Goal: Transaction & Acquisition: Purchase product/service

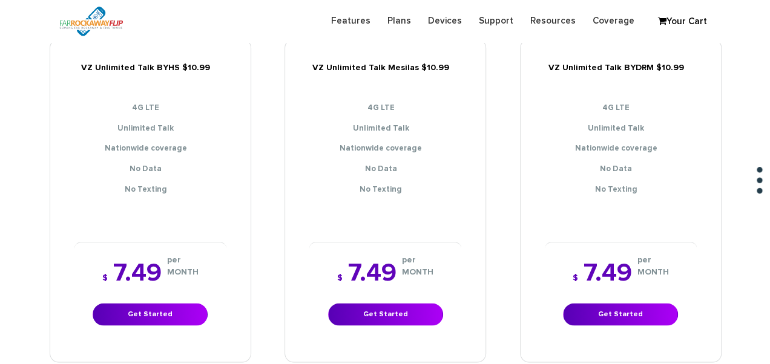
scroll to position [969, 0]
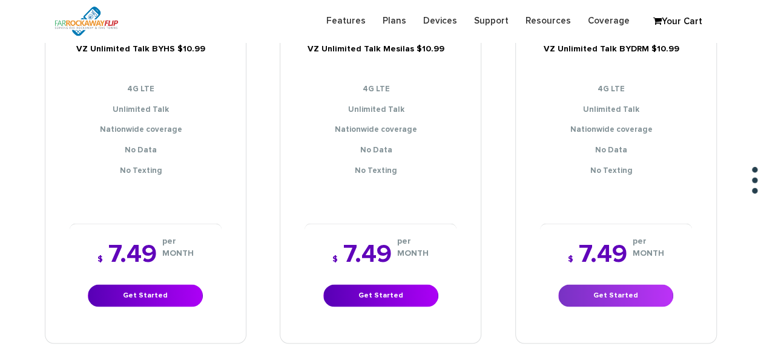
drag, startPoint x: 617, startPoint y: 303, endPoint x: 617, endPoint y: 289, distance: 13.9
click at [617, 303] on div "$ 7.49 per MONTH Get Started" at bounding box center [616, 274] width 152 height 102
click at [616, 287] on link "Get Started" at bounding box center [615, 296] width 115 height 22
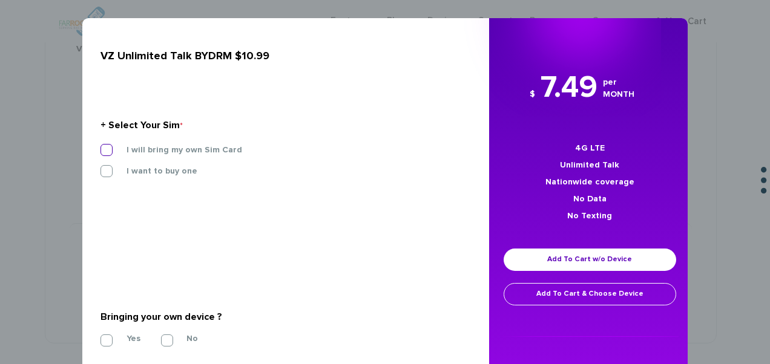
click at [175, 146] on label "I will bring my own Sim Card" at bounding box center [175, 150] width 134 height 11
click at [100, 146] on input "I will bring my own Sim Card" at bounding box center [100, 146] width 0 height 0
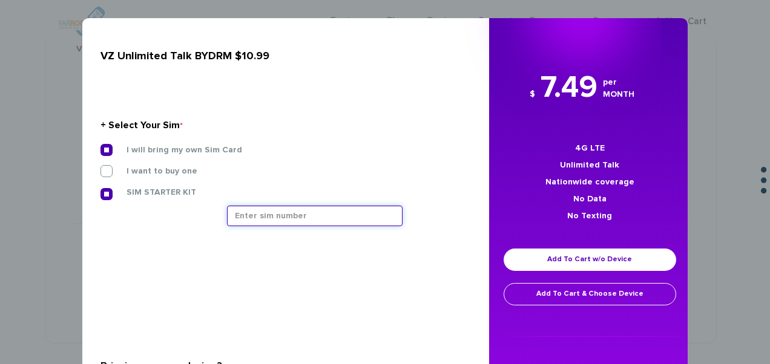
click at [308, 224] on input "text" at bounding box center [315, 216] width 176 height 21
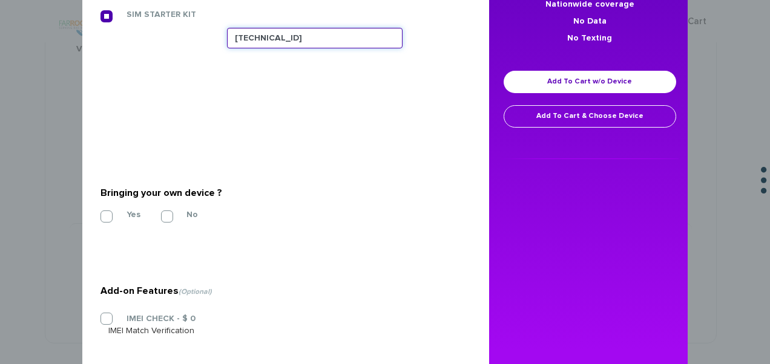
scroll to position [182, 0]
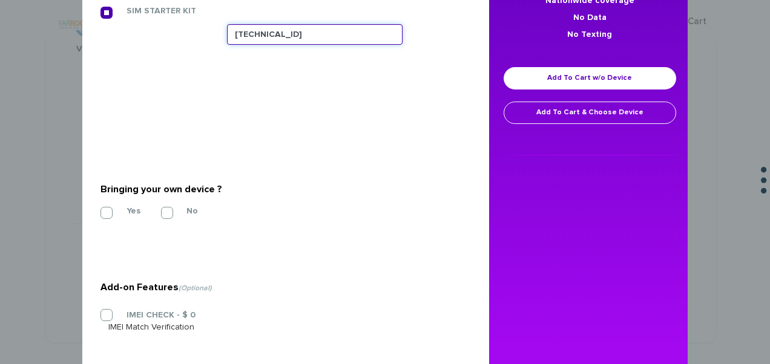
type input "89148000011835964246"
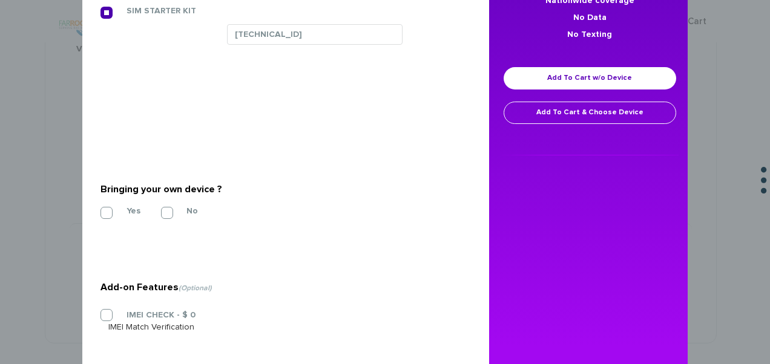
click at [137, 208] on div "Yes" at bounding box center [121, 211] width 42 height 8
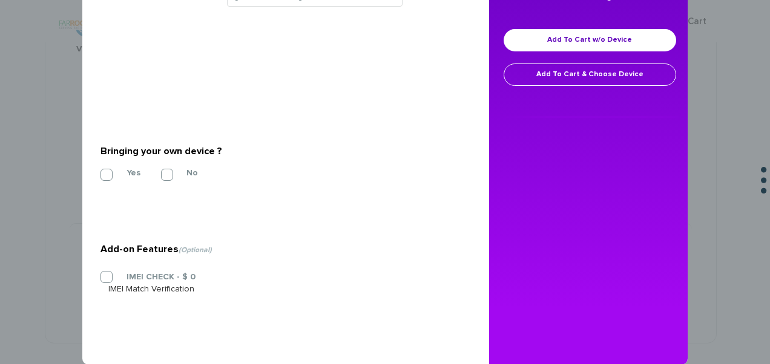
scroll to position [238, 0]
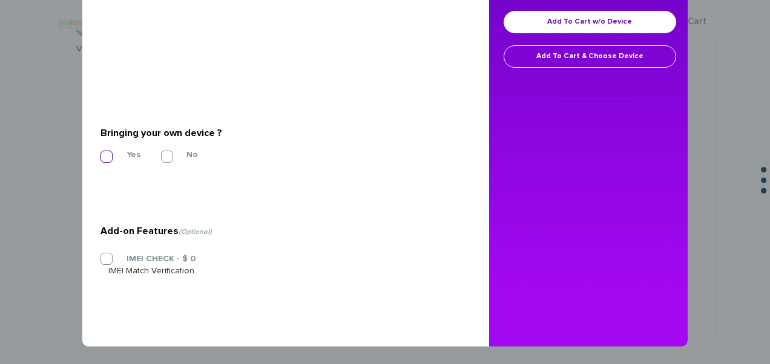
click at [108, 150] on label "Yes" at bounding box center [124, 155] width 32 height 11
click at [100, 153] on input "Yes" at bounding box center [100, 153] width 0 height 0
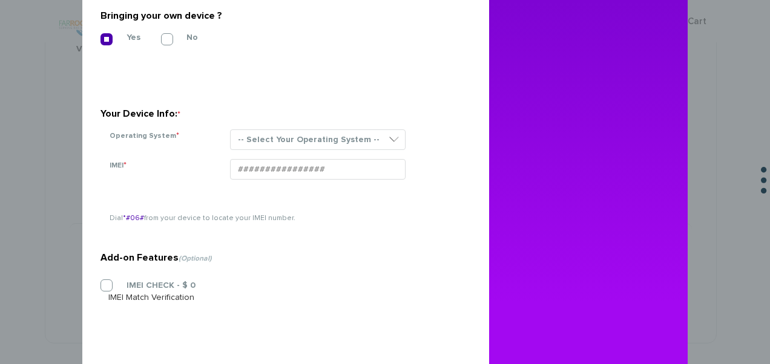
scroll to position [359, 0]
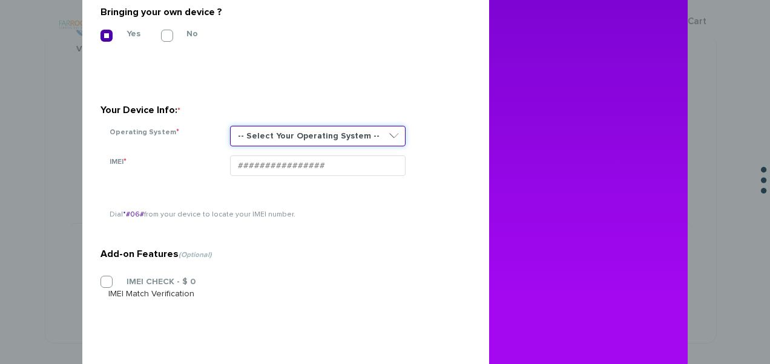
click at [288, 144] on select "-- Select Your Operating System -- ANDROID BLACKBERRY IOS NONE (BASIC PHONE) WI…" at bounding box center [318, 136] width 176 height 21
click at [288, 142] on select "-- Select Your Operating System -- ANDROID BLACKBERRY IOS NONE (BASIC PHONE) WI…" at bounding box center [318, 136] width 176 height 21
select select "NONE (BASIC PHONE)"
click at [230, 126] on select "-- Select Your Operating System -- ANDROID BLACKBERRY IOS NONE (BASIC PHONE) WI…" at bounding box center [318, 136] width 176 height 21
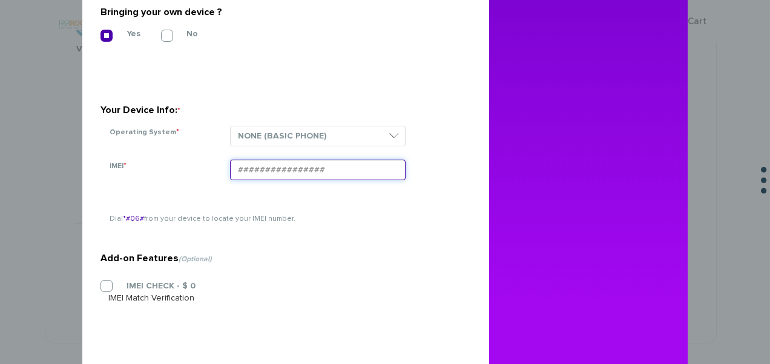
paste input "354834101967499"
type input "354834101967499"
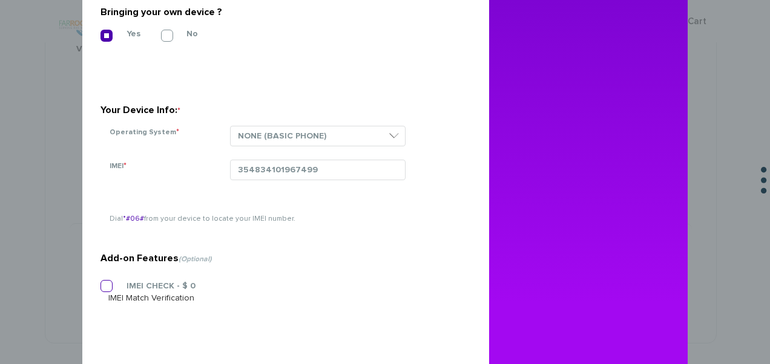
click at [150, 288] on label "IMEI CHECK - $ 0" at bounding box center [151, 286] width 87 height 11
click at [100, 283] on input "IMEI CHECK - $ 0" at bounding box center [100, 283] width 0 height 0
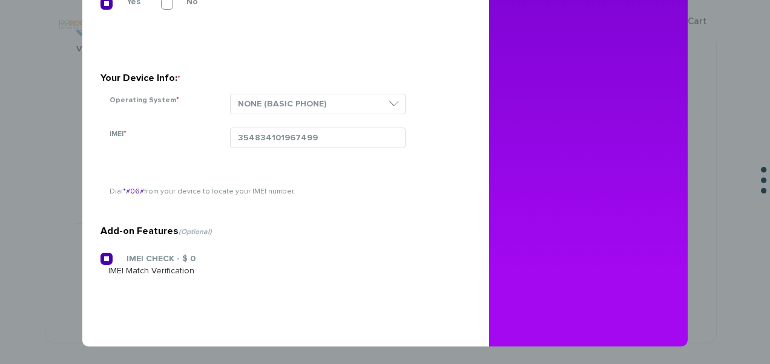
scroll to position [28, 0]
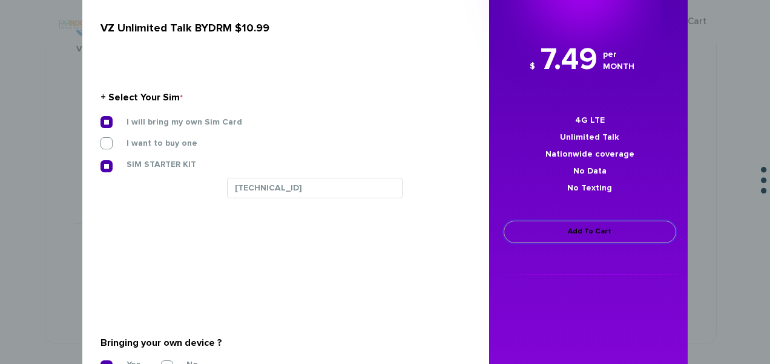
click at [579, 228] on link "Add To Cart" at bounding box center [590, 232] width 173 height 22
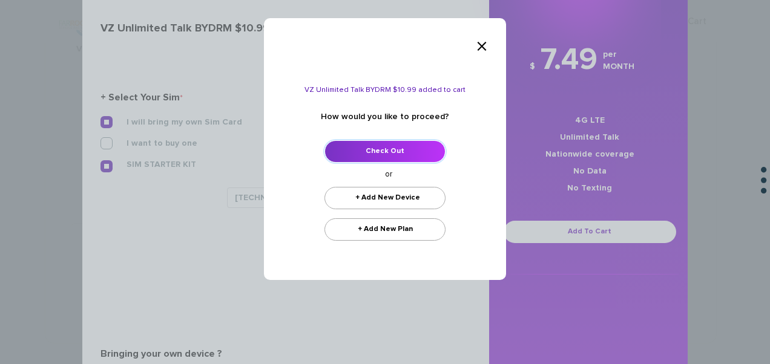
click at [377, 143] on link "Check Out" at bounding box center [384, 151] width 121 height 22
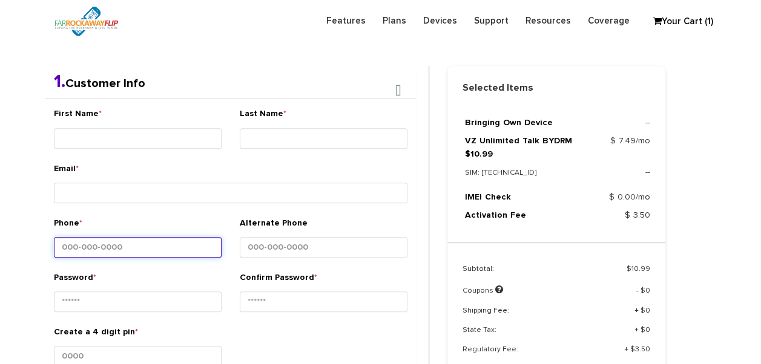
scroll to position [255, 0]
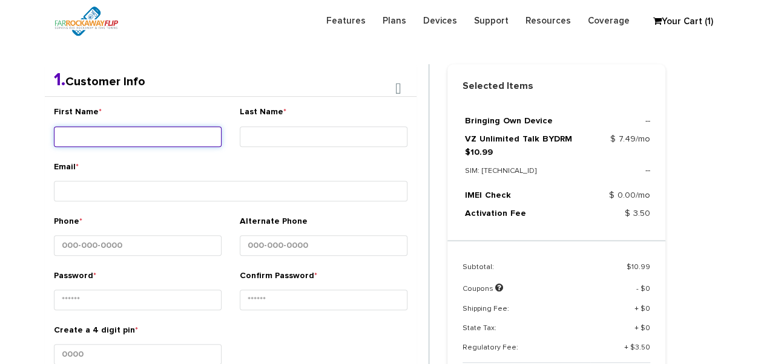
click at [183, 131] on input "First Name *" at bounding box center [138, 137] width 168 height 21
type input "[PERSON_NAME]"
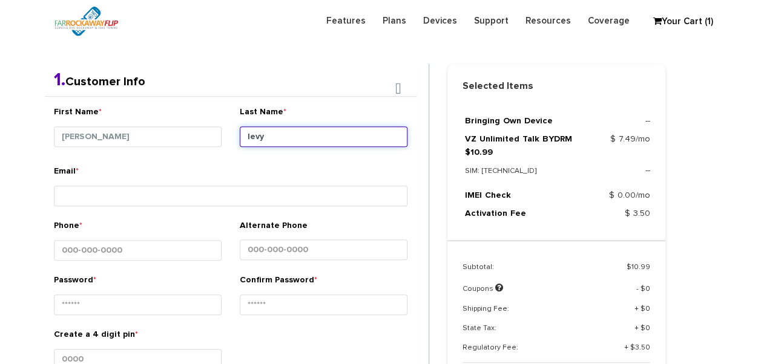
type input "levy"
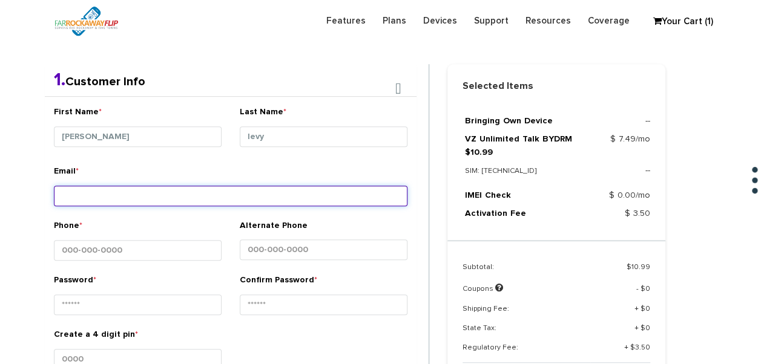
click at [234, 194] on input "Email *" at bounding box center [231, 196] width 354 height 21
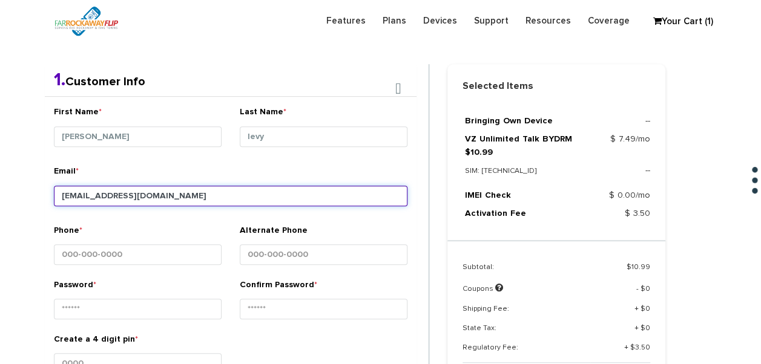
click at [110, 197] on input "tlieber61+10@gmail.com" at bounding box center [231, 196] width 354 height 21
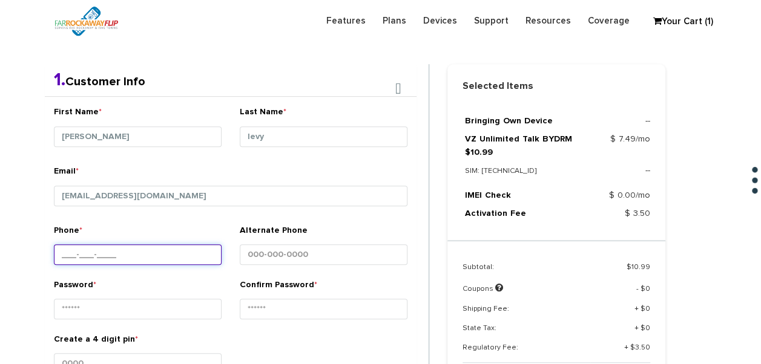
click at [124, 248] on input "Phone *" at bounding box center [138, 255] width 168 height 21
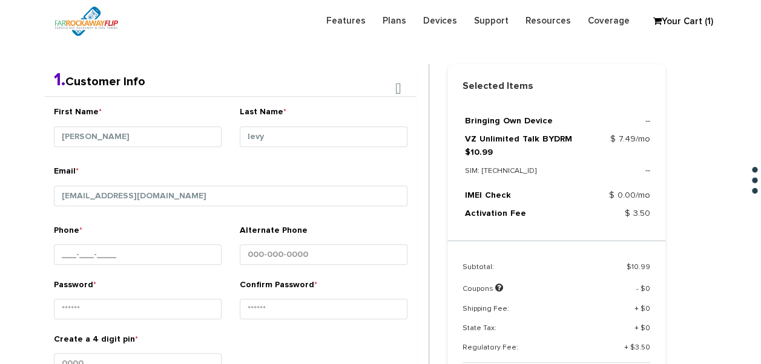
click at [125, 279] on div "Password *" at bounding box center [138, 301] width 168 height 45
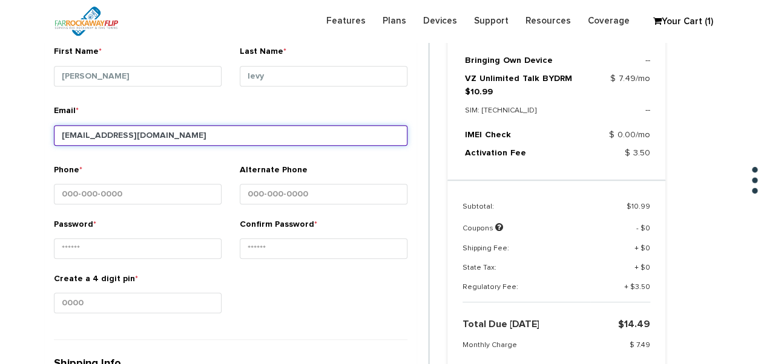
click at [103, 133] on input "[EMAIL_ADDRESS][DOMAIN_NAME]" at bounding box center [231, 135] width 354 height 21
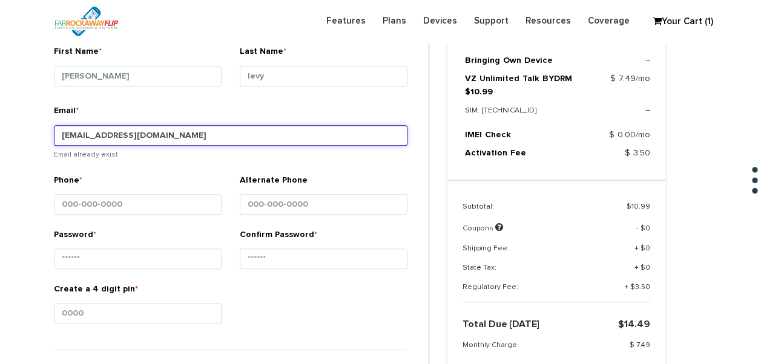
type input "[EMAIL_ADDRESS][DOMAIN_NAME]"
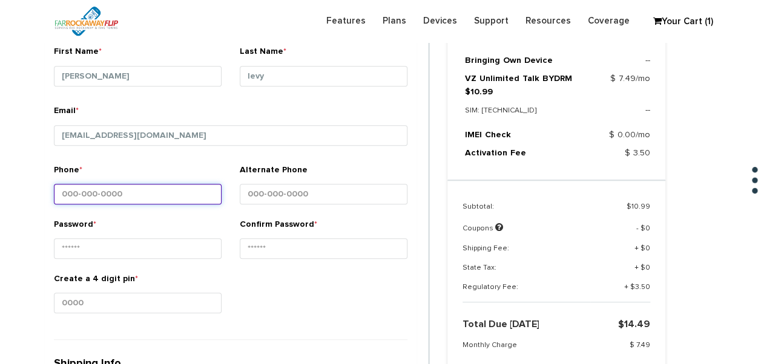
click at [146, 187] on input "Phone *" at bounding box center [138, 194] width 168 height 21
click at [148, 196] on input "Phone *" at bounding box center [138, 194] width 168 height 21
type input "718-344-6558"
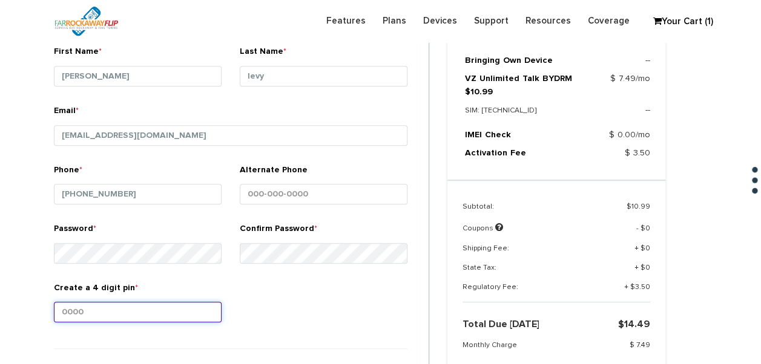
click at [136, 314] on input "Create a 4 digit pin *" at bounding box center [138, 312] width 168 height 21
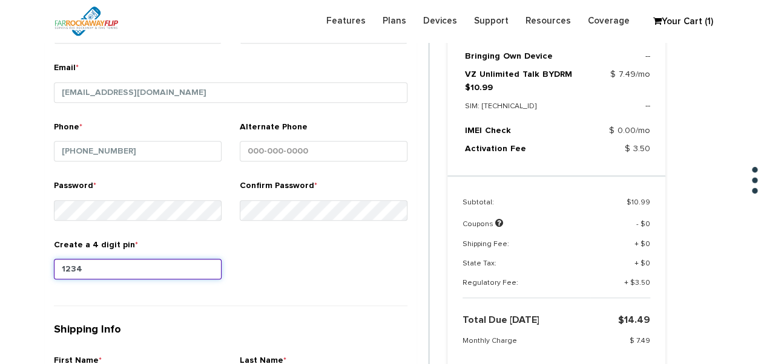
scroll to position [437, 0]
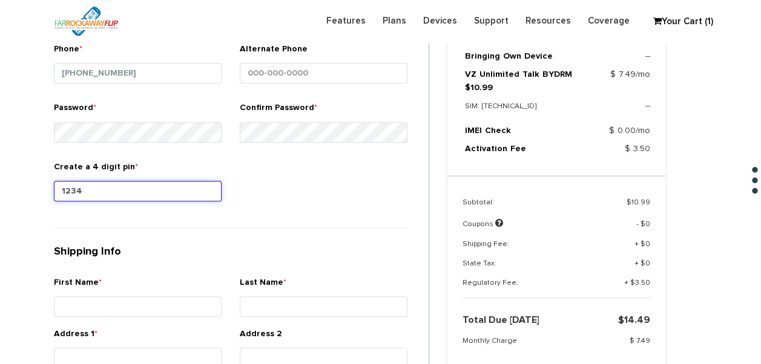
type input "1234"
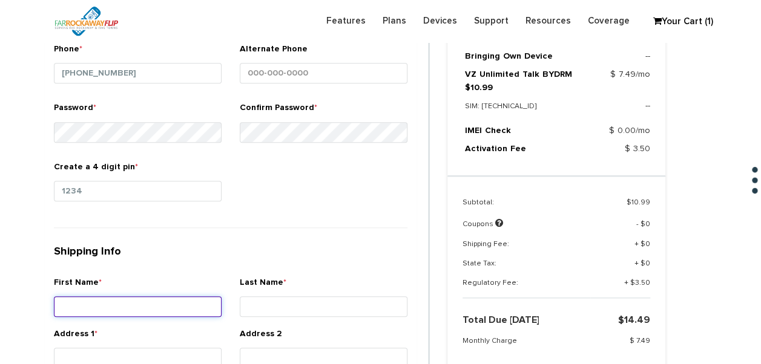
click at [176, 300] on input "First Name *" at bounding box center [138, 307] width 168 height 21
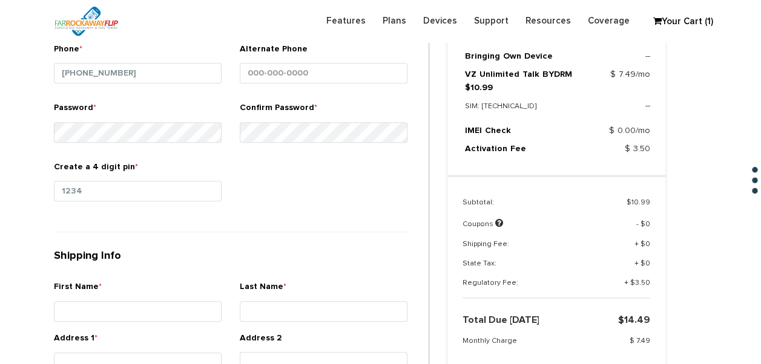
click at [168, 328] on div "First Name *" at bounding box center [138, 306] width 186 height 51
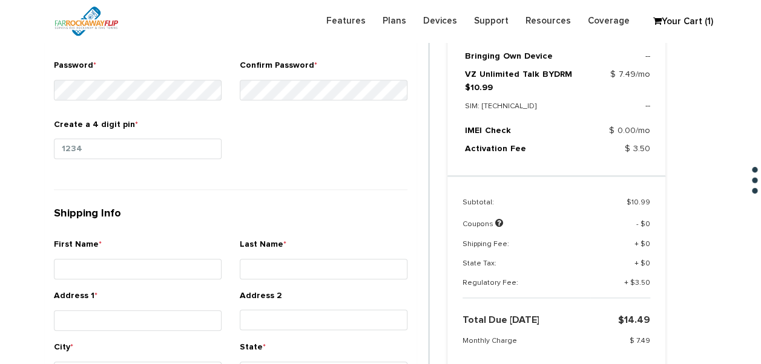
scroll to position [498, 0]
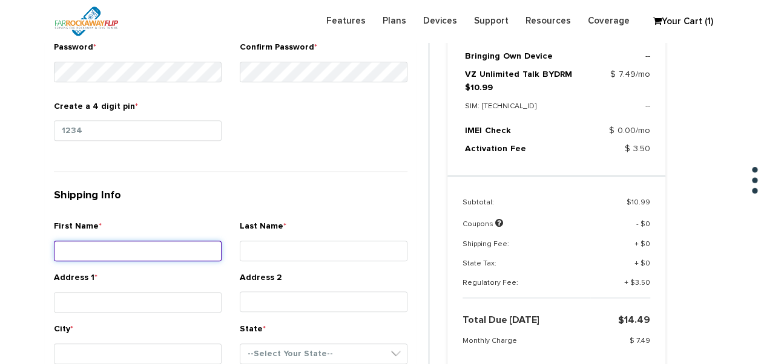
click at [176, 245] on input "First Name *" at bounding box center [138, 251] width 168 height 21
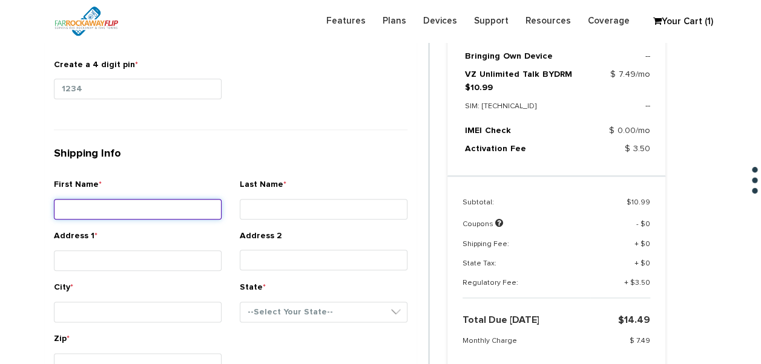
scroll to position [558, 0]
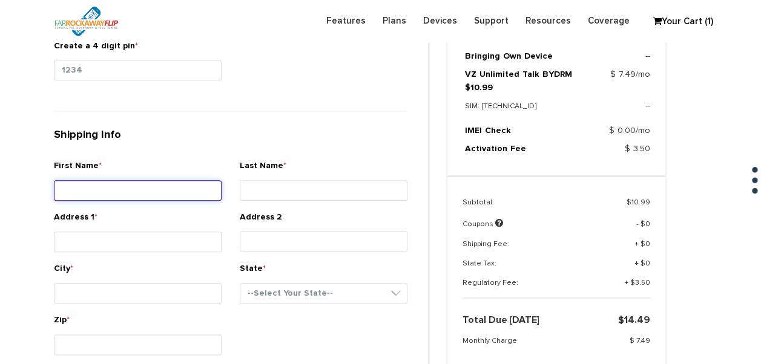
type input "r"
type input "frida"
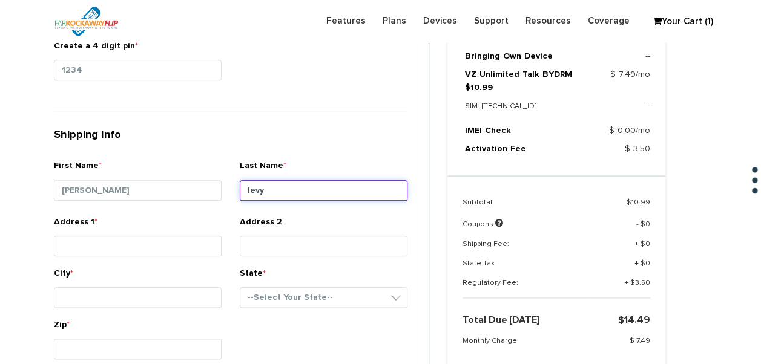
type input "levy"
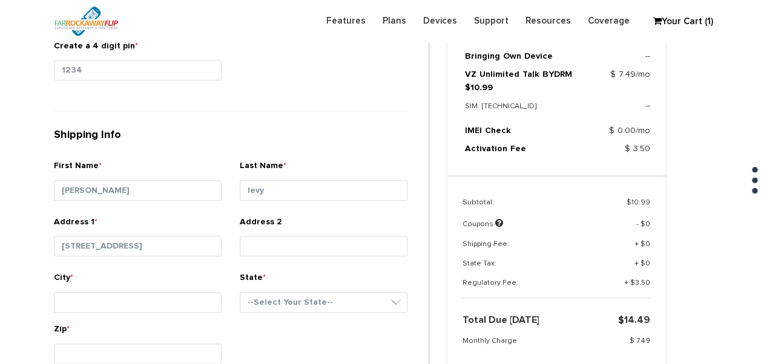
click at [181, 228] on div "Address 1 * 4711 12th avenue" at bounding box center [138, 241] width 168 height 50
click at [180, 258] on small at bounding box center [138, 259] width 168 height 3
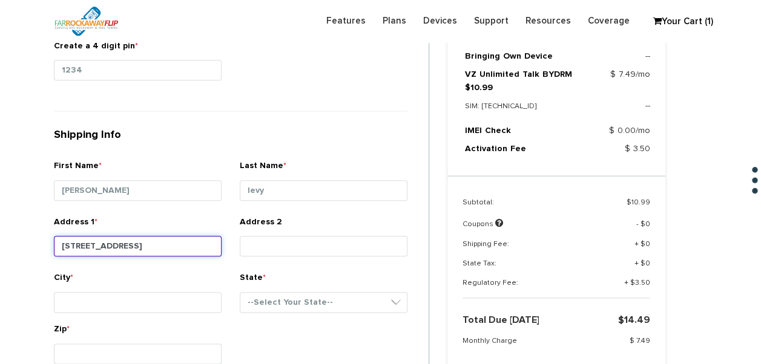
click at [173, 236] on input "4711 12th avenue" at bounding box center [138, 246] width 168 height 21
click at [166, 239] on input "4711 12th ave apt #11" at bounding box center [138, 246] width 168 height 21
click at [127, 245] on input "4711 12th ave apt #11" at bounding box center [138, 246] width 168 height 21
click at [131, 245] on input "4711 12th ave apt #11" at bounding box center [138, 246] width 168 height 21
type input "4711 12th ave apt #11"
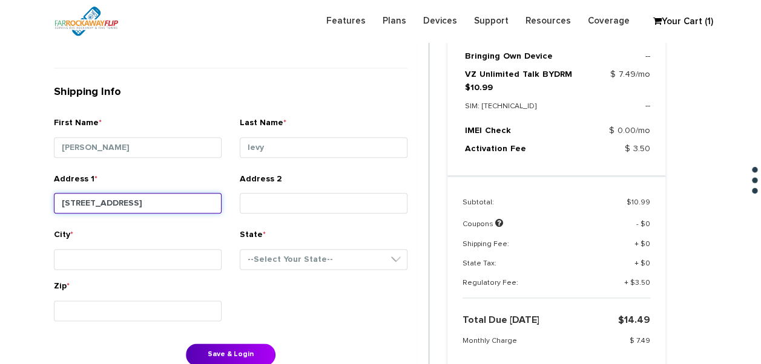
scroll to position [619, 0]
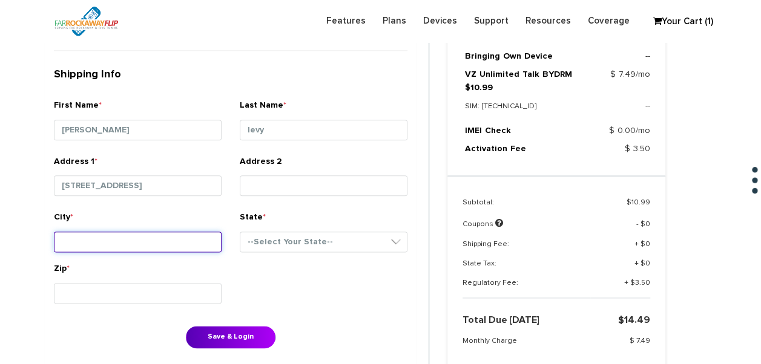
click at [175, 232] on input "City *" at bounding box center [138, 242] width 168 height 21
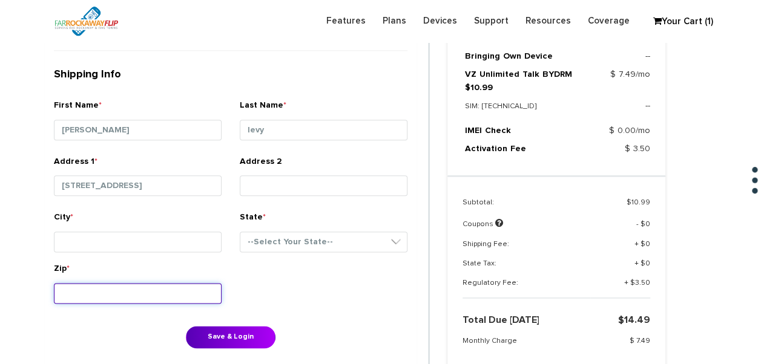
click at [140, 286] on input "Zip *" at bounding box center [138, 293] width 168 height 21
type input "11219"
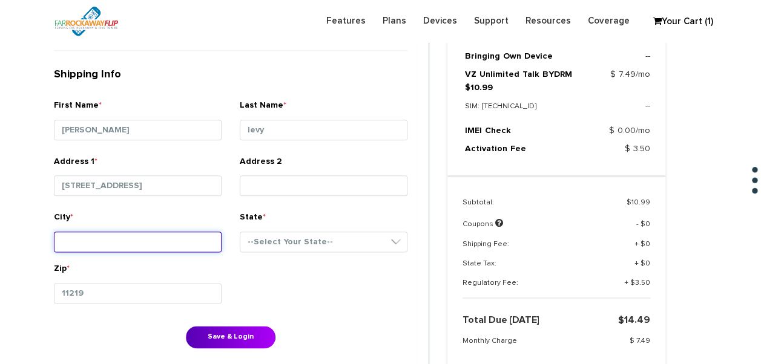
click at [58, 241] on input "City *" at bounding box center [138, 242] width 168 height 21
type input "brooklyn"
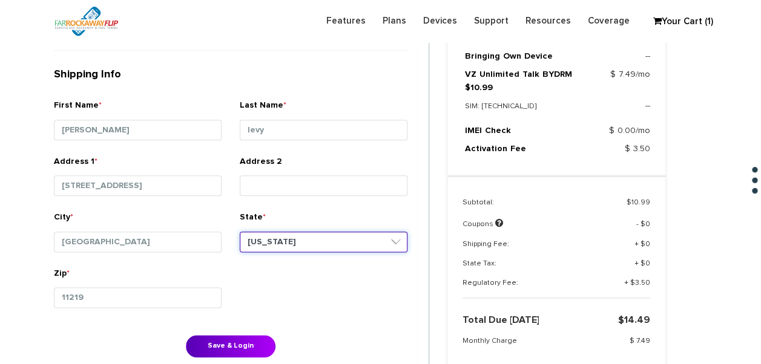
select select "NY"
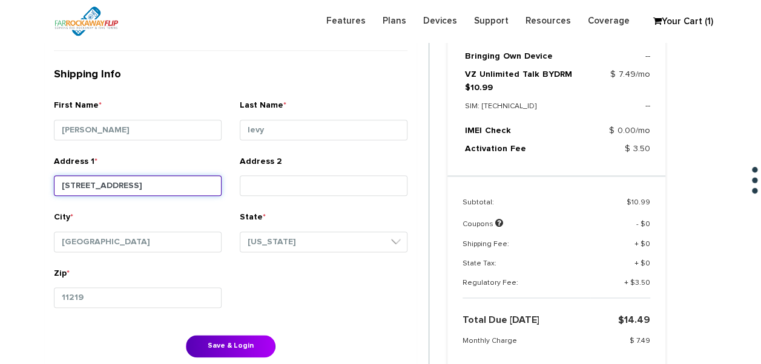
click at [171, 183] on input "4711 12th ave apt #11" at bounding box center [138, 186] width 168 height 21
click at [127, 184] on input "4711 12th ave apt #11" at bounding box center [138, 186] width 168 height 21
type input "4711 12th ave apt E #11"
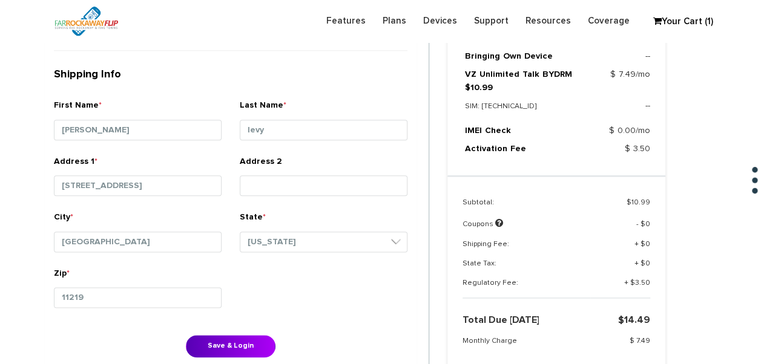
click at [226, 328] on div "First Name * frida Last Name * levy Email * tlieber61+9@gmail.com Phone" at bounding box center [231, 56] width 372 height 646
click at [246, 338] on button "Save & Login" at bounding box center [231, 346] width 90 height 22
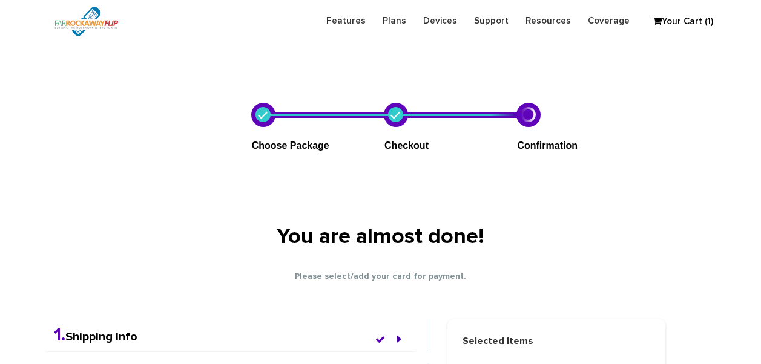
select select "NY"
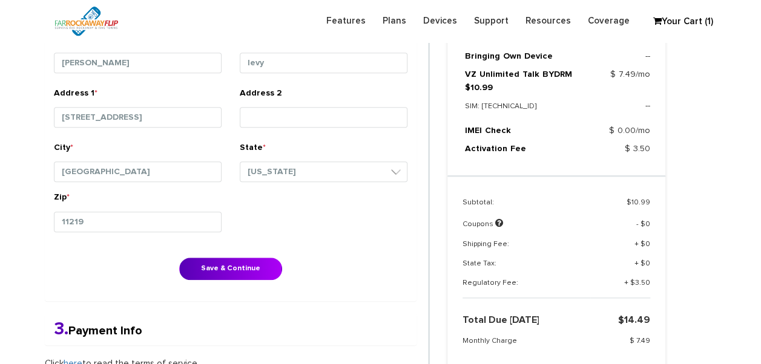
scroll to position [495, 0]
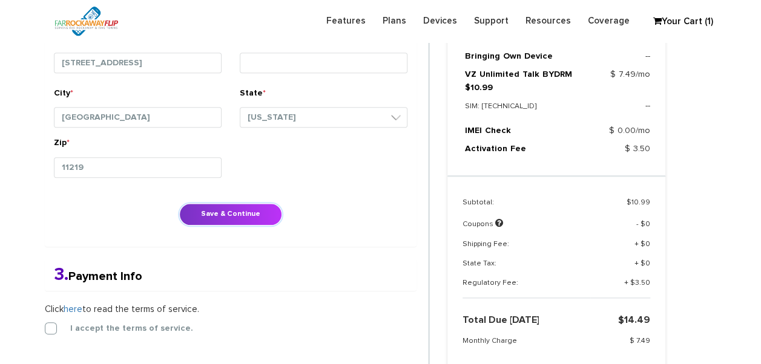
click at [236, 212] on button "Save & Continue" at bounding box center [230, 214] width 103 height 22
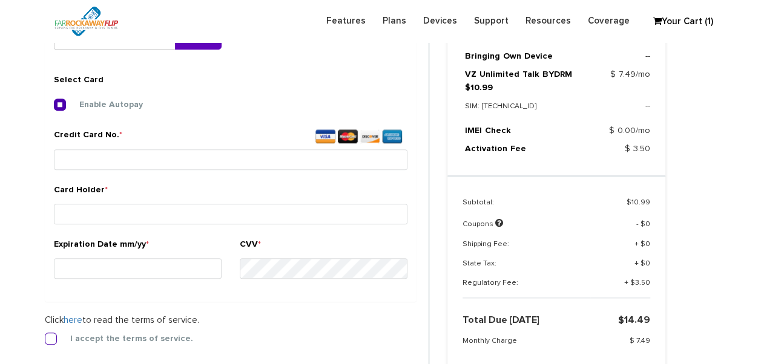
scroll to position [450, 0]
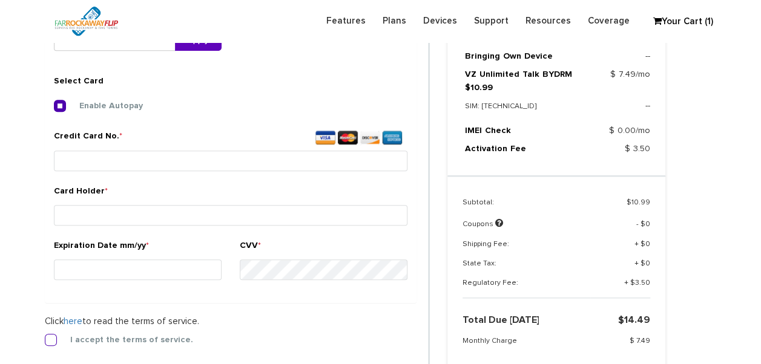
click at [59, 342] on label "I accept the terms of service." at bounding box center [122, 340] width 141 height 11
click at [45, 337] on input "I accept the terms of service." at bounding box center [45, 337] width 0 height 0
click at [140, 173] on small at bounding box center [231, 174] width 354 height 3
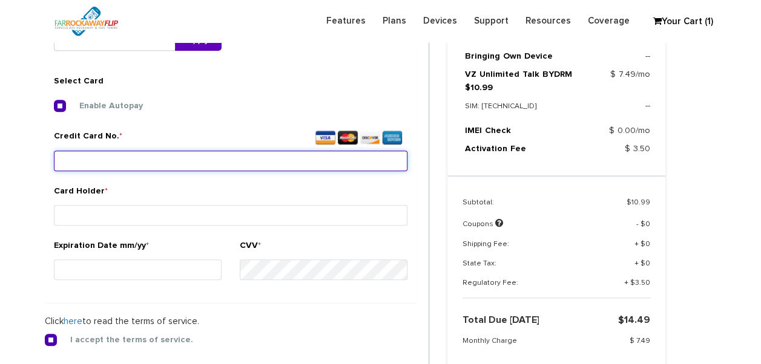
click at [143, 165] on input "Credit Card No. *" at bounding box center [231, 161] width 354 height 21
type input "4"
type input "4117 7302 5641 4404"
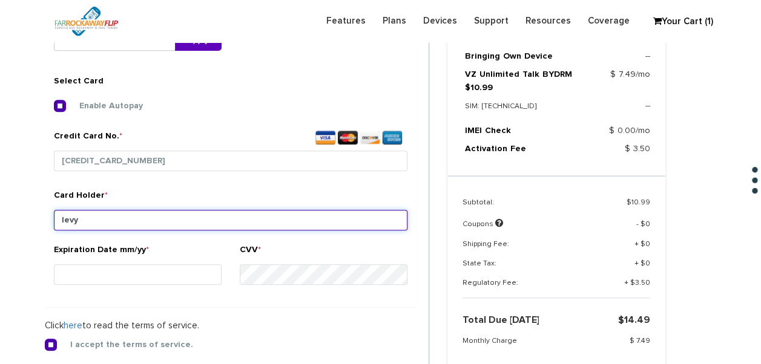
type input "levy"
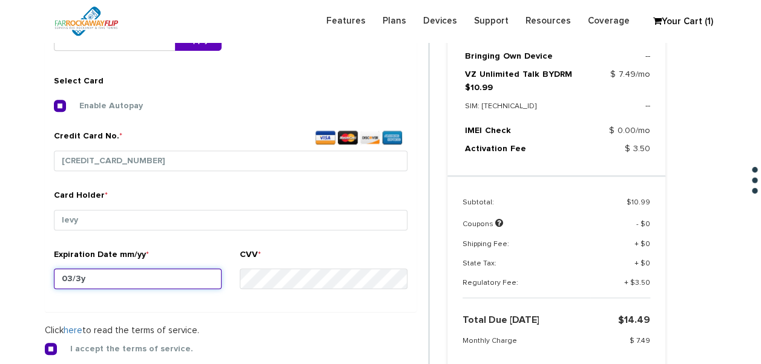
type input "03/30"
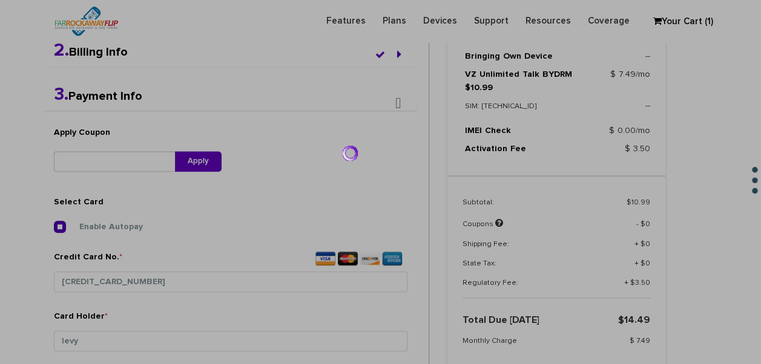
scroll to position [27, 0]
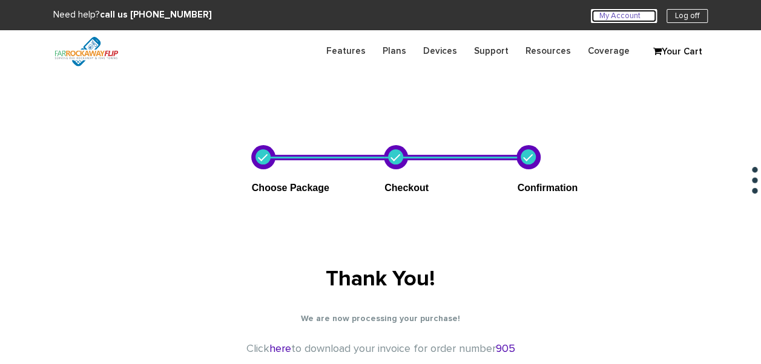
click at [614, 18] on link "My Account U" at bounding box center [624, 16] width 66 height 14
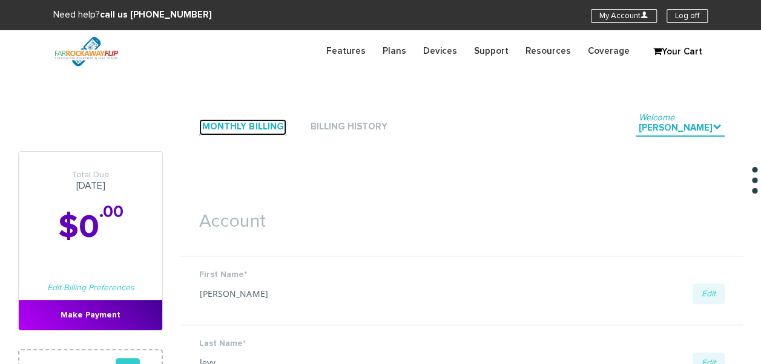
click at [248, 125] on link "Monthly Billing" at bounding box center [242, 127] width 87 height 16
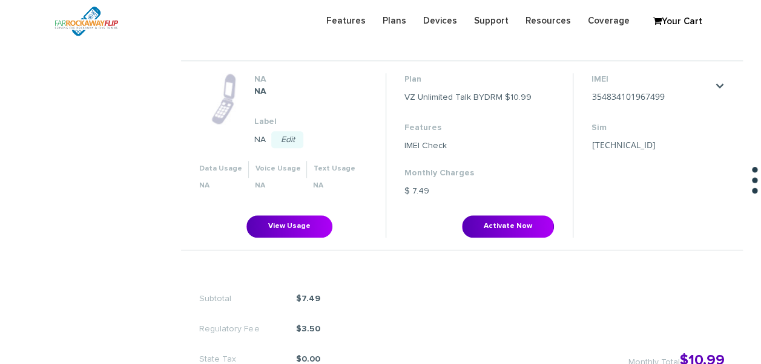
scroll to position [484, 0]
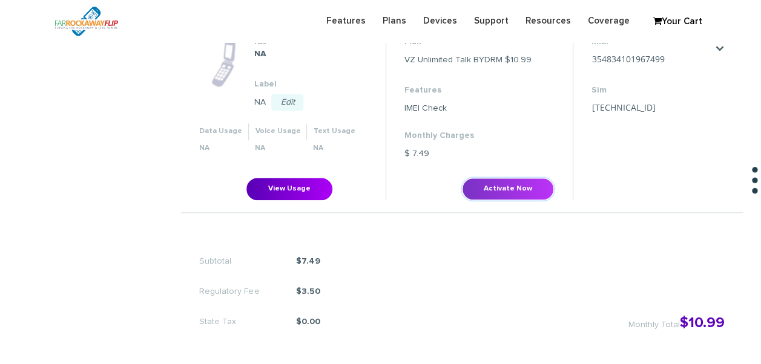
click at [475, 178] on button "Activate Now" at bounding box center [508, 189] width 92 height 22
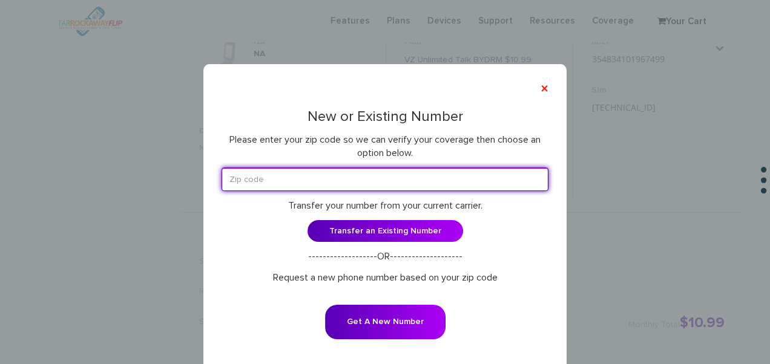
click at [248, 184] on input "text" at bounding box center [385, 180] width 327 height 24
type input "11230"
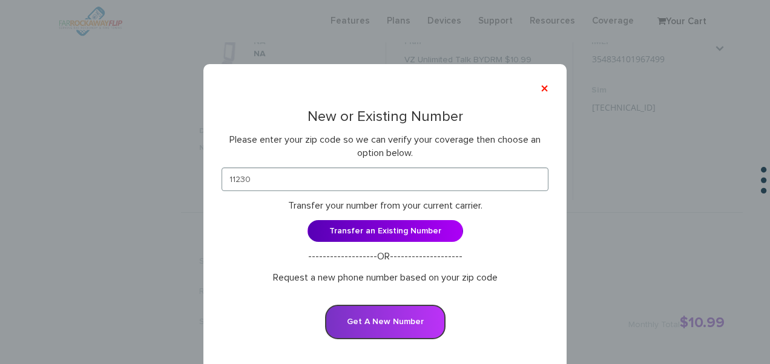
click at [352, 320] on button "Get A New Number" at bounding box center [385, 322] width 120 height 35
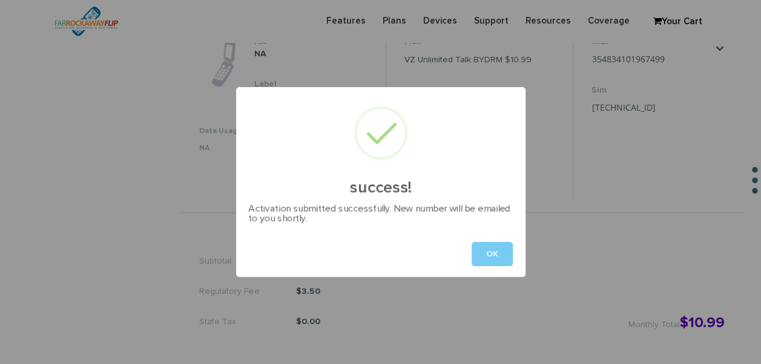
click at [504, 253] on button "OK" at bounding box center [492, 254] width 41 height 24
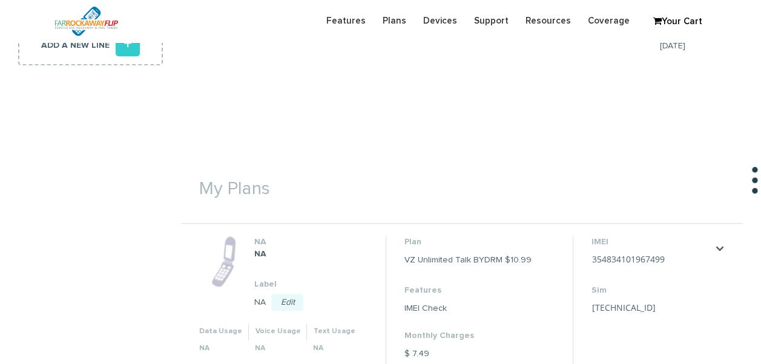
scroll to position [303, 0]
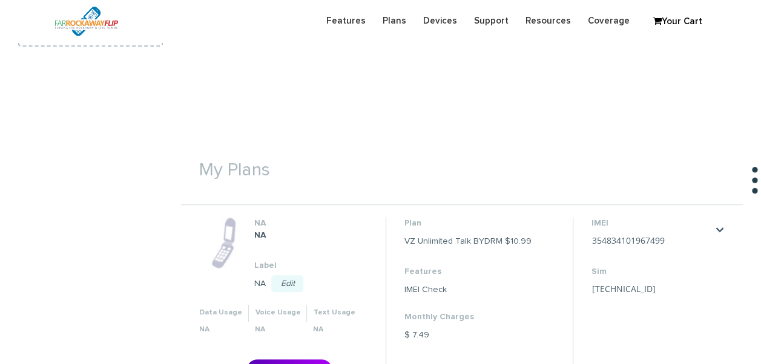
click at [645, 242] on li "IMEI 354834101967499 Save Cancel Sim 89148000011835964246 Save Cancel" at bounding box center [652, 299] width 158 height 164
drag, startPoint x: 590, startPoint y: 243, endPoint x: 587, endPoint y: 237, distance: 7.1
click at [587, 237] on li "IMEI 354834101967499 Save Cancel Sim 89148000011835964246 Save Cancel" at bounding box center [652, 299] width 158 height 164
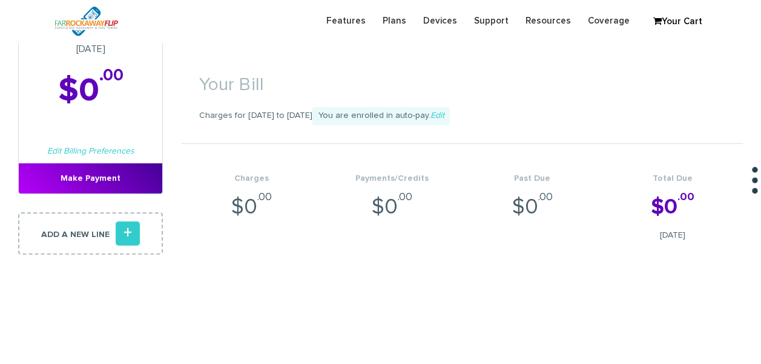
scroll to position [0, 0]
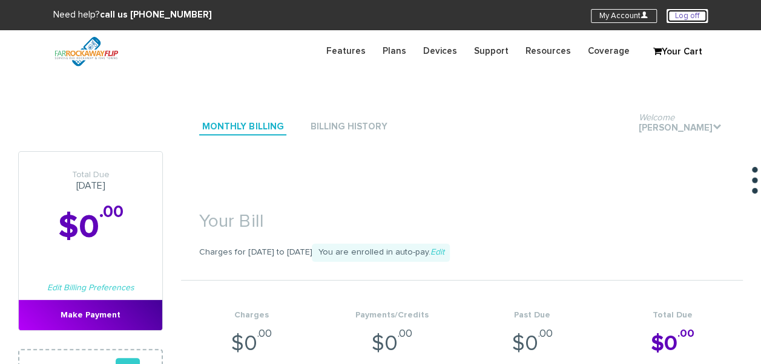
click at [683, 21] on link "Log off" at bounding box center [687, 16] width 41 height 14
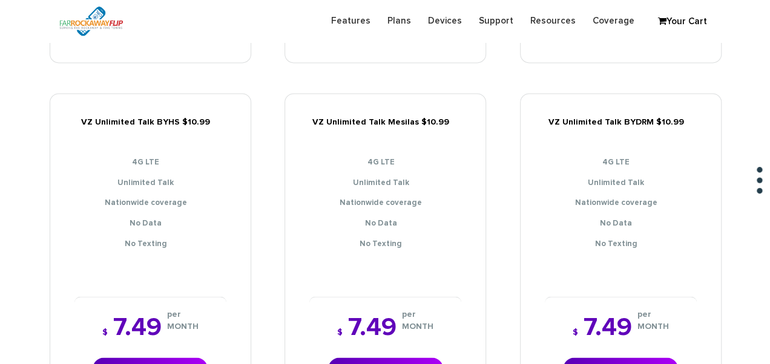
scroll to position [969, 0]
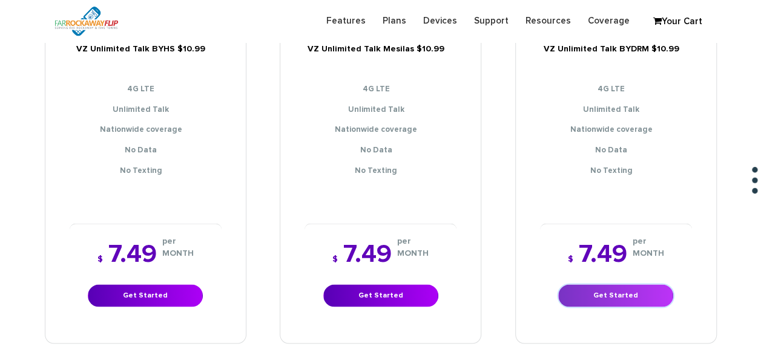
click at [598, 285] on link "Get Started" at bounding box center [615, 296] width 115 height 22
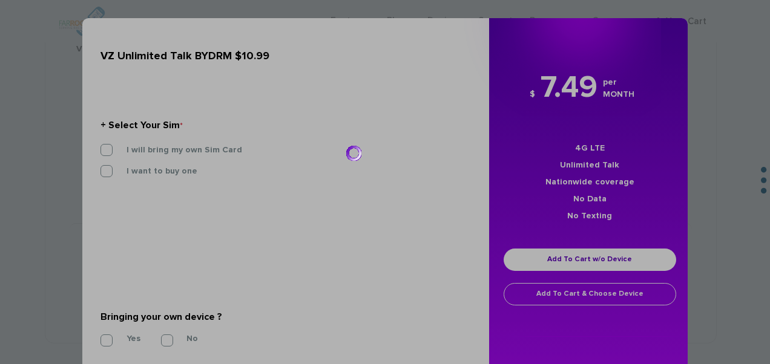
click at [157, 150] on div at bounding box center [385, 182] width 770 height 364
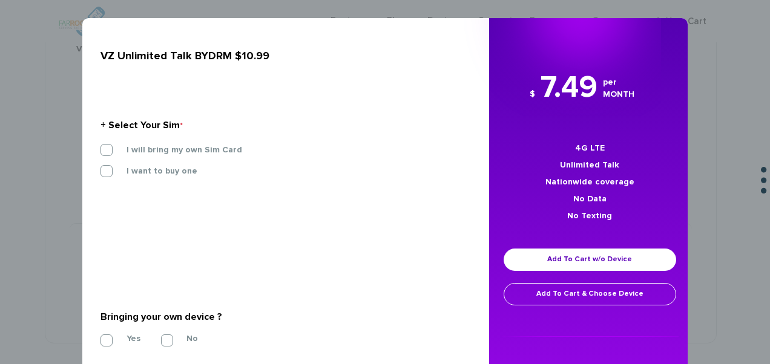
click at [160, 156] on div "I will bring my own Sim Card" at bounding box center [281, 154] width 380 height 21
click at [166, 154] on label "I will bring my own Sim Card" at bounding box center [175, 150] width 134 height 11
click at [100, 146] on input "I will bring my own Sim Card" at bounding box center [100, 146] width 0 height 0
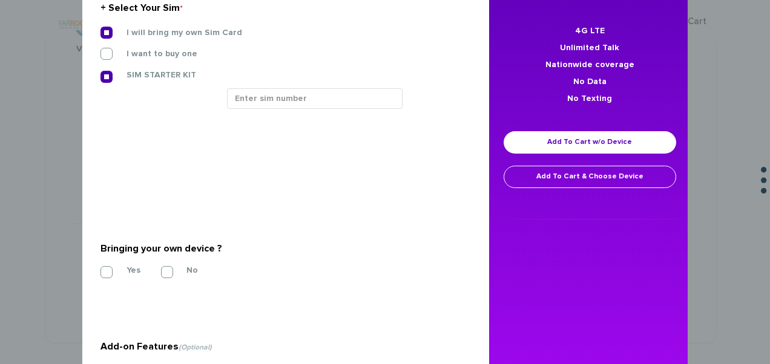
scroll to position [121, 0]
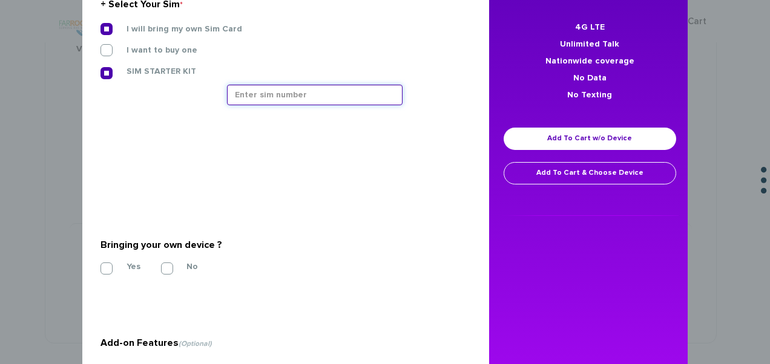
click at [283, 92] on input "text" at bounding box center [315, 95] width 176 height 21
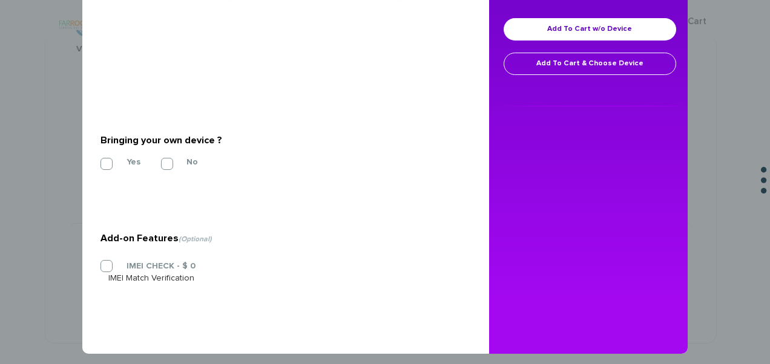
scroll to position [238, 0]
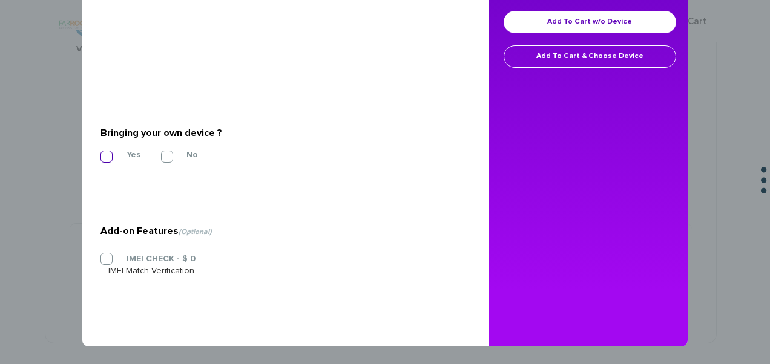
type input "89148000011835964220"
click at [114, 151] on label "Yes" at bounding box center [124, 155] width 32 height 11
click at [100, 153] on input "Yes" at bounding box center [100, 153] width 0 height 0
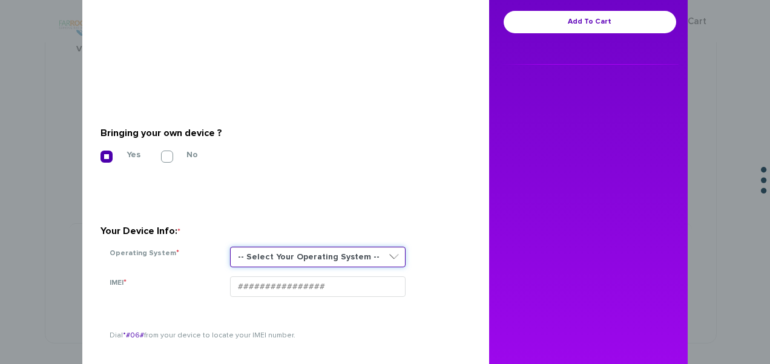
click at [288, 260] on select "-- Select Your Operating System -- ANDROID BLACKBERRY IOS NONE (BASIC PHONE) WI…" at bounding box center [318, 257] width 176 height 21
select select "NONE (BASIC PHONE)"
click at [230, 247] on select "-- Select Your Operating System -- ANDROID BLACKBERRY IOS NONE (BASIC PHONE) WI…" at bounding box center [318, 257] width 176 height 21
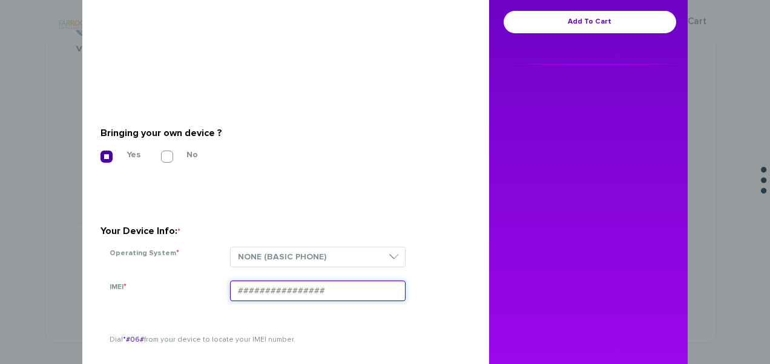
paste input "354834105093045"
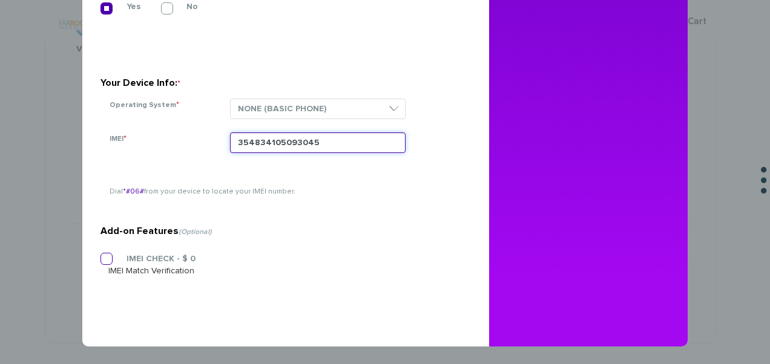
type input "354834105093045"
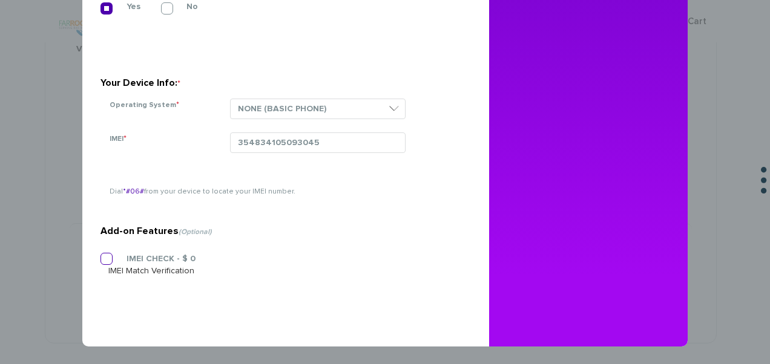
click at [127, 262] on label "IMEI CHECK - $ 0" at bounding box center [151, 259] width 87 height 11
click at [100, 255] on input "IMEI CHECK - $ 0" at bounding box center [100, 255] width 0 height 0
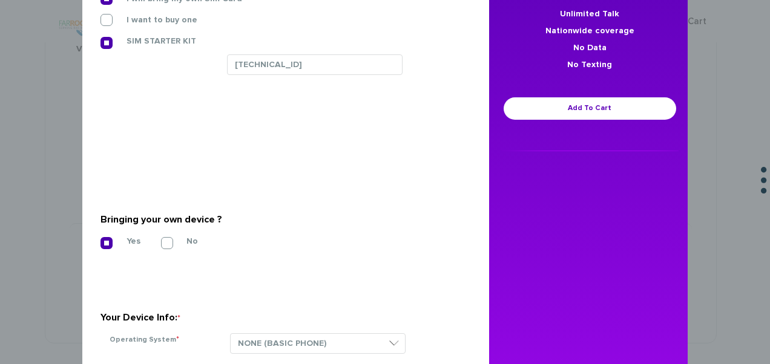
scroll to position [144, 0]
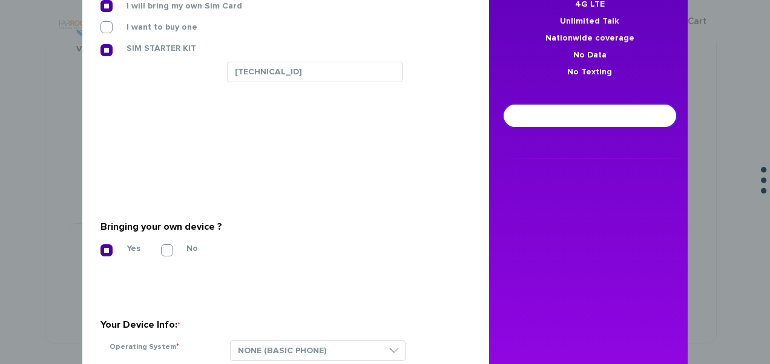
click at [623, 114] on link "Add To Cart" at bounding box center [590, 116] width 173 height 22
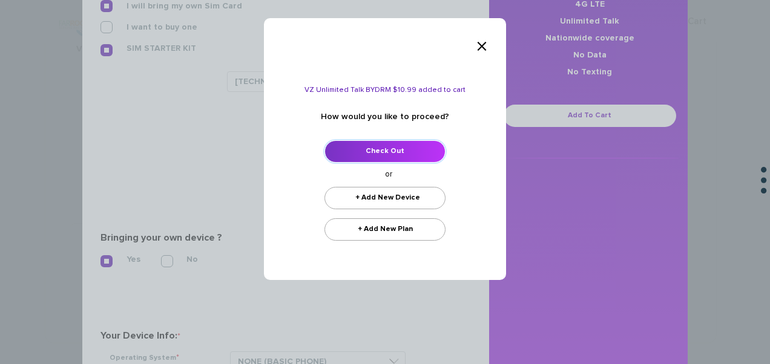
click at [409, 151] on link "Check Out" at bounding box center [384, 151] width 121 height 22
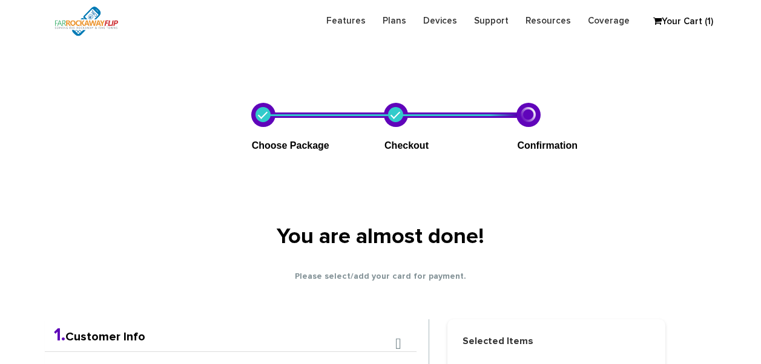
scroll to position [213, 0]
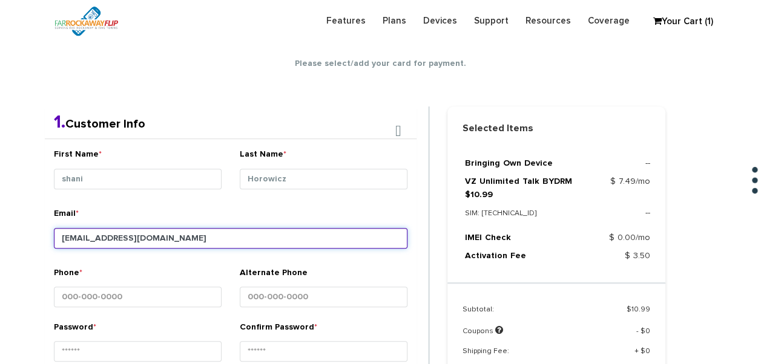
type input "[EMAIL_ADDRESS][DOMAIN_NAME]"
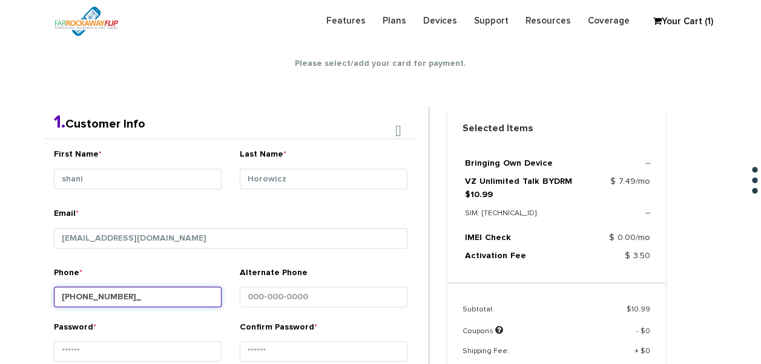
type input "[PHONE_NUMBER]"
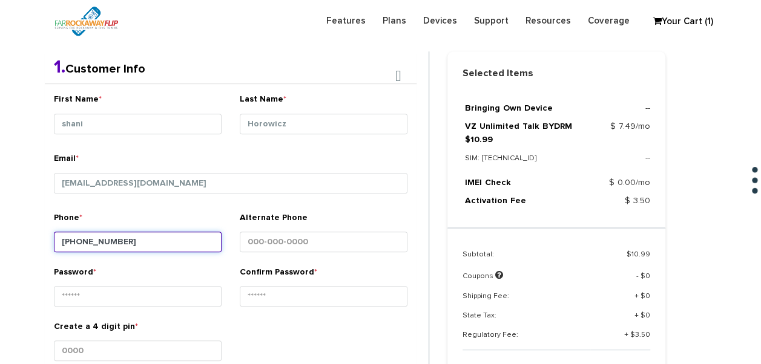
scroll to position [395, 0]
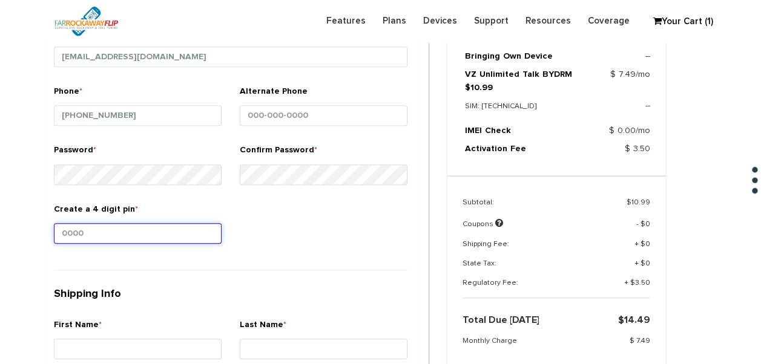
click at [133, 235] on input "Create a 4 digit pin *" at bounding box center [138, 233] width 168 height 21
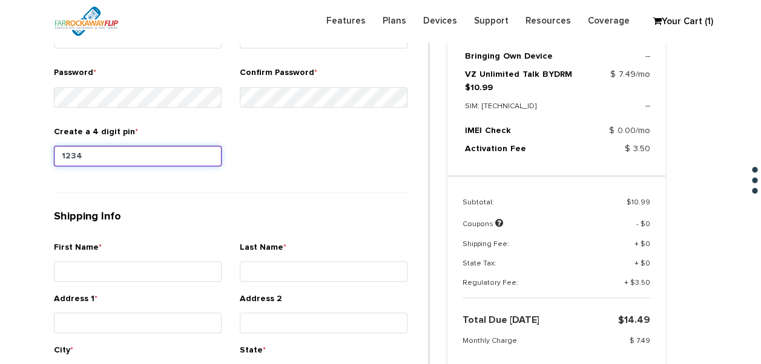
scroll to position [516, 0]
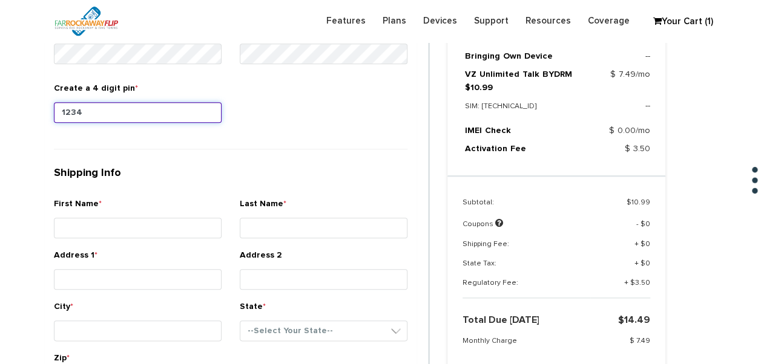
type input "1234"
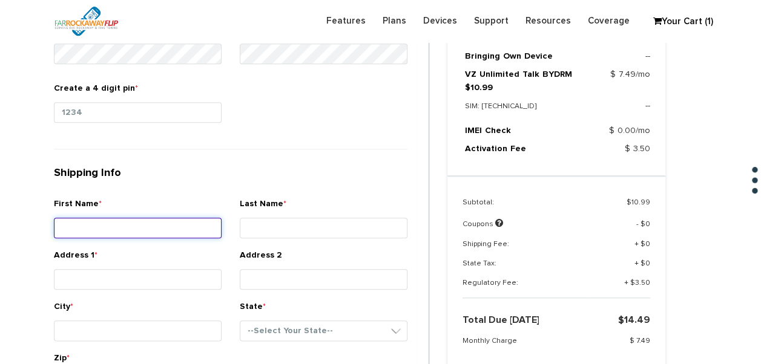
click at [119, 219] on div "First Name *" at bounding box center [138, 220] width 168 height 45
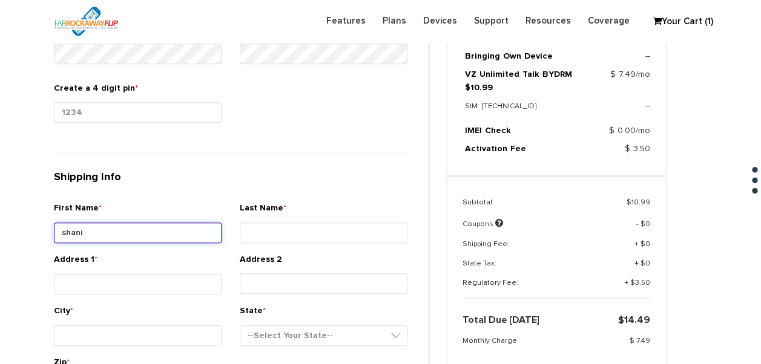
type input "shani"
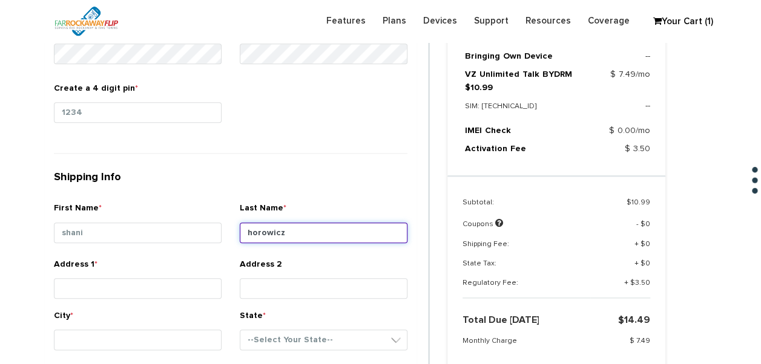
type input "horowicz"
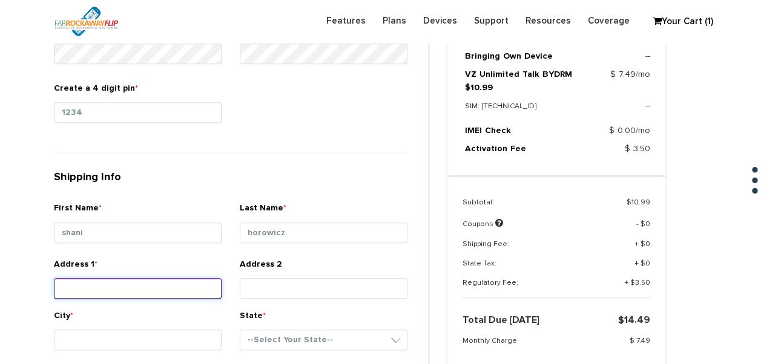
click at [121, 289] on input "Address 1 *" at bounding box center [138, 288] width 168 height 21
type input "[STREET_ADDRESS]"
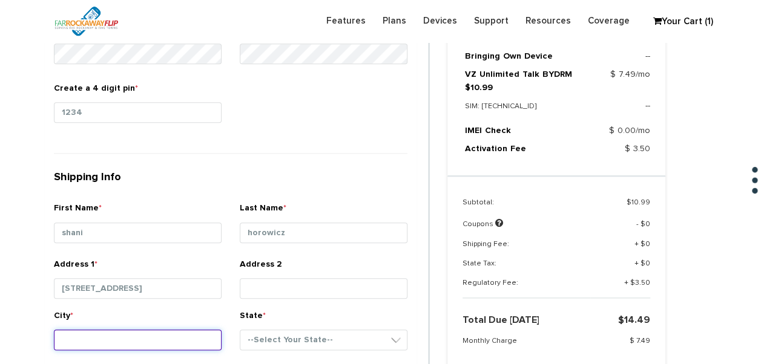
click at [146, 335] on input "City *" at bounding box center [138, 340] width 168 height 21
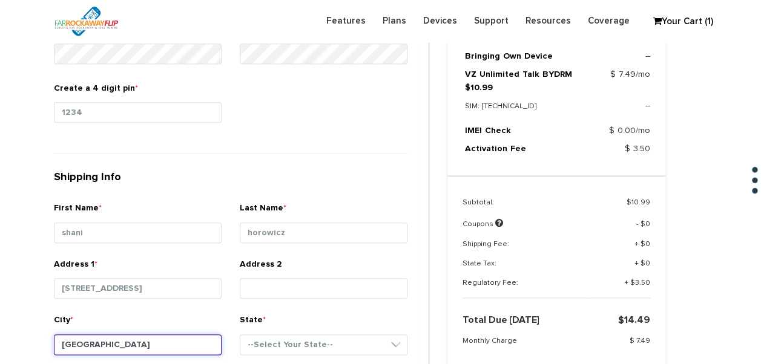
type input "[GEOGRAPHIC_DATA]"
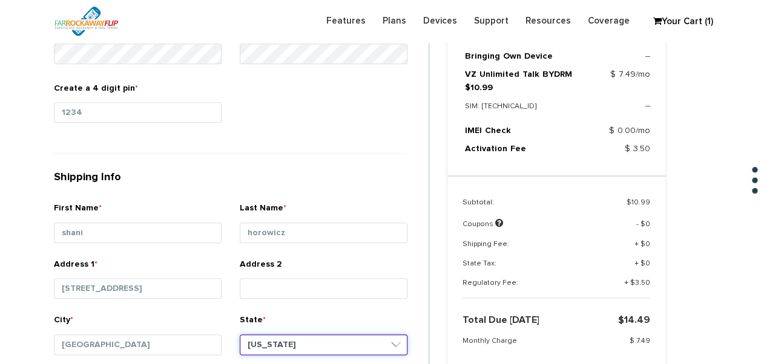
select select "NY"
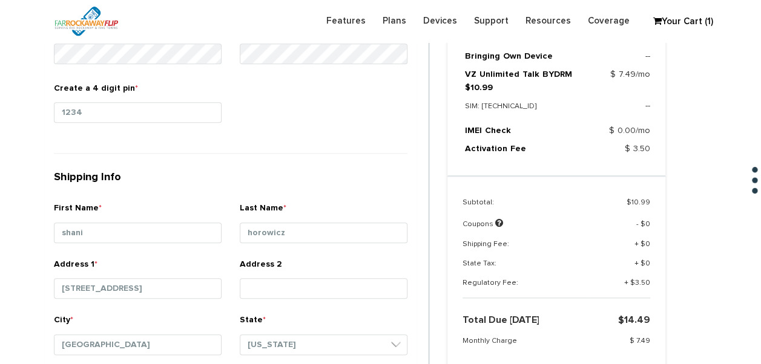
scroll to position [731, 0]
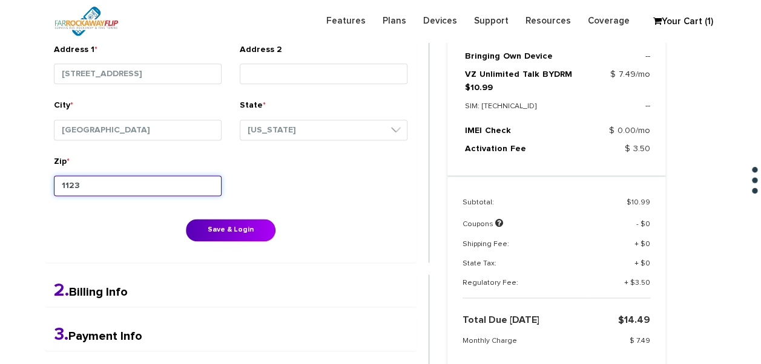
type input "11230"
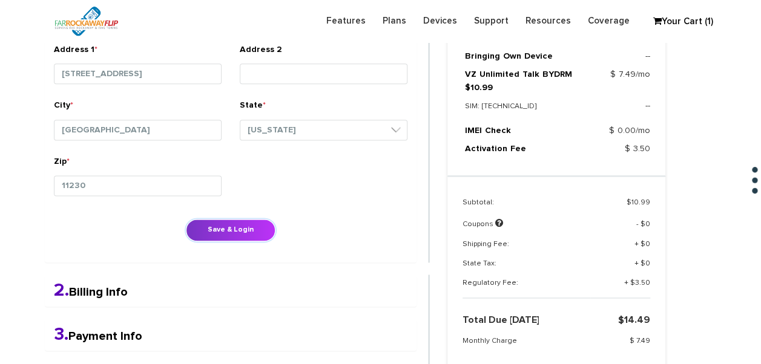
click at [214, 230] on button "Save & Login" at bounding box center [231, 230] width 90 height 22
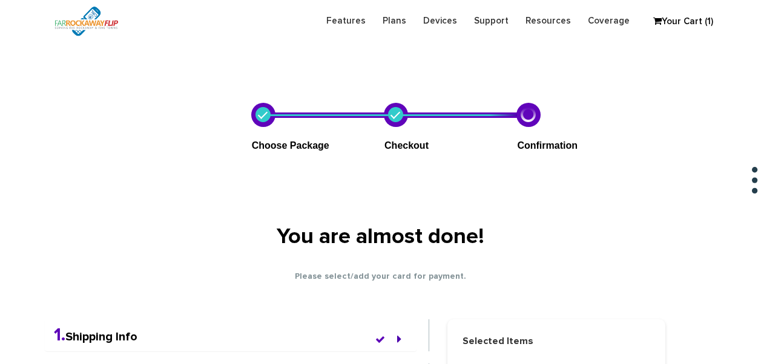
scroll to position [450, 0]
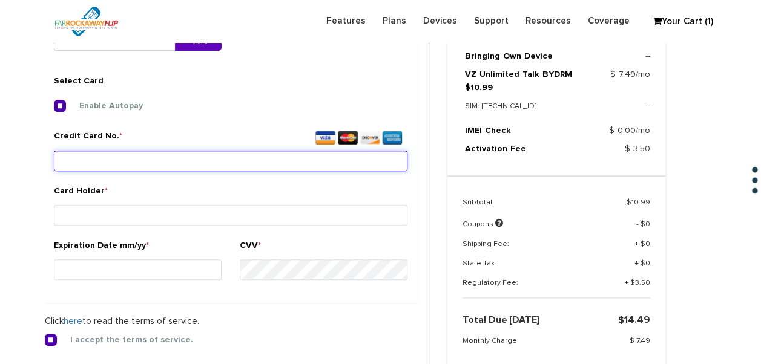
click at [116, 161] on input "Credit Card No. *" at bounding box center [231, 161] width 354 height 21
type input "[CREDIT_CARD_NUMBER]"
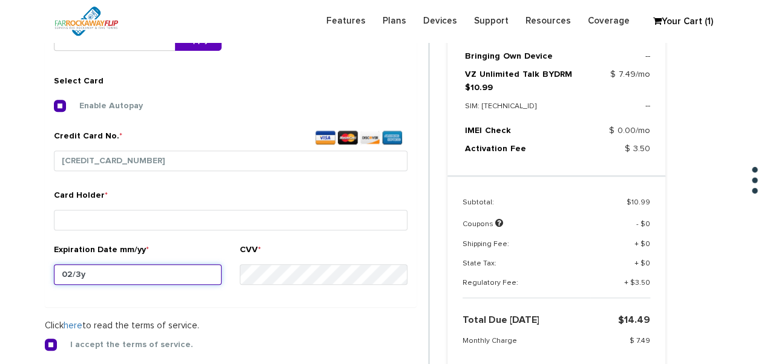
type input "02/30"
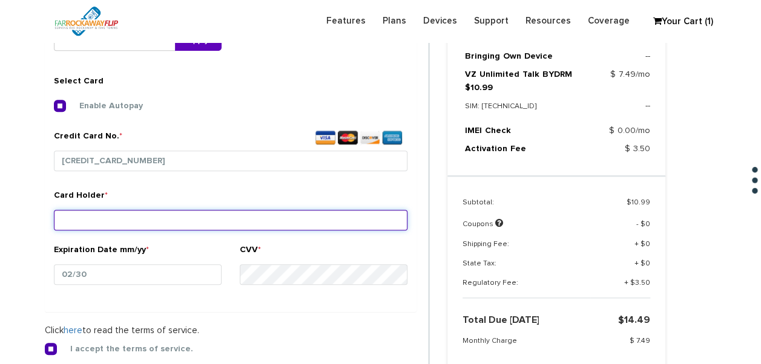
click at [165, 217] on input "Card Holder *" at bounding box center [231, 220] width 354 height 21
type input "horowicz"
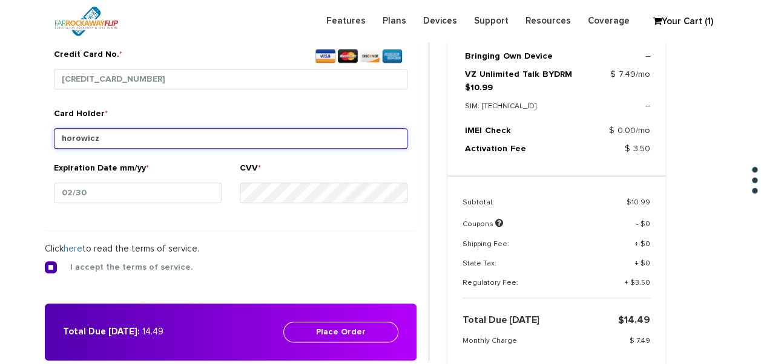
scroll to position [571, 0]
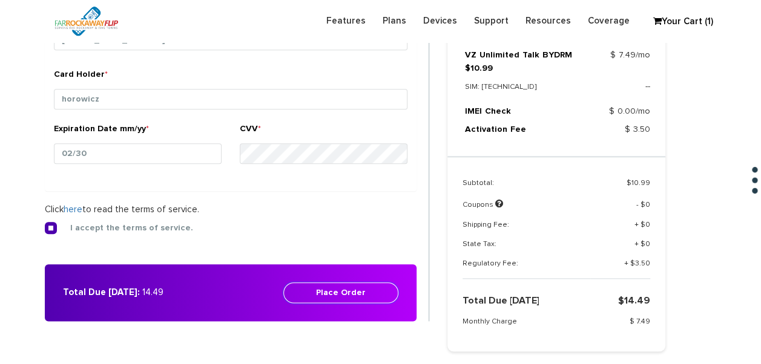
click at [364, 288] on button "Place Order" at bounding box center [340, 293] width 115 height 21
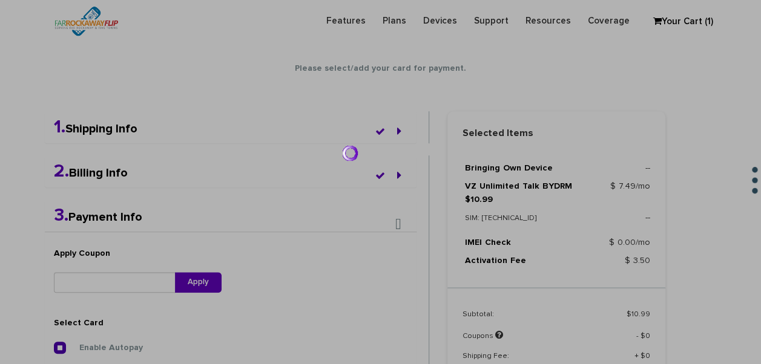
scroll to position [0, 0]
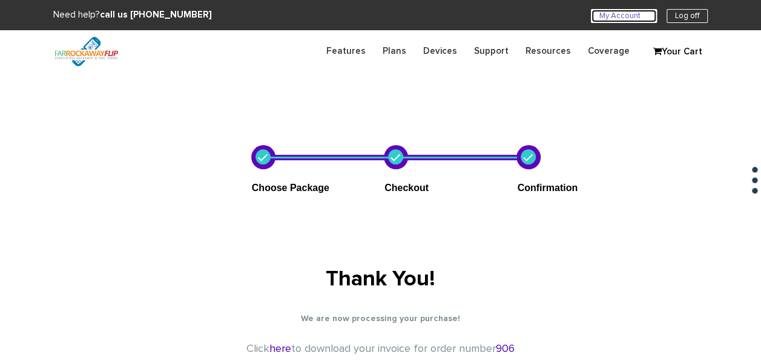
click at [610, 19] on link "My Account U" at bounding box center [624, 16] width 66 height 14
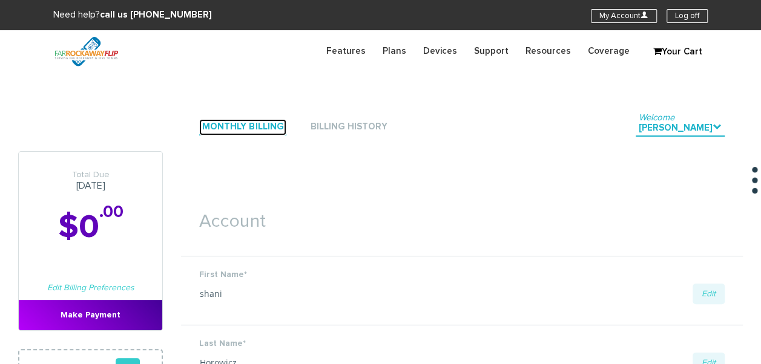
click at [206, 128] on link "Monthly Billing" at bounding box center [242, 127] width 87 height 16
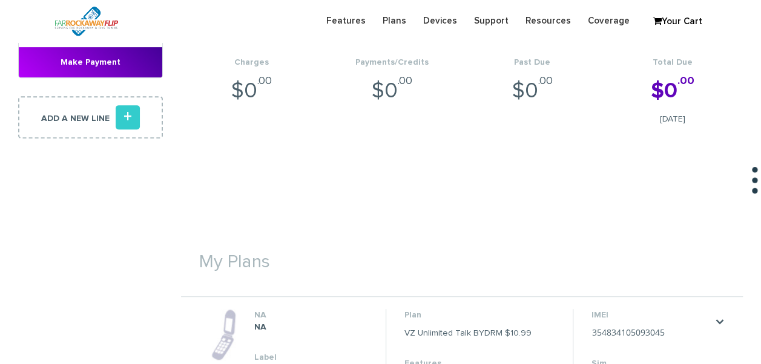
scroll to position [363, 0]
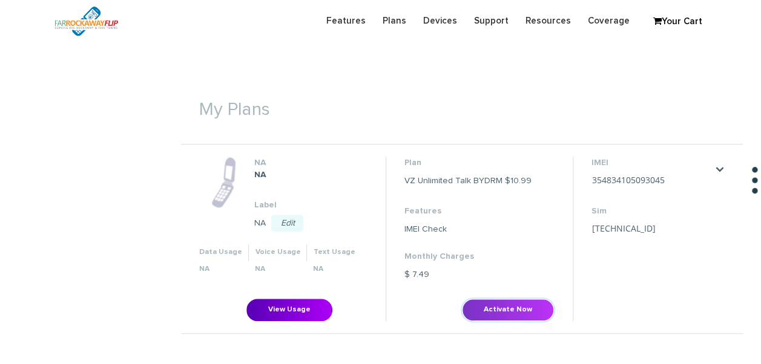
click at [516, 304] on button "Activate Now" at bounding box center [508, 310] width 92 height 22
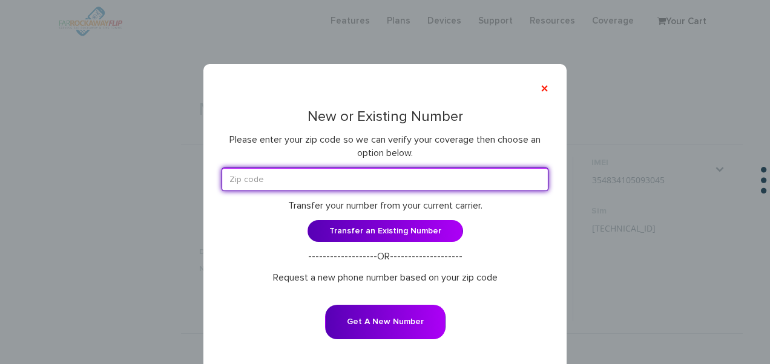
click at [281, 182] on input "text" at bounding box center [385, 180] width 327 height 24
type input "11230"
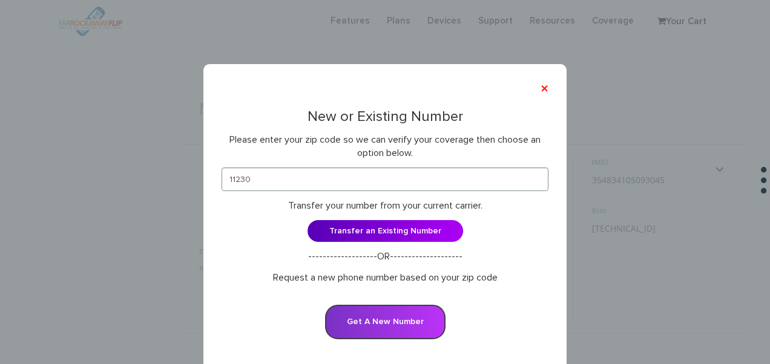
click at [369, 317] on button "Get A New Number" at bounding box center [385, 322] width 120 height 35
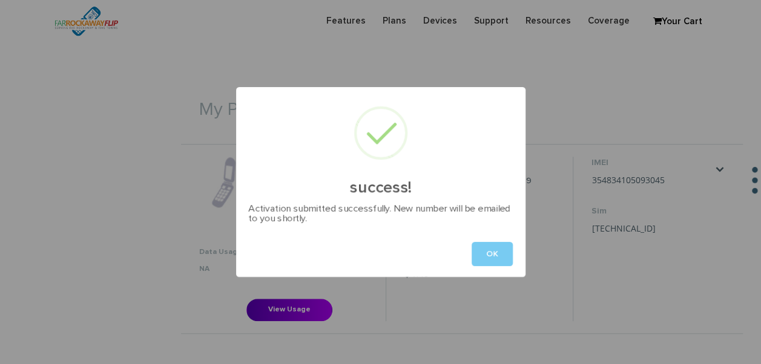
click at [493, 257] on button "OK" at bounding box center [492, 254] width 41 height 24
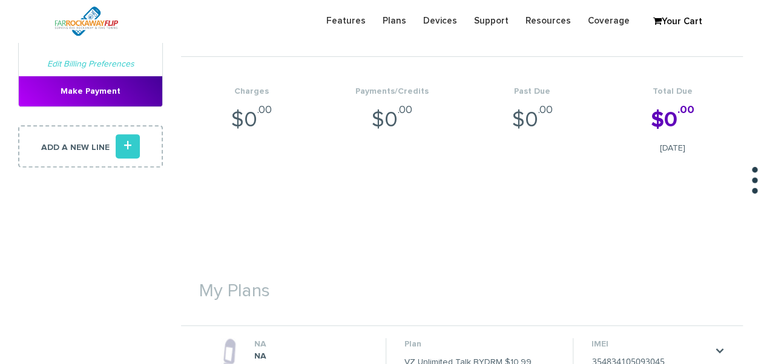
scroll to position [0, 0]
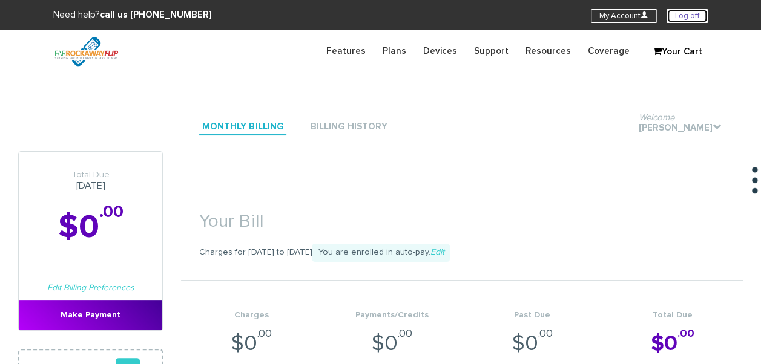
click at [685, 16] on link "Log off" at bounding box center [687, 16] width 41 height 14
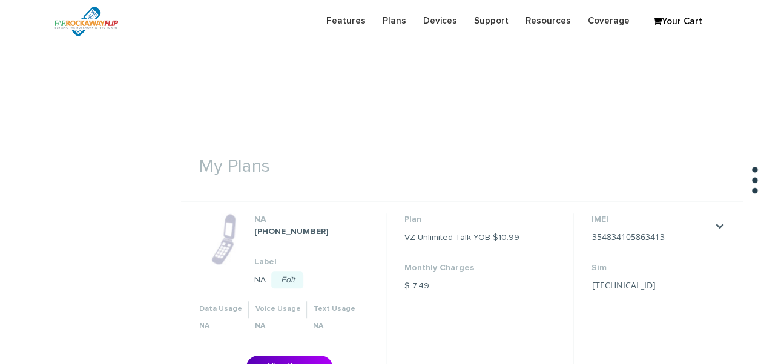
scroll to position [363, 0]
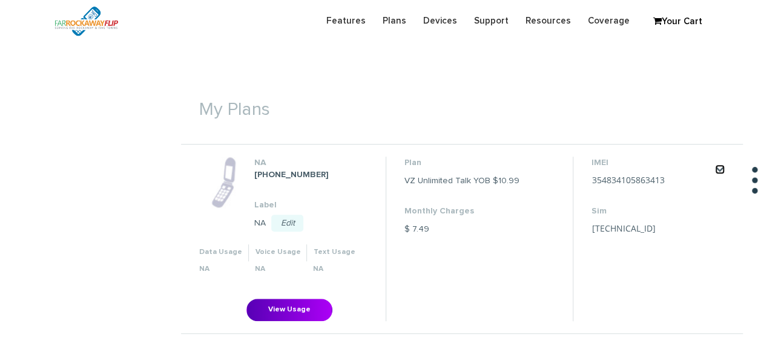
click at [722, 165] on link "." at bounding box center [720, 170] width 10 height 10
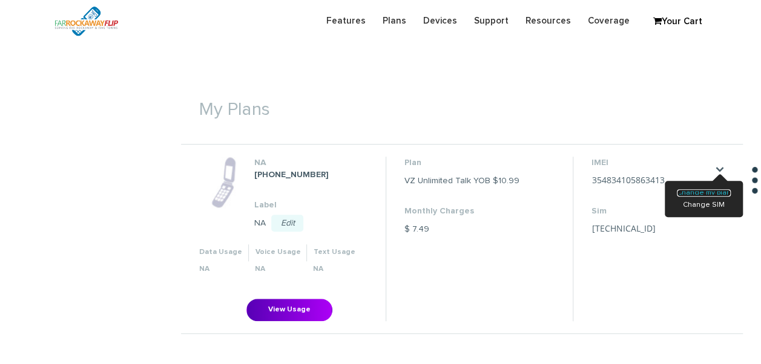
click at [711, 195] on link "Change my plan" at bounding box center [704, 192] width 54 height 7
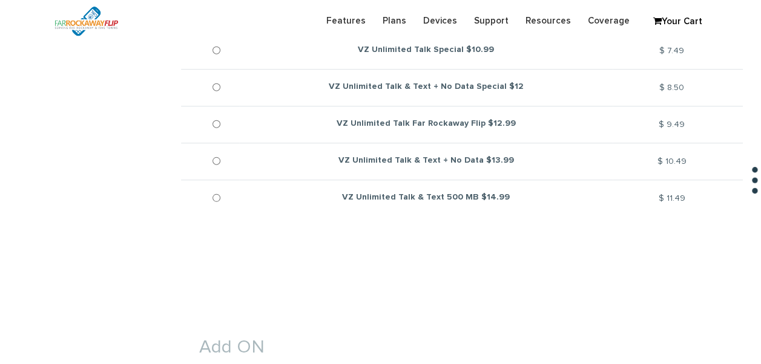
scroll to position [545, 0]
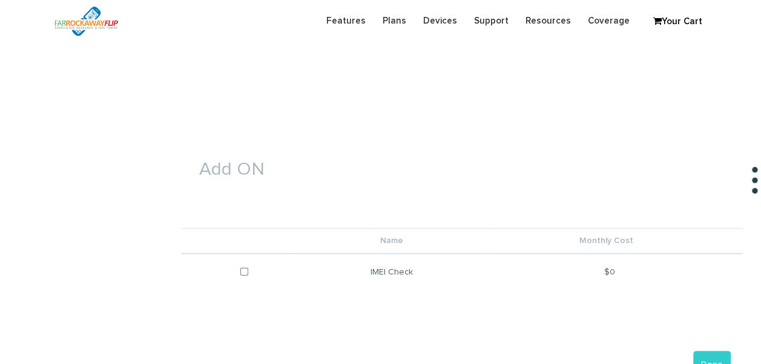
click at [285, 269] on td at bounding box center [238, 272] width 114 height 37
click at [251, 272] on td at bounding box center [238, 272] width 114 height 37
click at [245, 273] on input "checkbox" at bounding box center [244, 272] width 8 height 30
checkbox input "true"
click at [723, 360] on button "Done" at bounding box center [712, 365] width 38 height 28
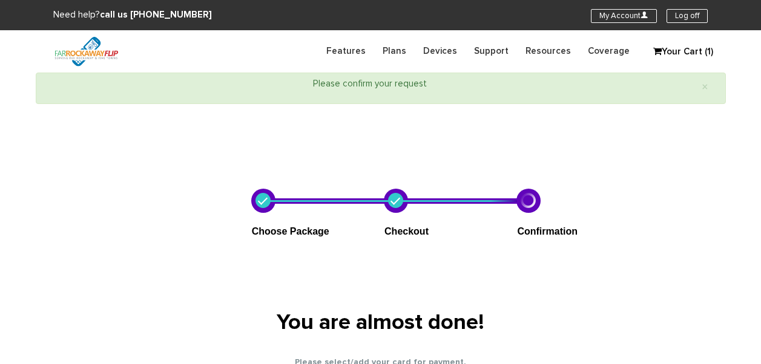
select select "NY"
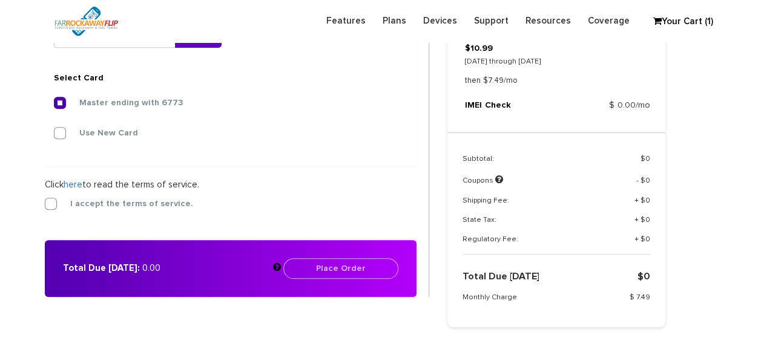
scroll to position [492, 0]
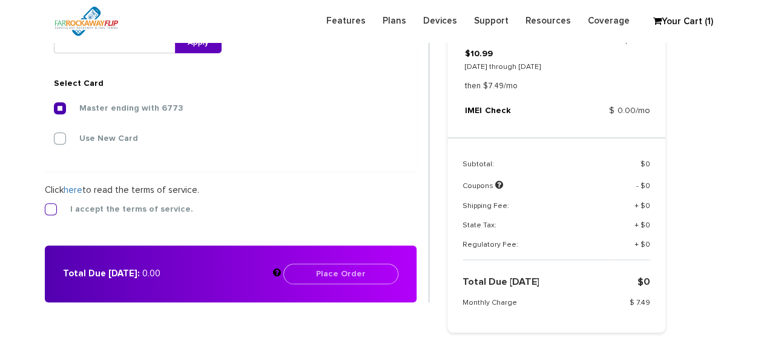
click at [52, 209] on label "I accept the terms of service." at bounding box center [122, 209] width 141 height 11
click at [45, 206] on input "I accept the terms of service." at bounding box center [45, 206] width 0 height 0
click at [319, 269] on button "Place Order" at bounding box center [340, 274] width 115 height 21
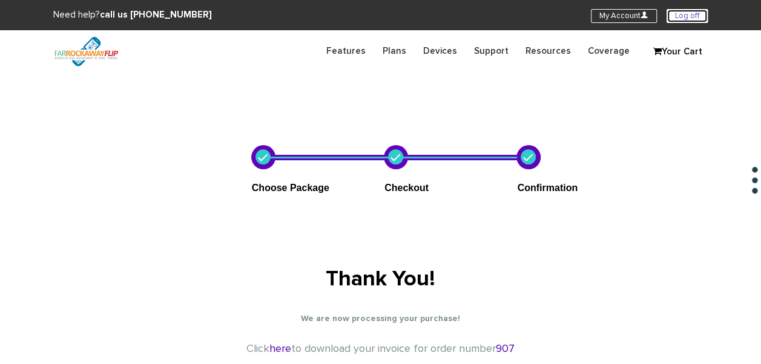
click at [693, 16] on link "Log off" at bounding box center [687, 16] width 41 height 14
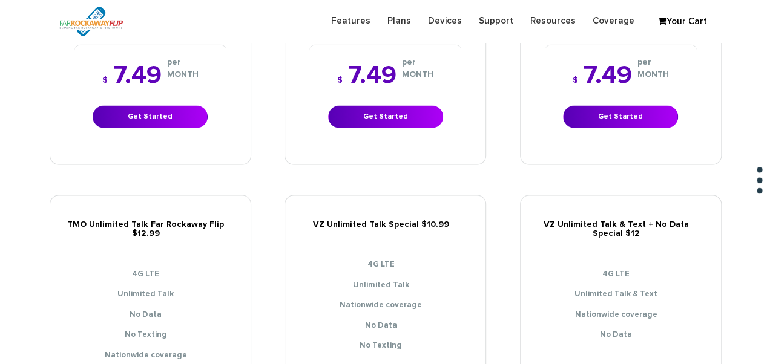
scroll to position [1150, 0]
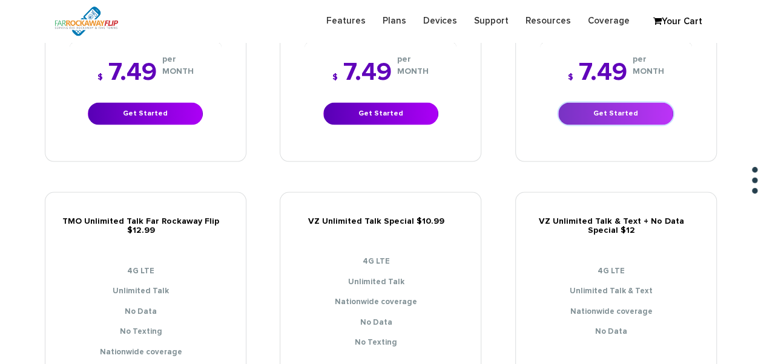
click at [584, 110] on link "Get Started" at bounding box center [615, 114] width 115 height 22
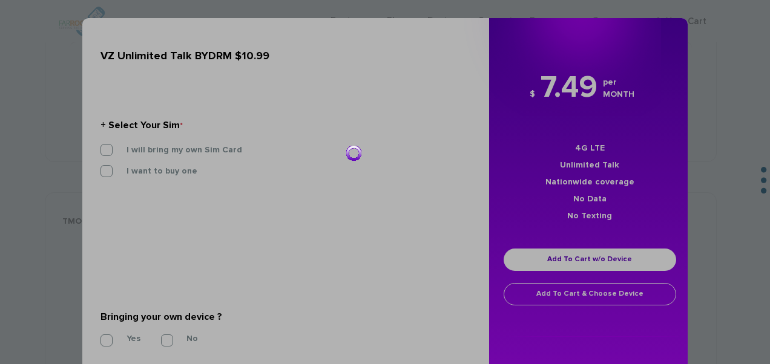
click at [199, 151] on div at bounding box center [385, 182] width 770 height 364
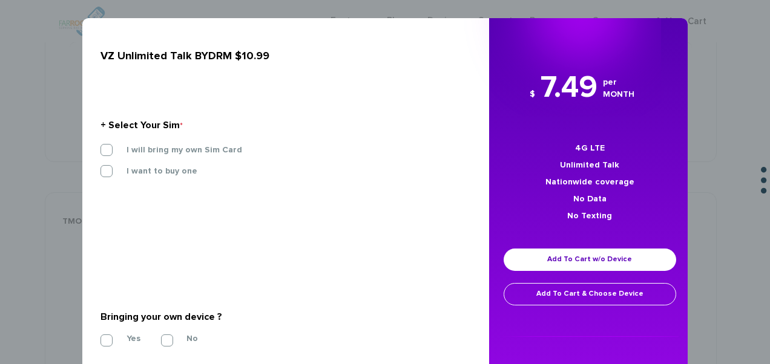
click at [199, 151] on label "I will bring my own Sim Card" at bounding box center [175, 150] width 134 height 11
click at [100, 146] on input "I will bring my own Sim Card" at bounding box center [100, 146] width 0 height 0
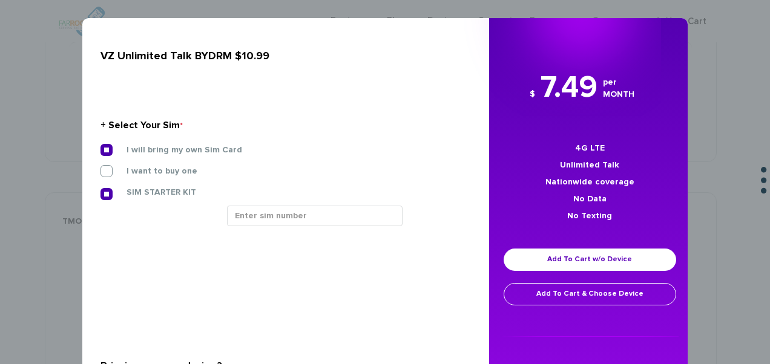
click at [344, 203] on div "SIM STARTER KIT" at bounding box center [281, 195] width 380 height 19
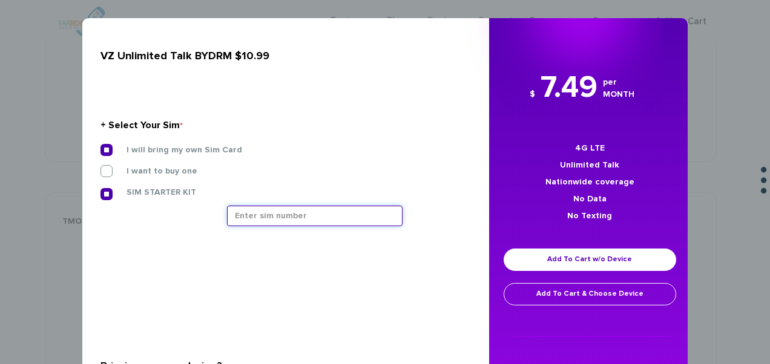
click at [340, 209] on input "text" at bounding box center [315, 216] width 176 height 21
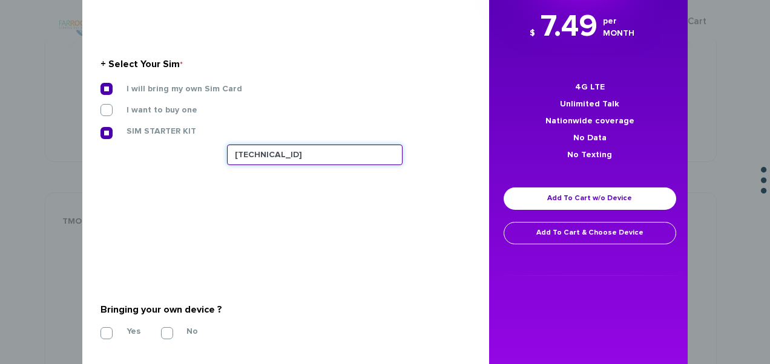
scroll to position [121, 0]
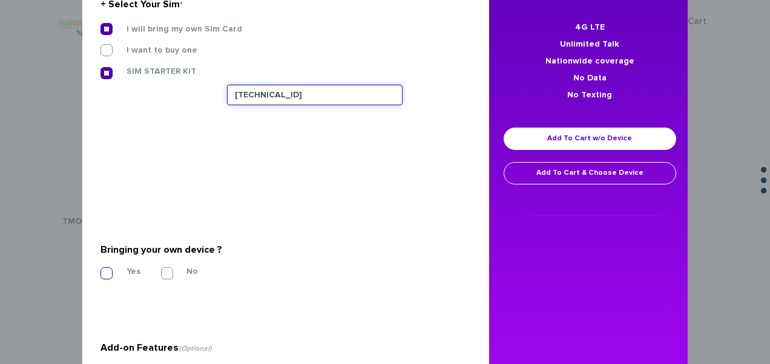
type input "89148000011835957257"
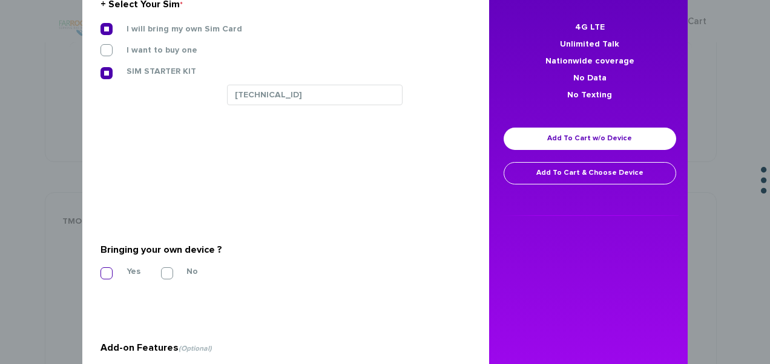
click at [117, 272] on label "Yes" at bounding box center [124, 271] width 32 height 11
click at [100, 270] on input "Yes" at bounding box center [100, 270] width 0 height 0
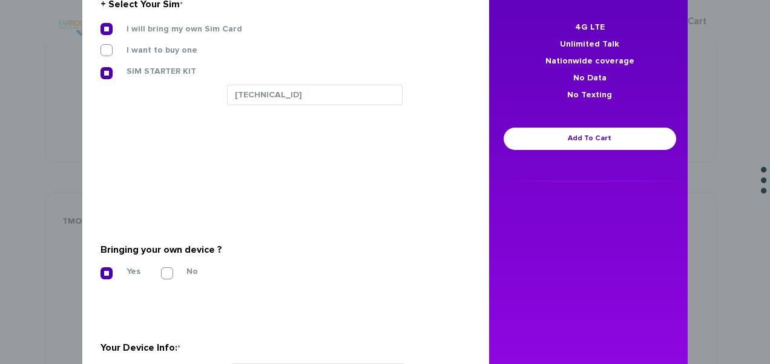
scroll to position [242, 0]
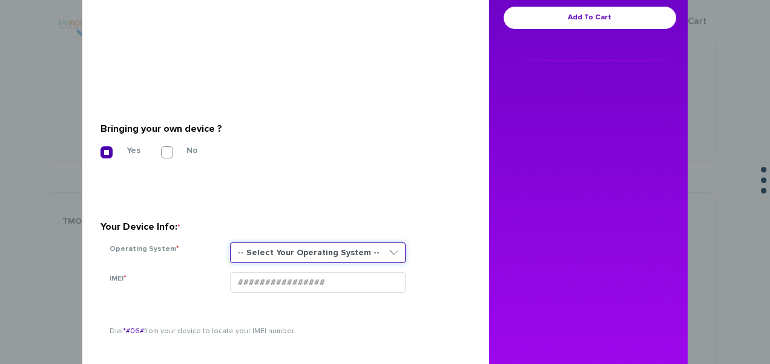
click at [260, 245] on select "-- Select Your Operating System -- ANDROID BLACKBERRY IOS NONE (BASIC PHONE) WI…" at bounding box center [318, 253] width 176 height 21
select select "NONE (BASIC PHONE)"
click at [230, 243] on select "-- Select Your Operating System -- ANDROID BLACKBERRY IOS NONE (BASIC PHONE) WI…" at bounding box center [318, 253] width 176 height 21
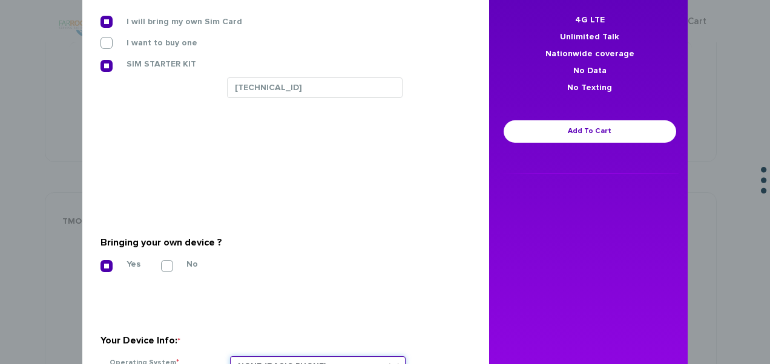
scroll to position [182, 0]
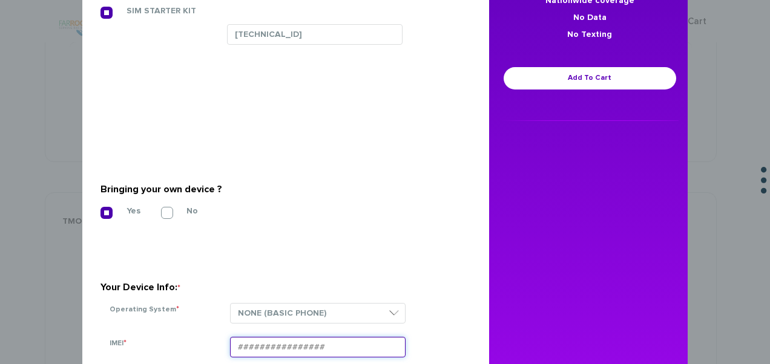
paste input "354834105132777"
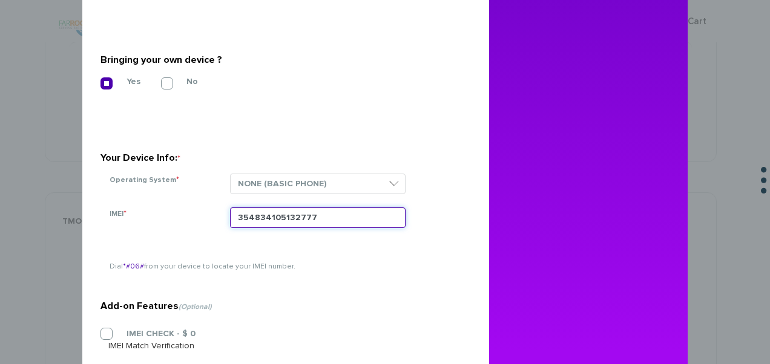
scroll to position [363, 0]
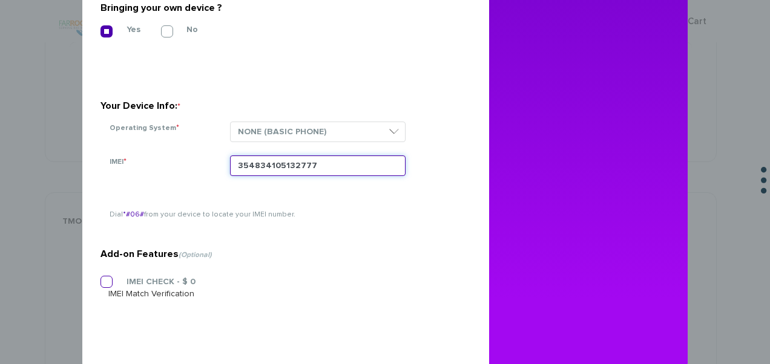
type input "354834105132777"
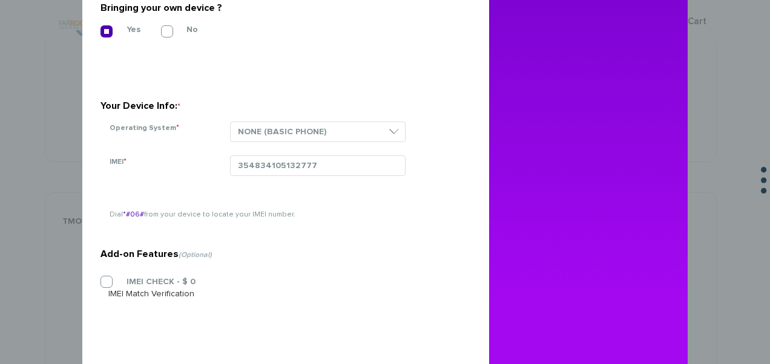
click at [131, 280] on div "IMEI CHECK - $ 0 IMEI Match Verification" at bounding box center [280, 288] width 361 height 24
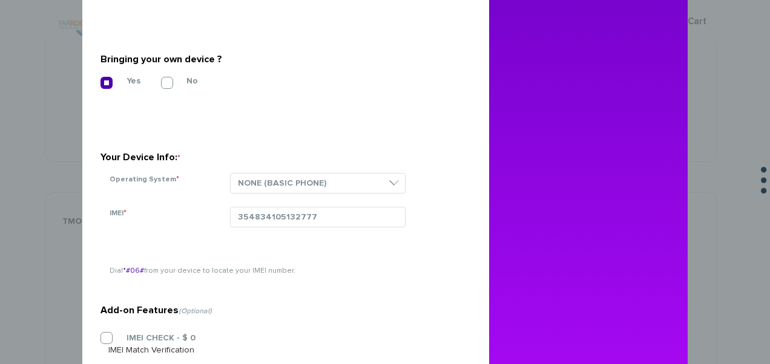
scroll to position [391, 0]
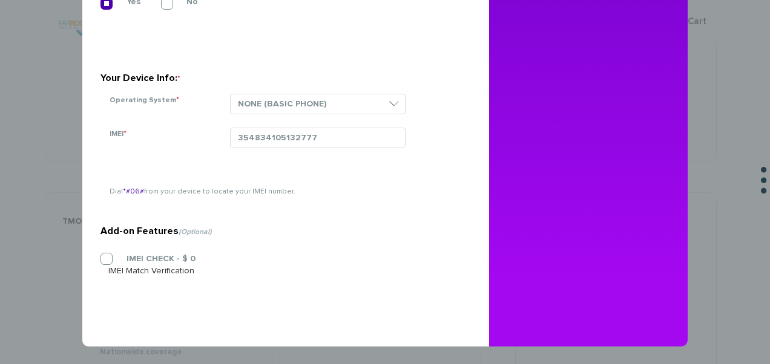
click at [100, 268] on div "IMEI CHECK - $ 0 IMEI Match Verification" at bounding box center [280, 265] width 361 height 24
click at [108, 257] on label "IMEI CHECK - $ 0" at bounding box center [151, 259] width 87 height 11
click at [100, 255] on input "IMEI CHECK - $ 0" at bounding box center [100, 255] width 0 height 0
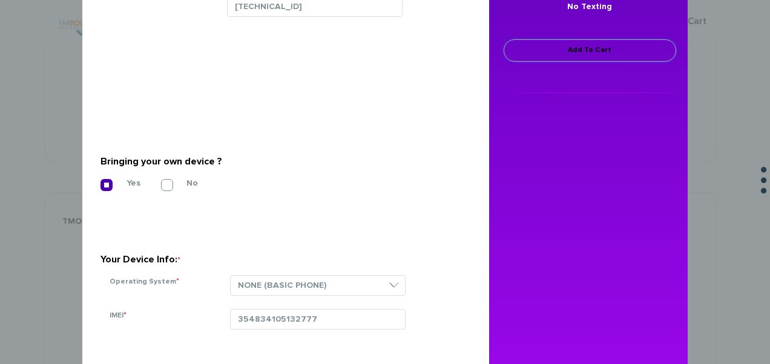
click at [578, 57] on link "Add To Cart" at bounding box center [590, 50] width 173 height 22
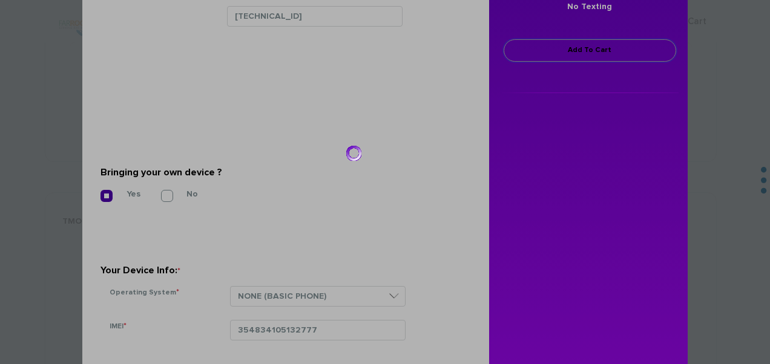
scroll to position [219, 0]
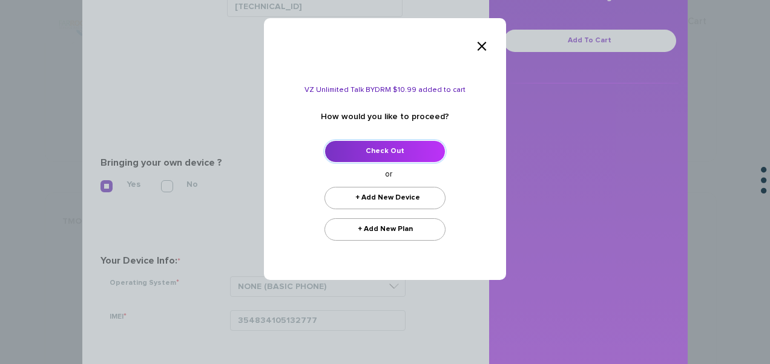
click at [401, 156] on link "Check Out" at bounding box center [384, 151] width 121 height 22
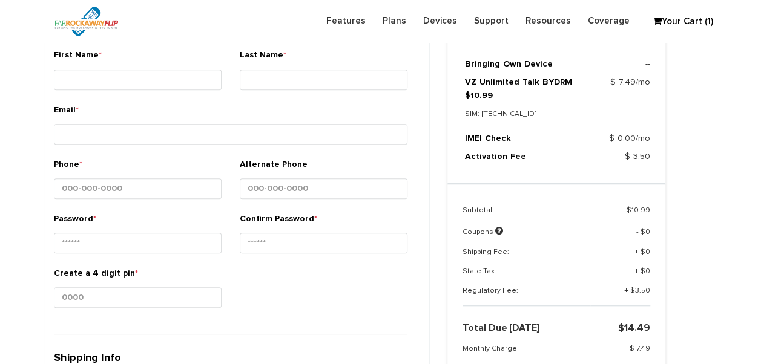
scroll to position [213, 0]
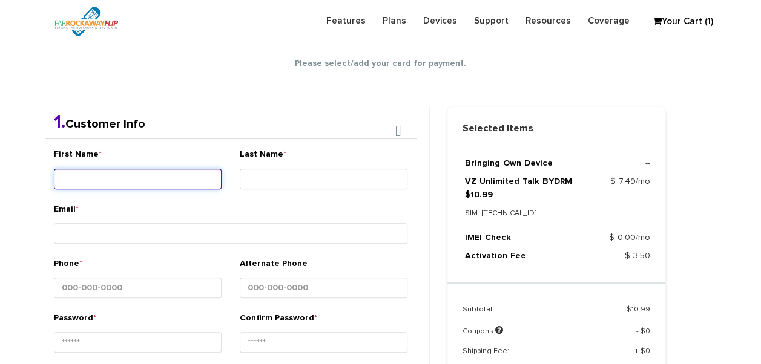
click at [141, 185] on input "First Name *" at bounding box center [138, 179] width 168 height 21
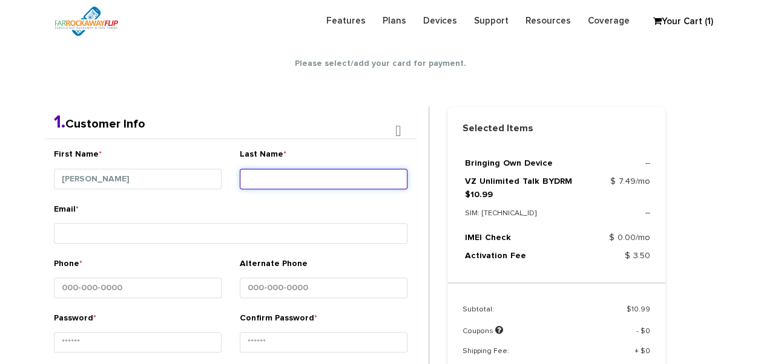
type input "[PERSON_NAME]"
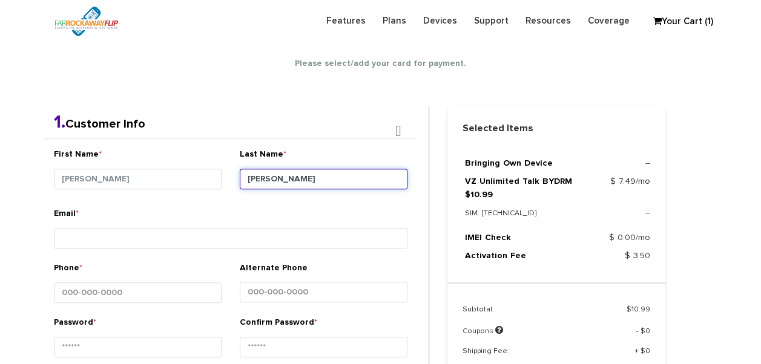
type input "[PERSON_NAME]"
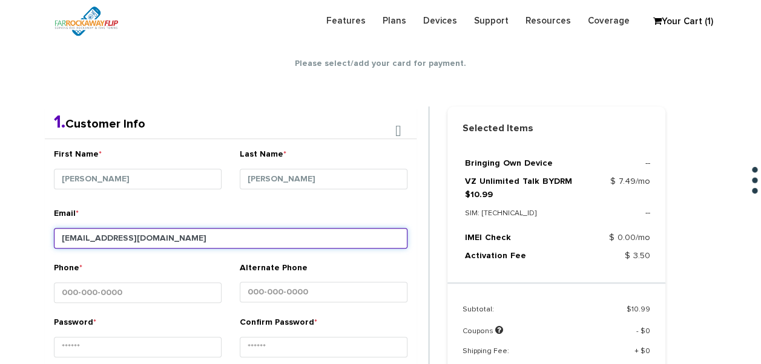
type input "[EMAIL_ADDRESS][DOMAIN_NAME]"
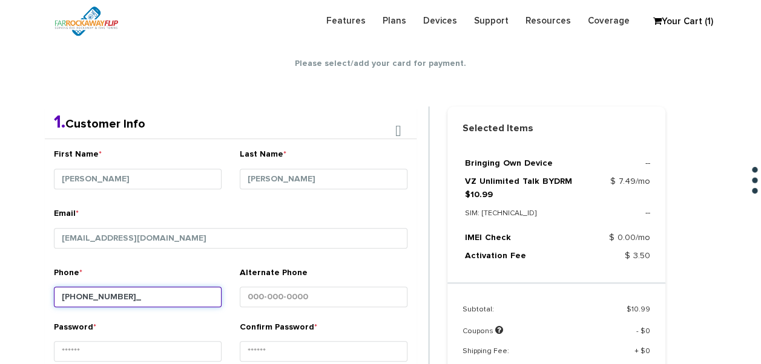
type input "[PHONE_NUMBER]"
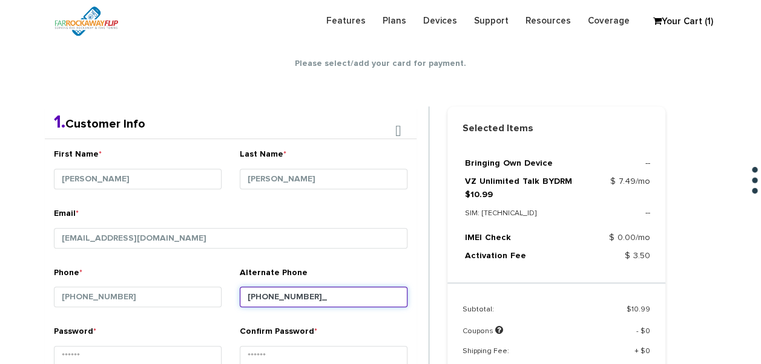
type input "[PHONE_NUMBER]"
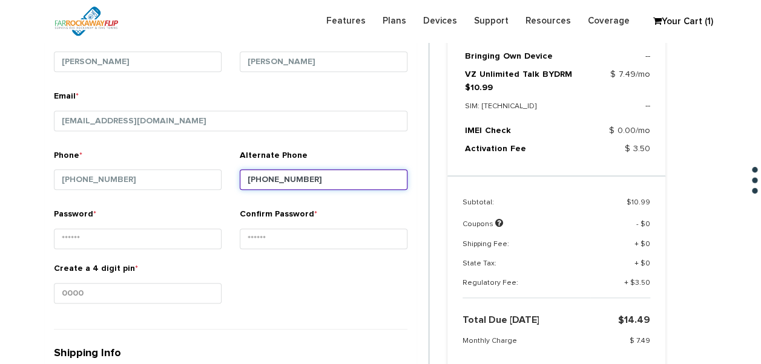
scroll to position [334, 0]
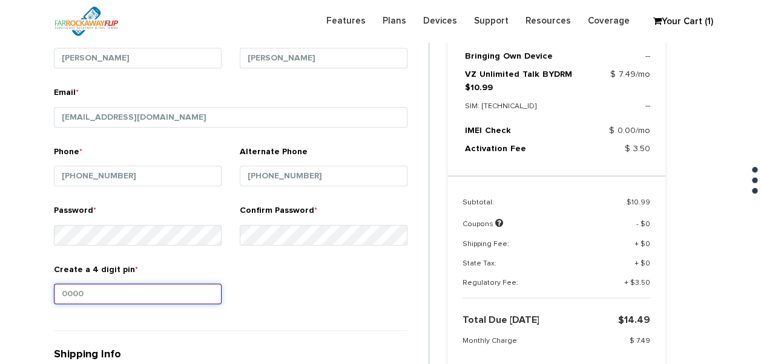
click at [117, 298] on input "Create a 4 digit pin *" at bounding box center [138, 294] width 168 height 21
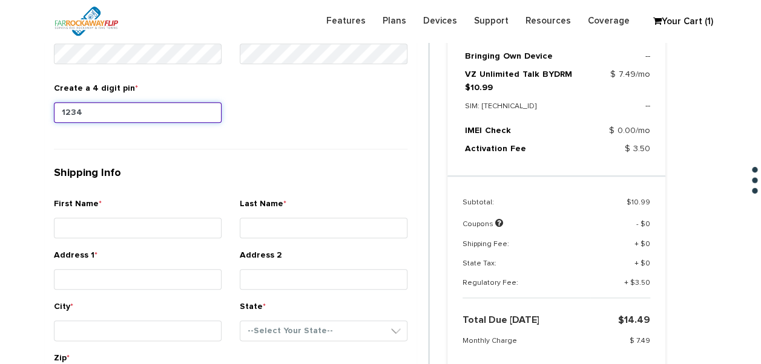
type input "1234"
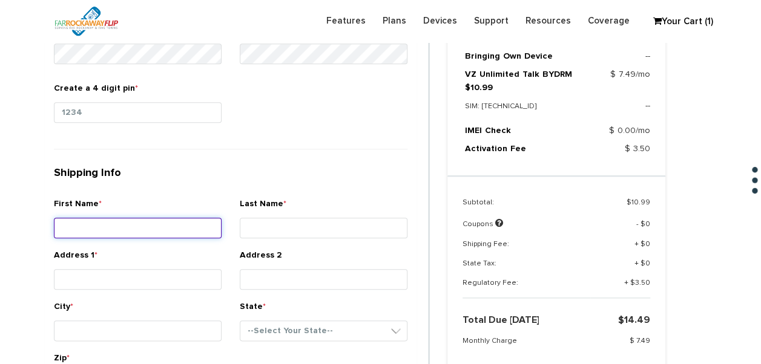
click at [122, 224] on input "First Name *" at bounding box center [138, 228] width 168 height 21
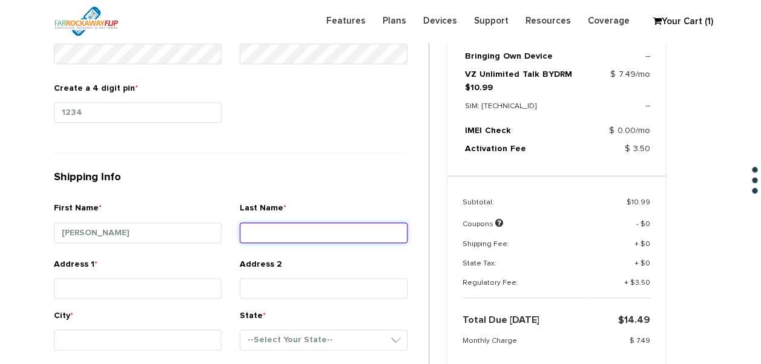
type input "[PERSON_NAME]"
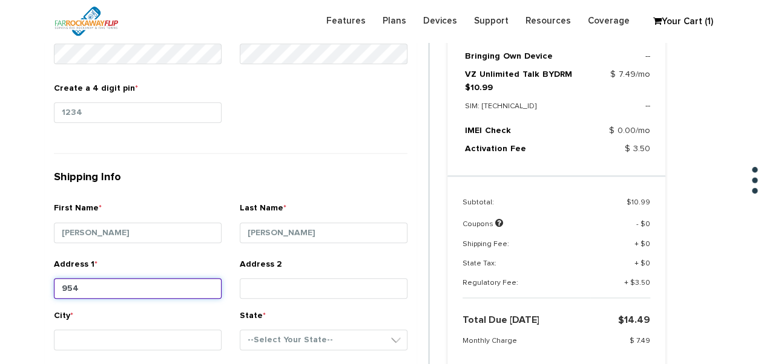
type input "[STREET_ADDRESS]"
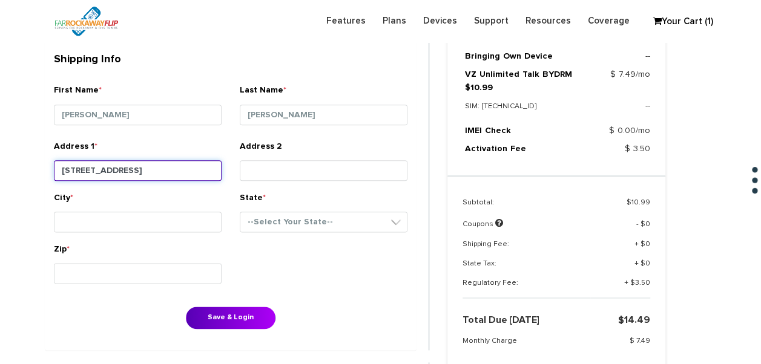
scroll to position [637, 0]
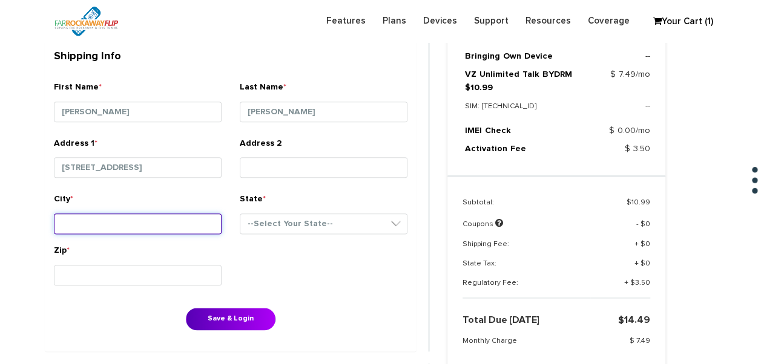
click at [161, 217] on input "City *" at bounding box center [138, 224] width 168 height 21
type input "[GEOGRAPHIC_DATA]"
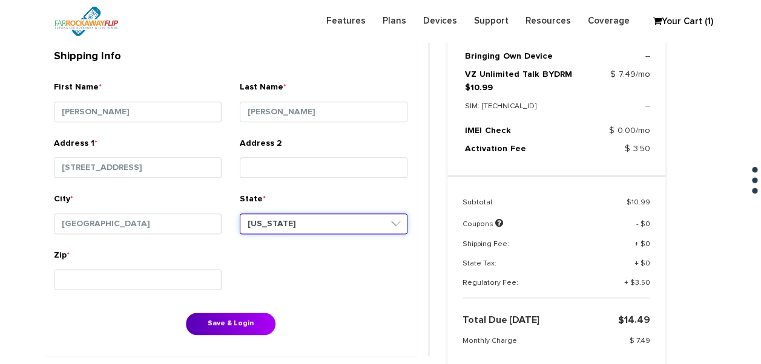
select select "NY"
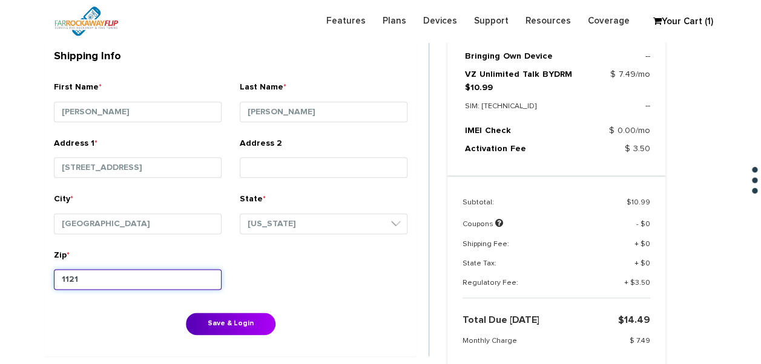
type input "11210"
click at [186, 313] on button "Save & Login" at bounding box center [231, 324] width 90 height 22
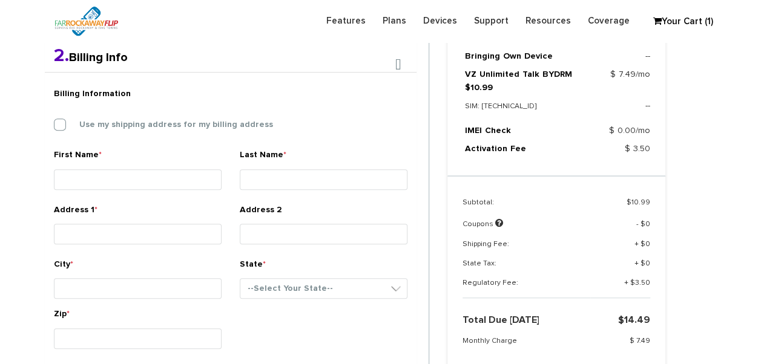
scroll to position [314, 0]
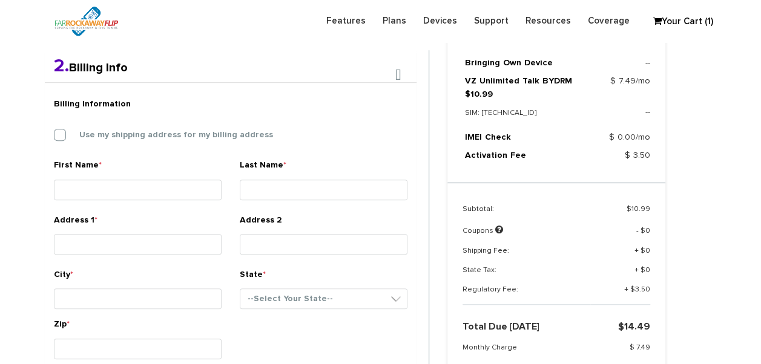
click at [150, 143] on div "Billing Information Use my shipping address for my billing address" at bounding box center [231, 125] width 372 height 67
click at [149, 135] on label "Use my shipping address for my billing address" at bounding box center [167, 135] width 212 height 11
click at [54, 131] on input "Use my shipping address for my billing address" at bounding box center [54, 131] width 0 height 0
type input "devora"
type input "fogel"
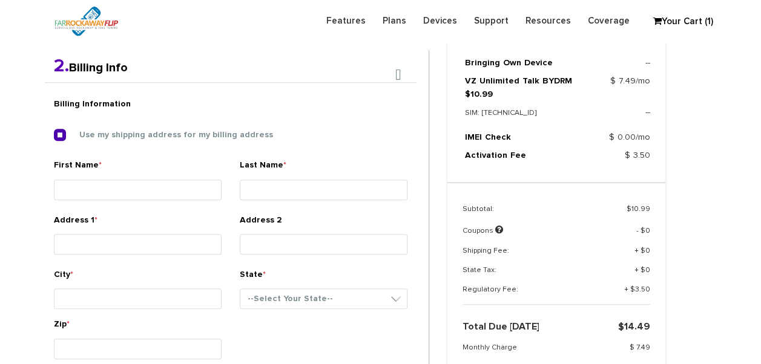
type input "954 east 32nd st"
type input "brooklyn"
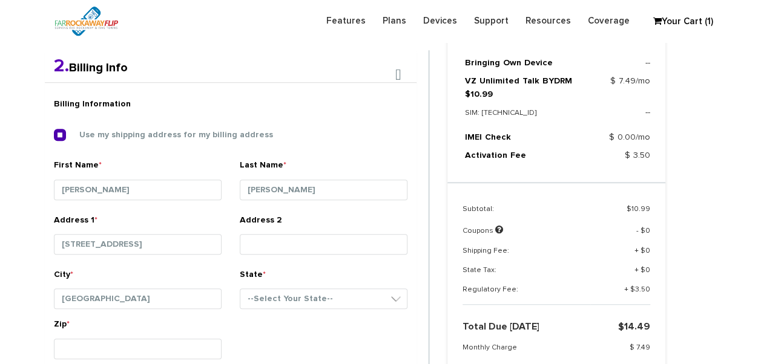
select select "NY"
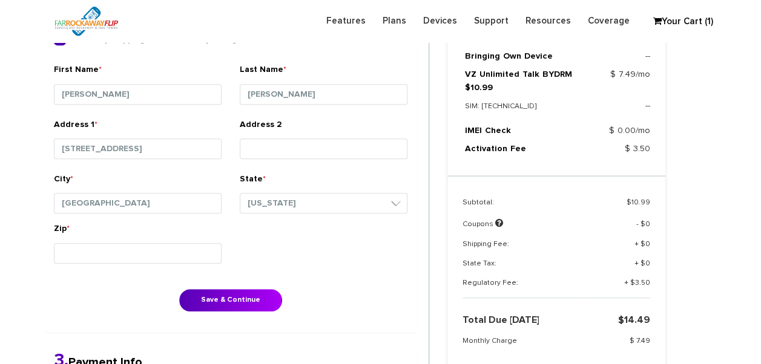
scroll to position [495, 0]
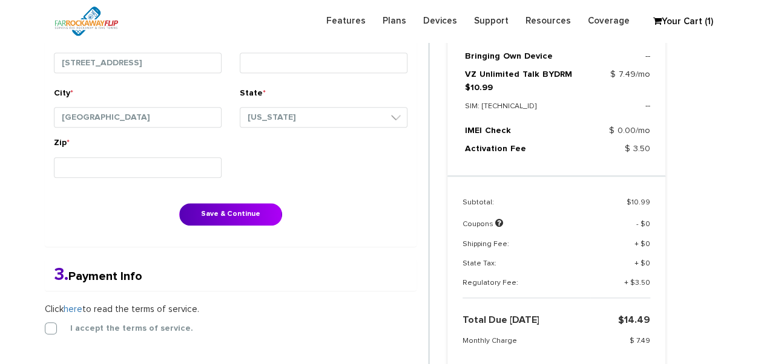
click at [220, 199] on div "Billing Information Use my shipping address for my billing address First Name *…" at bounding box center [231, 74] width 372 height 346
click at [222, 205] on button "Save & Continue" at bounding box center [230, 214] width 103 height 22
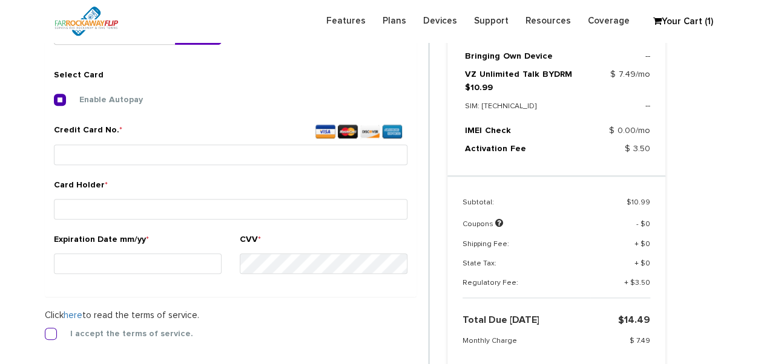
click at [52, 324] on form "2. Billing Info Billing Information Use my shipping address for my billing addr…" at bounding box center [237, 167] width 384 height 520
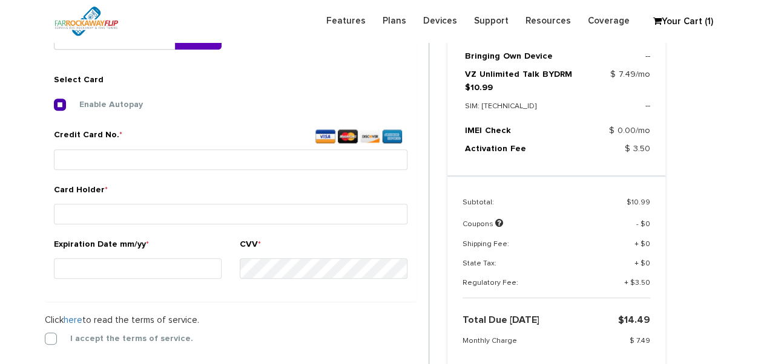
scroll to position [450, 0]
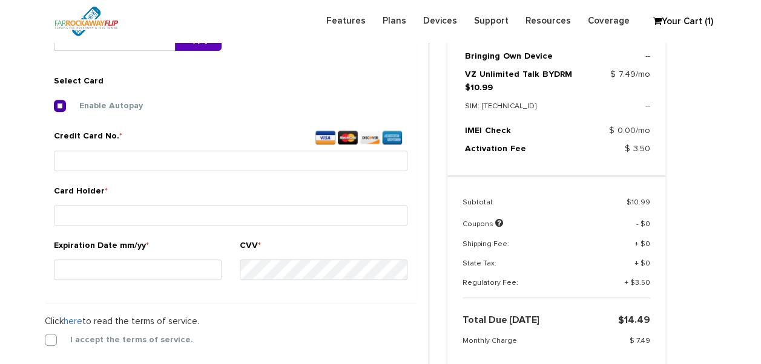
click at [56, 344] on div "I accept the terms of service." at bounding box center [231, 340] width 372 height 12
click at [52, 340] on label "I accept the terms of service." at bounding box center [122, 340] width 141 height 11
click at [45, 337] on input "I accept the terms of service." at bounding box center [45, 337] width 0 height 0
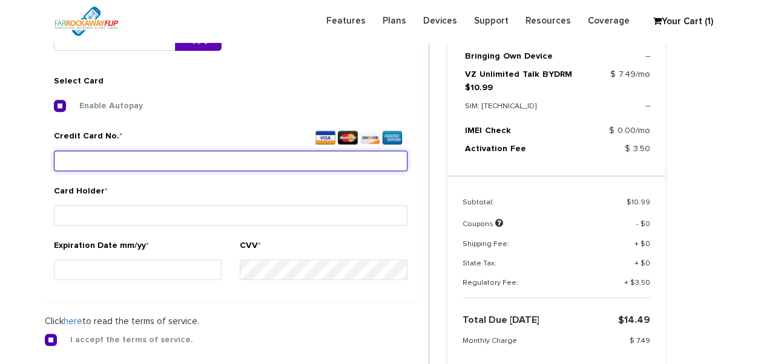
click at [124, 168] on input "Credit Card No. *" at bounding box center [231, 161] width 354 height 21
type input "4147 2024 9640 8012"
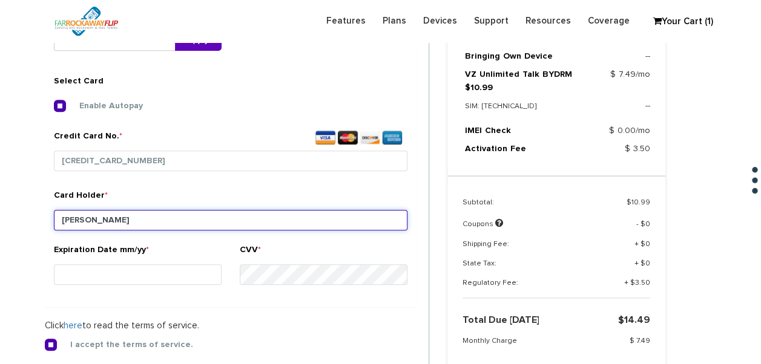
type input "[PERSON_NAME]"
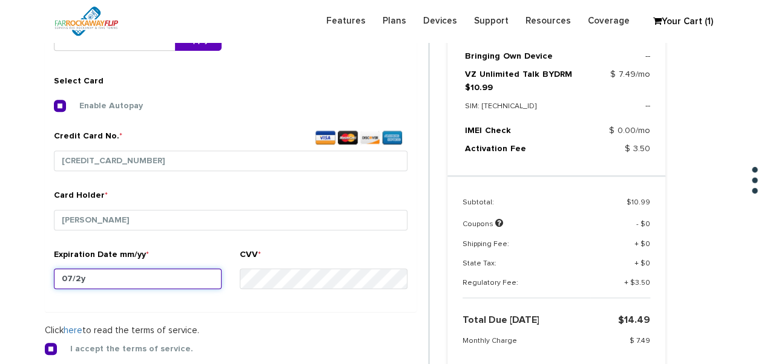
type input "07/26"
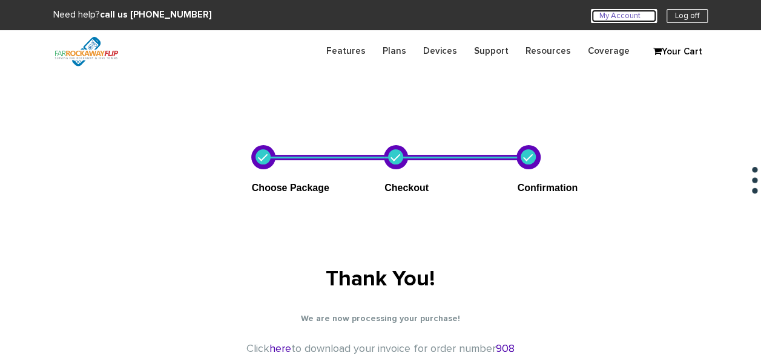
click at [611, 19] on link "My Account U" at bounding box center [624, 16] width 66 height 14
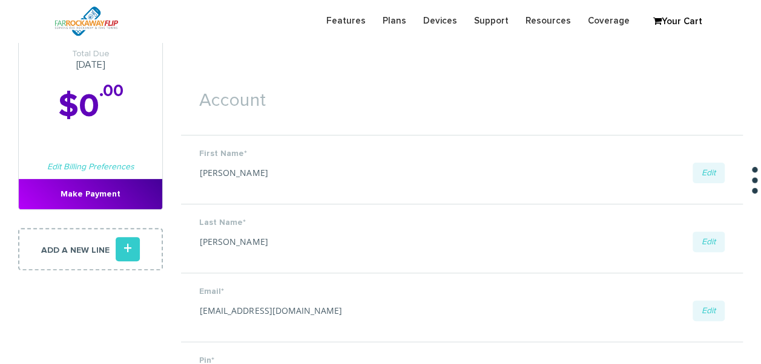
scroll to position [61, 0]
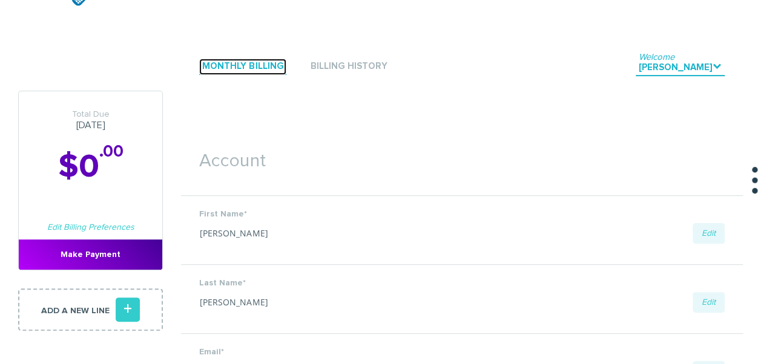
click at [247, 74] on link "Monthly Billing" at bounding box center [242, 67] width 87 height 16
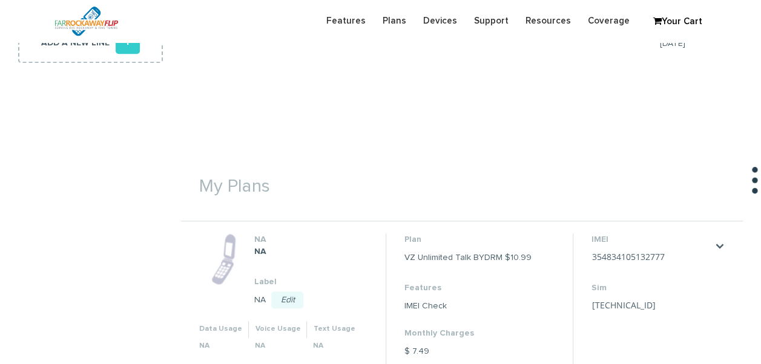
scroll to position [424, 0]
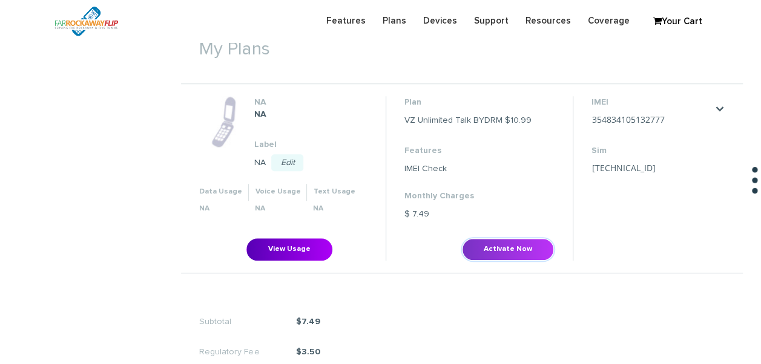
click at [532, 240] on button "Activate Now" at bounding box center [508, 250] width 92 height 22
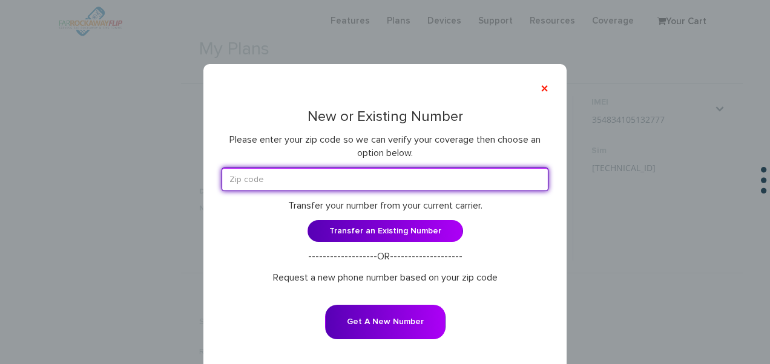
click at [338, 182] on input "text" at bounding box center [385, 180] width 327 height 24
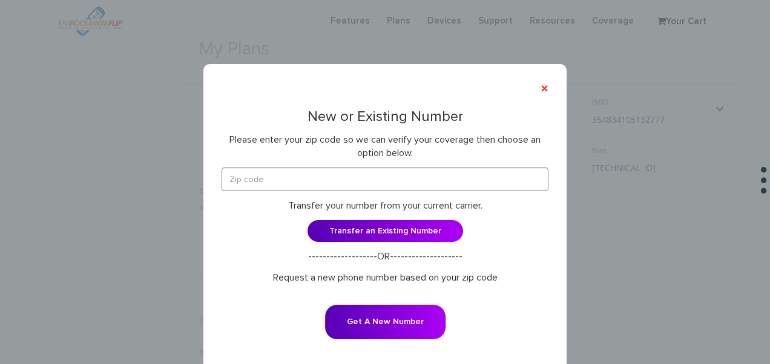
click at [318, 156] on p "Please enter your zip code so we can verify your coverage then choose an option…" at bounding box center [385, 146] width 327 height 27
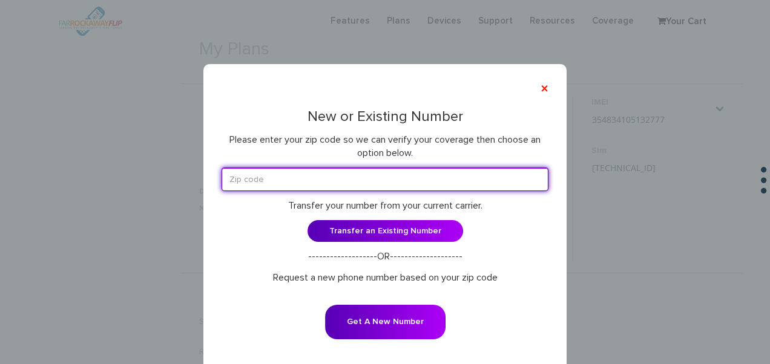
click at [331, 188] on input "text" at bounding box center [385, 180] width 327 height 24
type input "11230"
drag, startPoint x: 325, startPoint y: 185, endPoint x: 157, endPoint y: 180, distance: 167.8
click at [157, 180] on div "× New or Existing Number Please enter your zip code so we can verify your cover…" at bounding box center [385, 182] width 770 height 364
type input "11223"
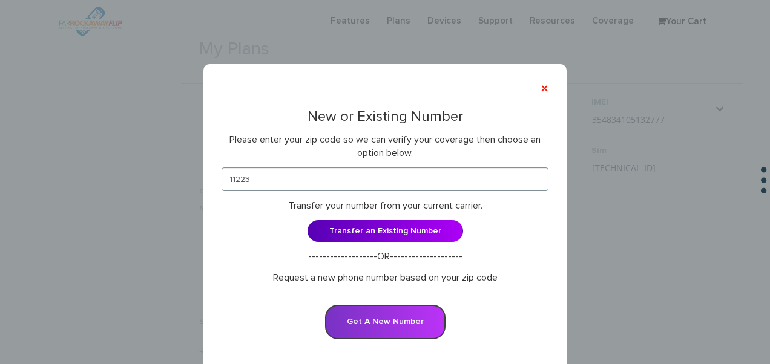
click at [370, 325] on button "Get A New Number" at bounding box center [385, 322] width 120 height 35
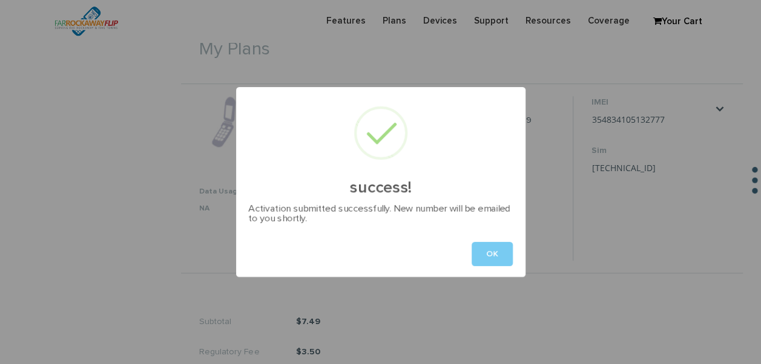
click at [483, 251] on button "OK" at bounding box center [492, 254] width 41 height 24
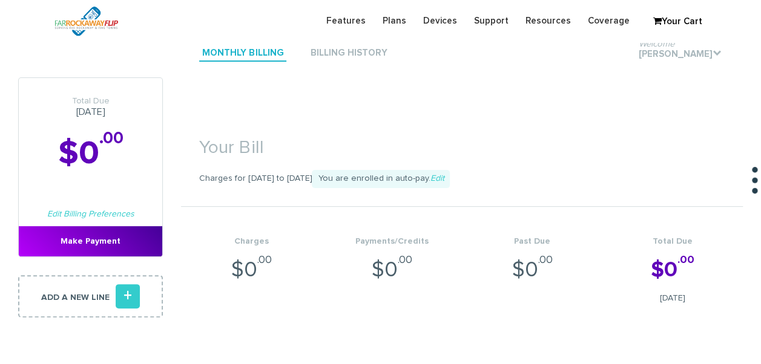
scroll to position [0, 0]
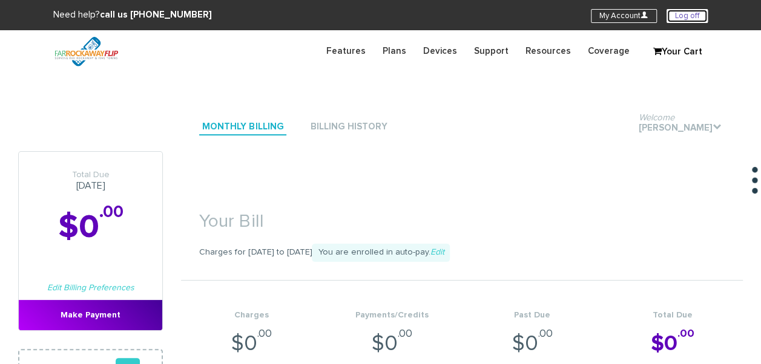
drag, startPoint x: 693, startPoint y: 17, endPoint x: 669, endPoint y: 22, distance: 24.1
click at [693, 17] on link "Log off" at bounding box center [687, 16] width 41 height 14
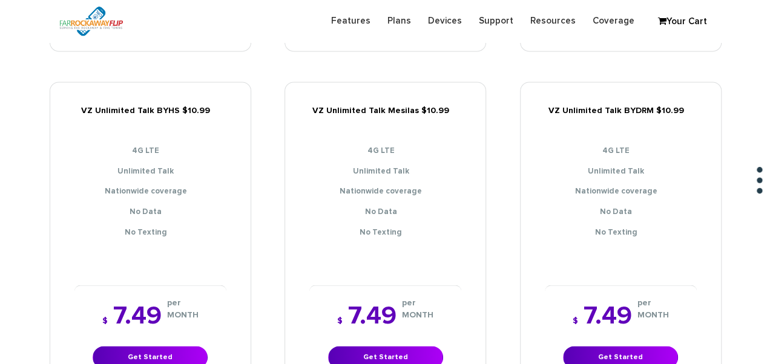
scroll to position [908, 0]
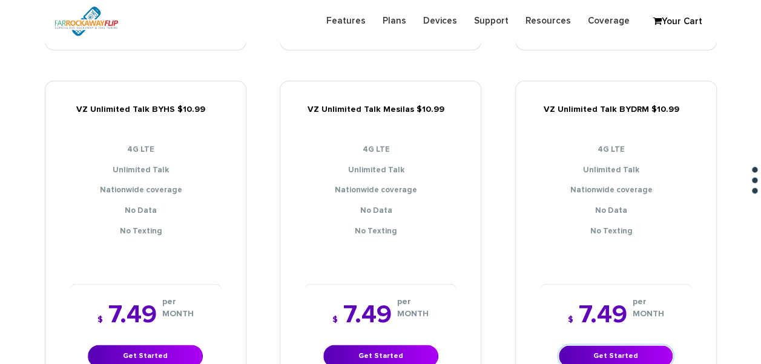
click at [564, 345] on link "Get Started" at bounding box center [615, 356] width 115 height 22
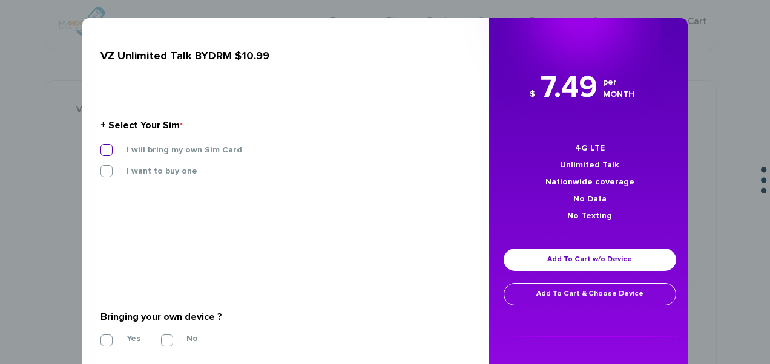
click at [203, 154] on label "I will bring my own Sim Card" at bounding box center [175, 150] width 134 height 11
click at [100, 146] on input "I will bring my own Sim Card" at bounding box center [100, 146] width 0 height 0
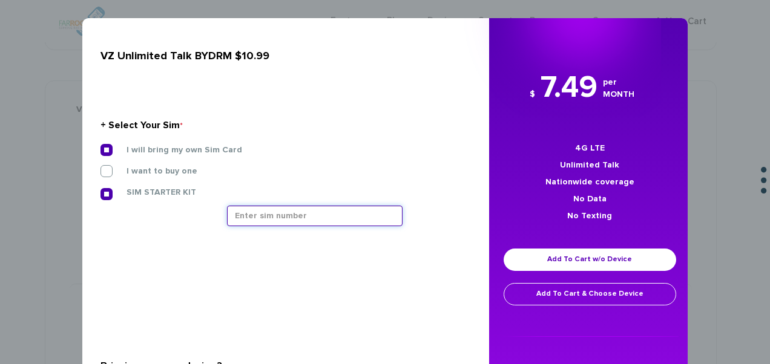
click at [239, 212] on input "text" at bounding box center [315, 216] width 176 height 21
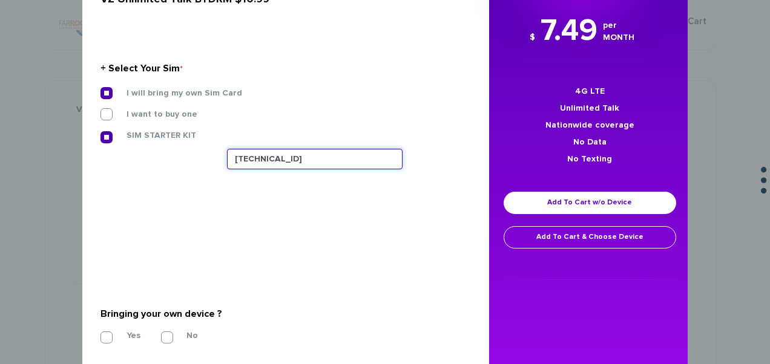
scroll to position [182, 0]
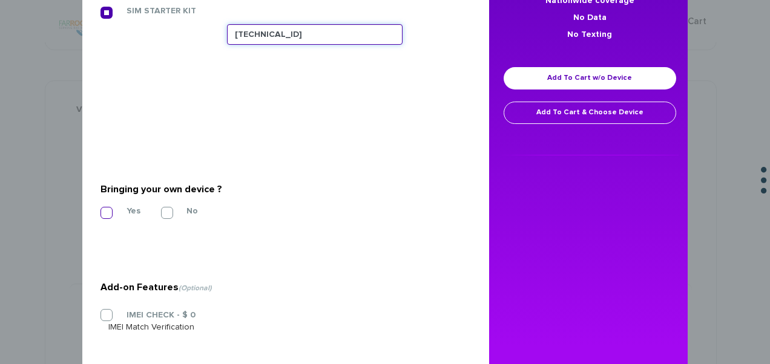
type input "89148000011835959360"
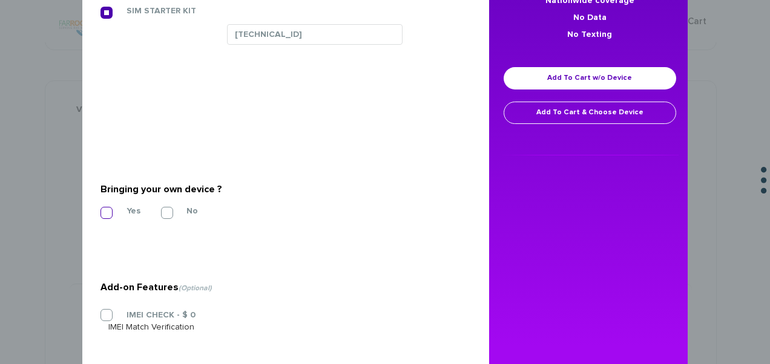
click at [131, 207] on label "Yes" at bounding box center [124, 211] width 32 height 11
click at [100, 209] on input "Yes" at bounding box center [100, 209] width 0 height 0
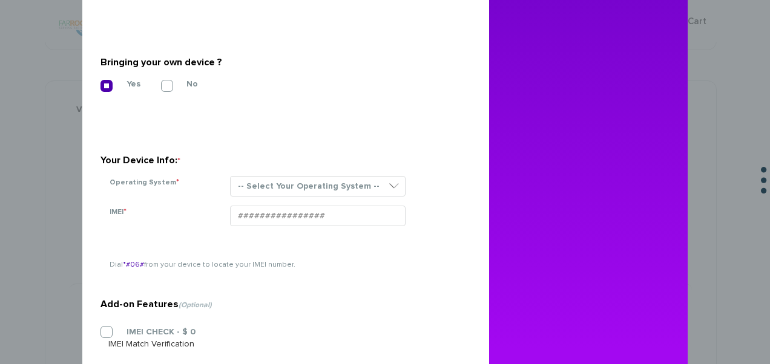
scroll to position [363, 0]
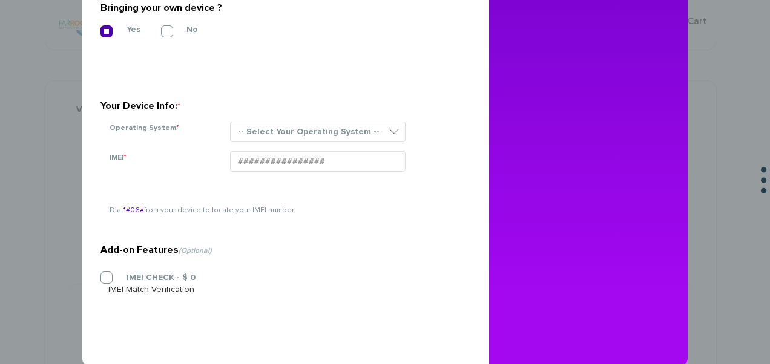
click at [314, 145] on div "-- Select Your Operating System -- ANDROID BLACKBERRY IOS NONE (BASIC PHONE) WI…" at bounding box center [341, 137] width 241 height 30
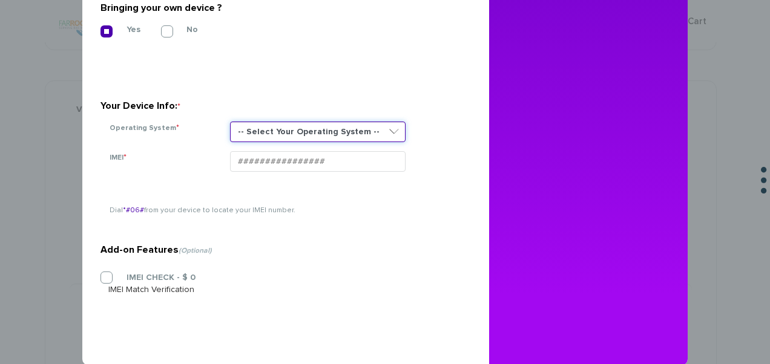
click at [321, 122] on select "-- Select Your Operating System -- ANDROID BLACKBERRY IOS NONE (BASIC PHONE) WI…" at bounding box center [318, 132] width 176 height 21
select select "NONE (BASIC PHONE)"
click at [230, 122] on select "-- Select Your Operating System -- ANDROID BLACKBERRY IOS NONE (BASIC PHONE) WI…" at bounding box center [318, 132] width 176 height 21
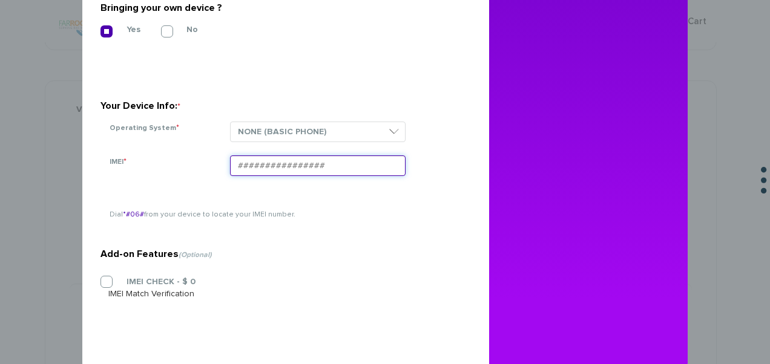
paste input "354834104487693"
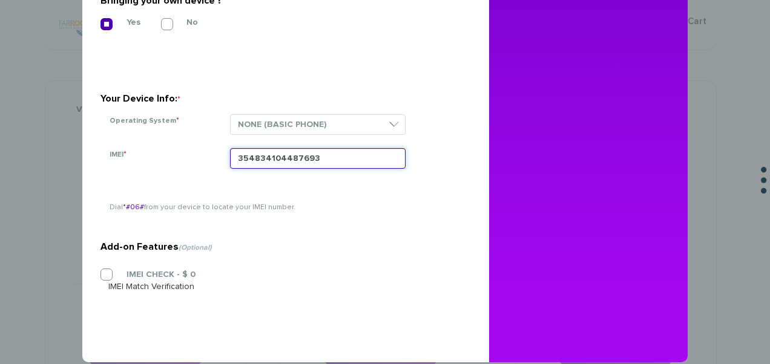
scroll to position [386, 0]
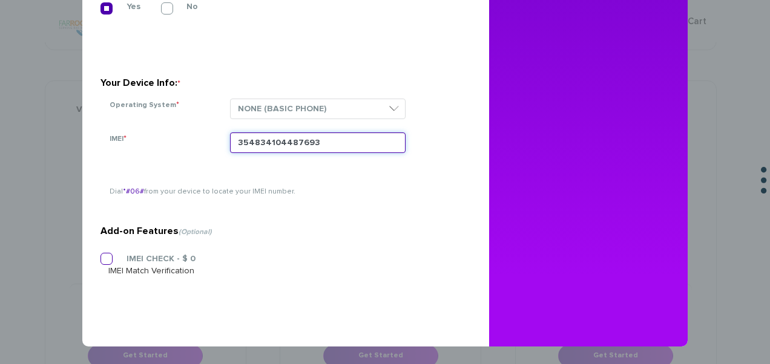
type input "354834104487693"
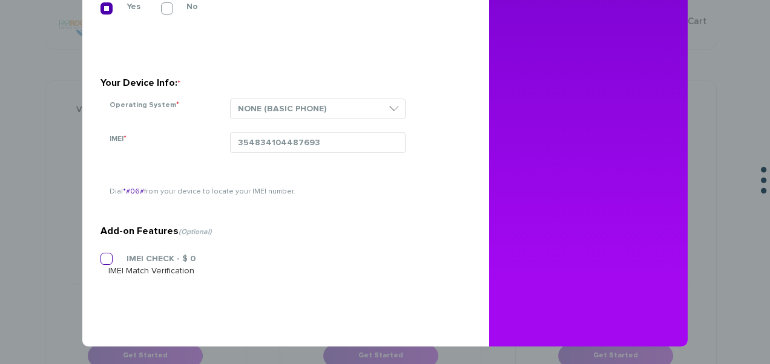
click at [160, 254] on section "Add-on Features (Optional) IMEI CHECK - $ 0 IMEI Match Verification" at bounding box center [280, 224] width 361 height 191
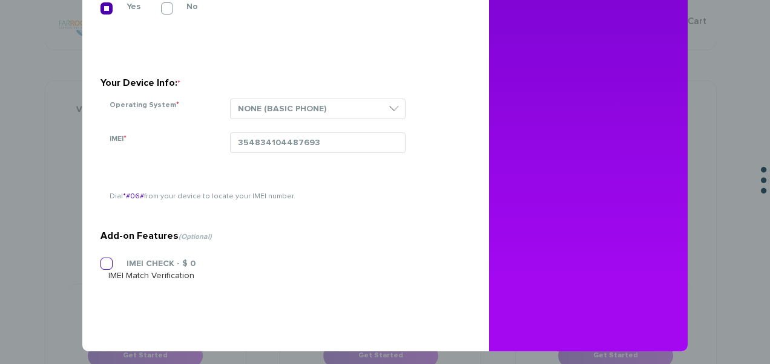
click at [160, 267] on label "IMEI CHECK - $ 0" at bounding box center [151, 263] width 87 height 11
click at [100, 260] on input "IMEI CHECK - $ 0" at bounding box center [100, 260] width 0 height 0
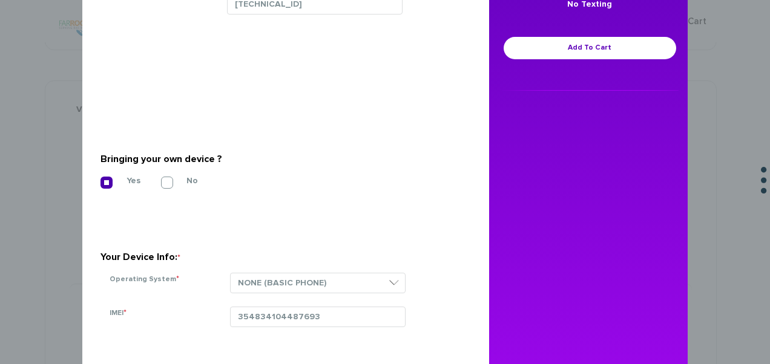
scroll to position [144, 0]
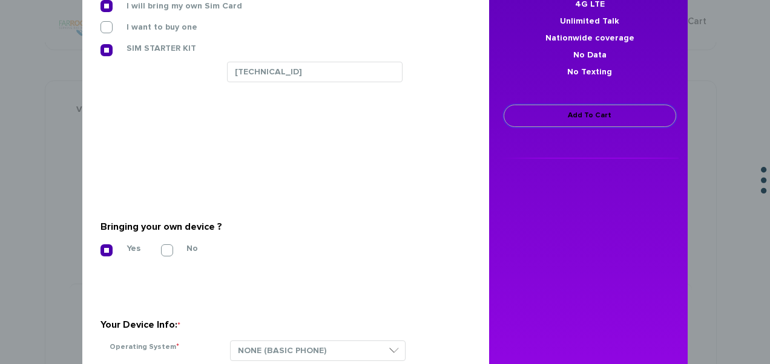
click at [540, 117] on link "Add To Cart" at bounding box center [590, 116] width 173 height 22
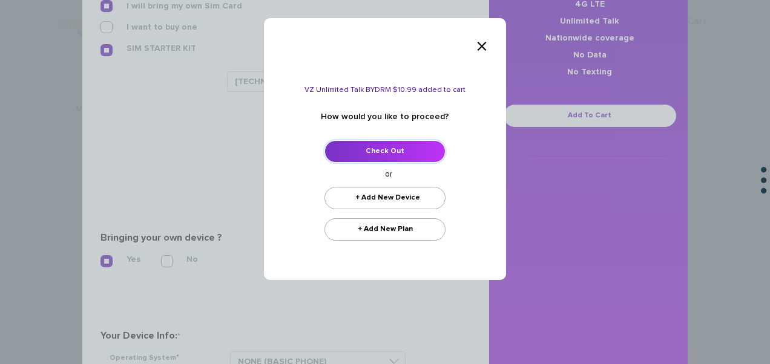
click at [413, 144] on link "Check Out" at bounding box center [384, 151] width 121 height 22
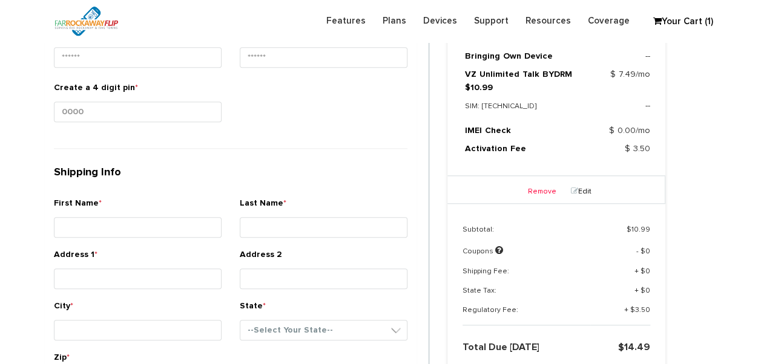
scroll to position [740, 0]
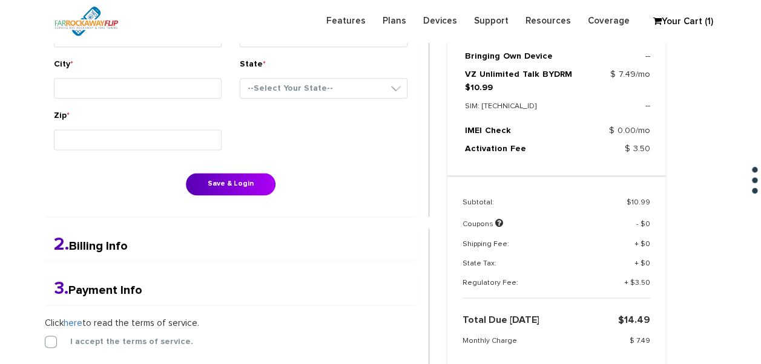
click at [387, 113] on div "Zip *" at bounding box center [231, 135] width 372 height 51
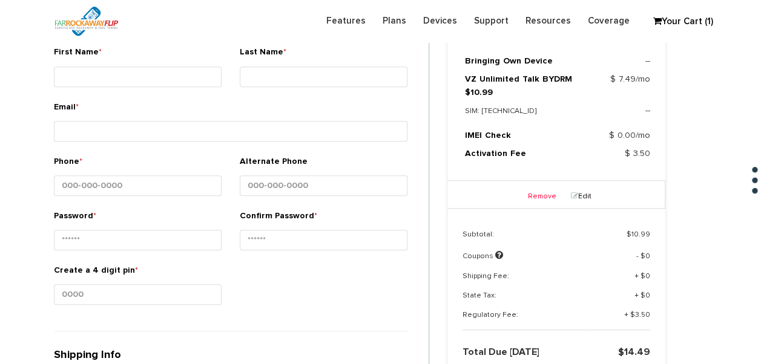
scroll to position [256, 0]
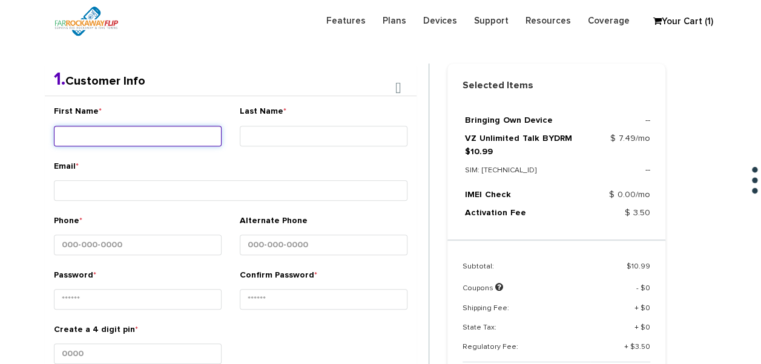
click at [132, 133] on input "First Name *" at bounding box center [138, 136] width 168 height 21
type input "roizy"
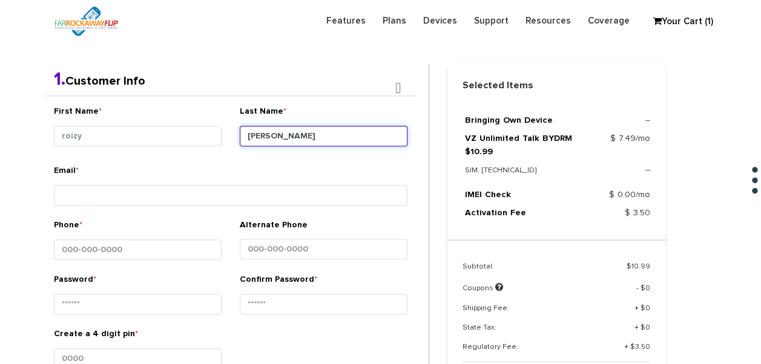
type input "parnes"
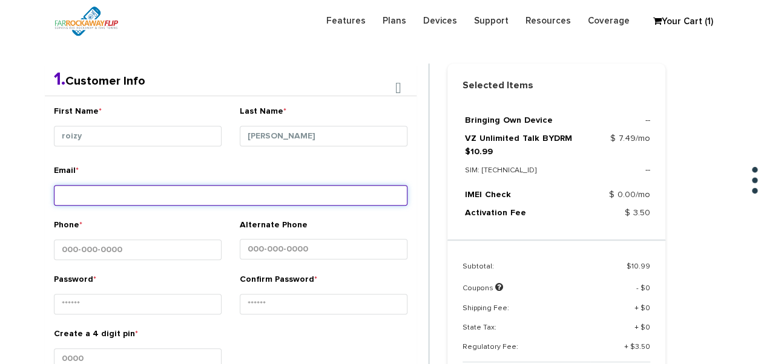
click at [148, 191] on input "Email *" at bounding box center [231, 195] width 354 height 21
type input "tlieber61+12@gmail.com"
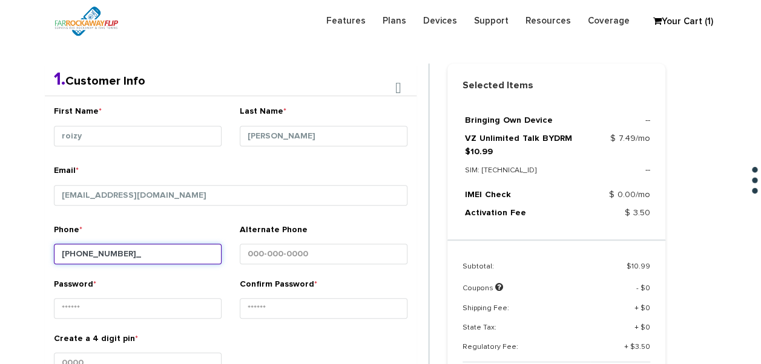
type input "929-275-5462"
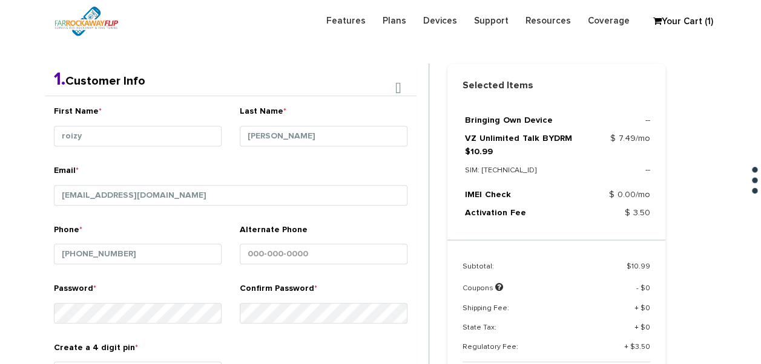
scroll to position [377, 0]
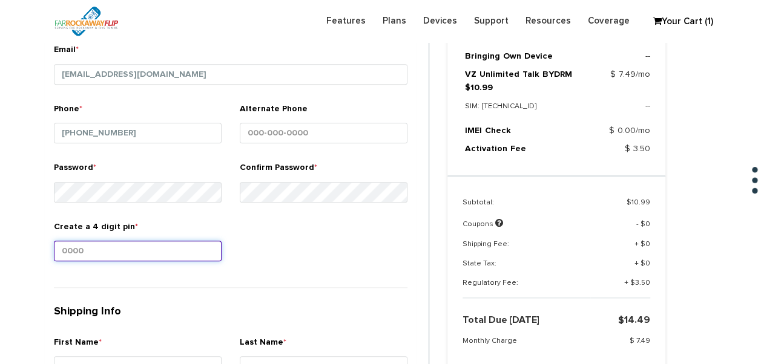
click at [146, 248] on input "Create a 4 digit pin *" at bounding box center [138, 251] width 168 height 21
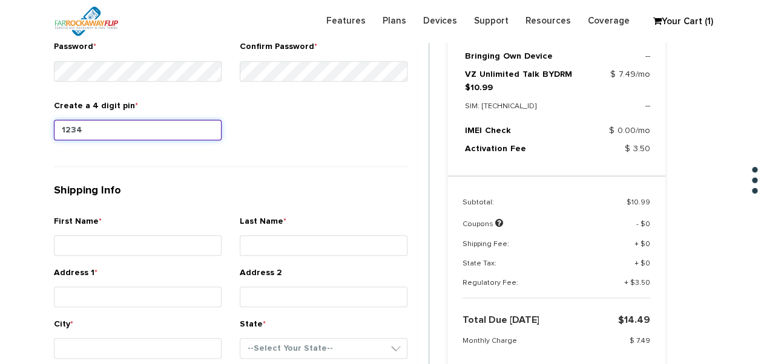
type input "1234"
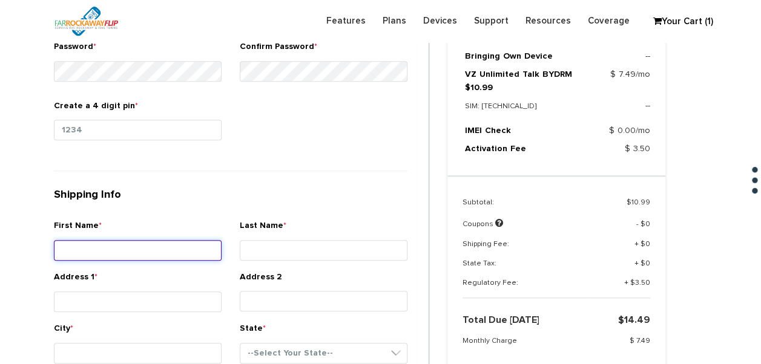
click at [139, 240] on input "First Name *" at bounding box center [138, 250] width 168 height 21
type input "roizy"
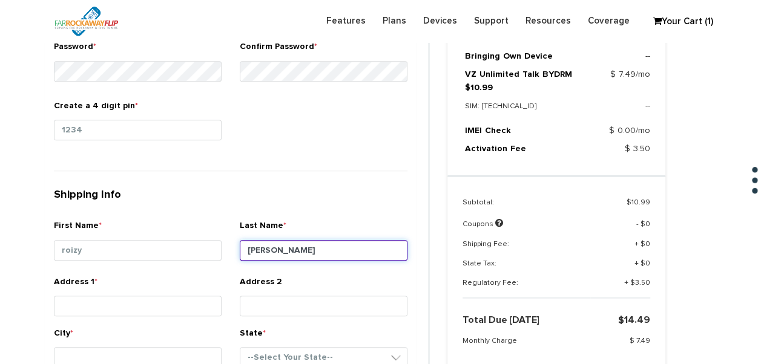
type input "parnes"
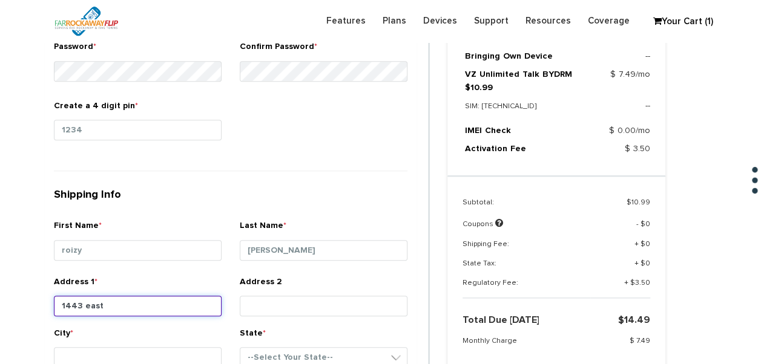
type input "1443 east 64th st"
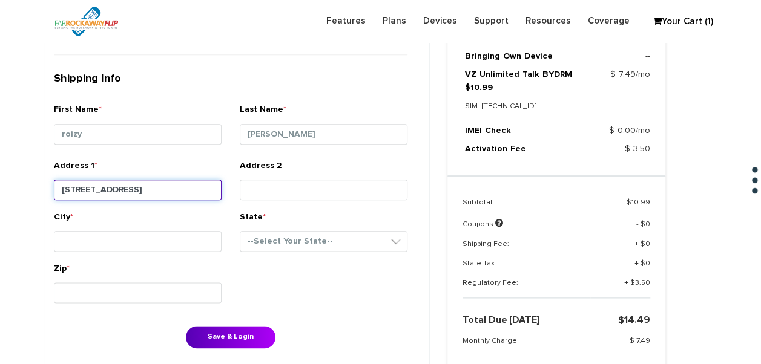
scroll to position [619, 0]
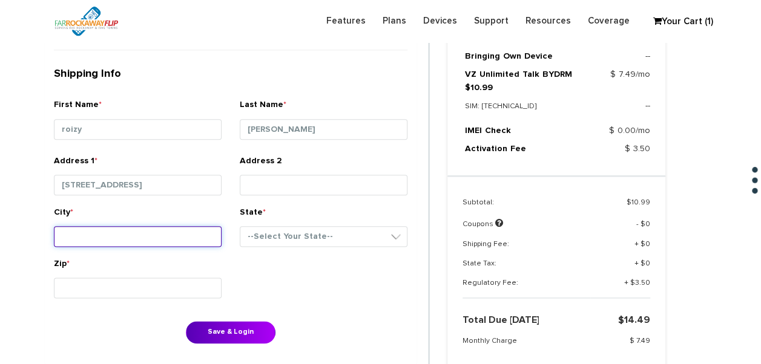
click at [176, 225] on div "City *" at bounding box center [138, 228] width 168 height 45
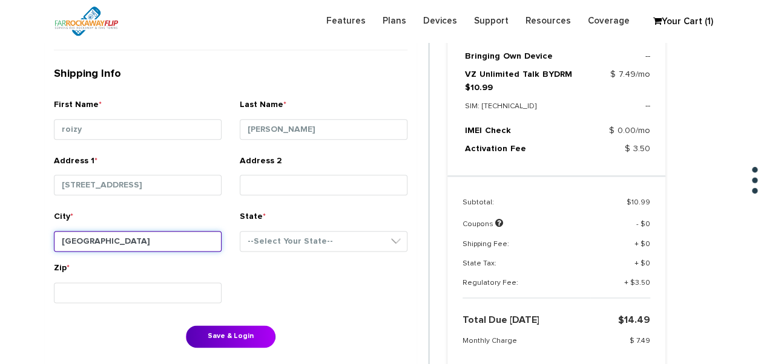
type input "brooklyn"
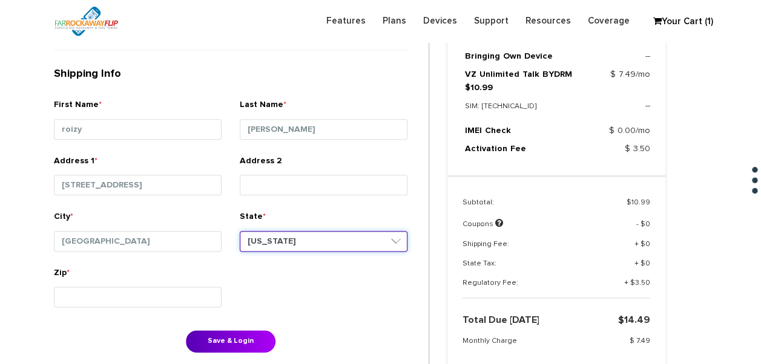
select select "NY"
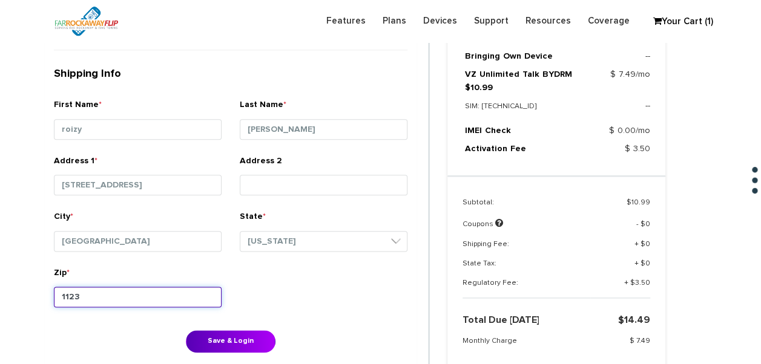
type input "11234"
click at [186, 331] on button "Save & Login" at bounding box center [231, 342] width 90 height 22
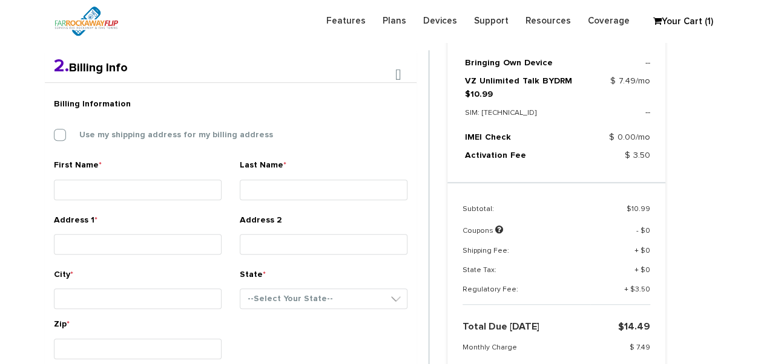
click at [146, 124] on div "Billing Information Use my shipping address for my billing address" at bounding box center [231, 125] width 372 height 67
click at [146, 133] on label "Use my shipping address for my billing address" at bounding box center [167, 135] width 212 height 11
click at [54, 131] on input "Use my shipping address for my billing address" at bounding box center [54, 131] width 0 height 0
type input "roizy"
type input "parnes"
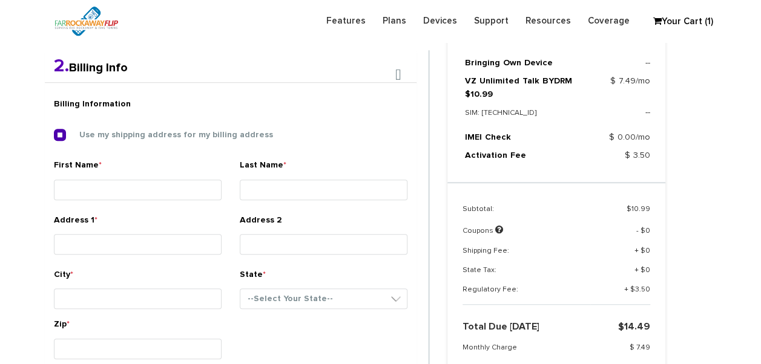
type input "1443 east 64th st"
type input "brooklyn"
select select "NY"
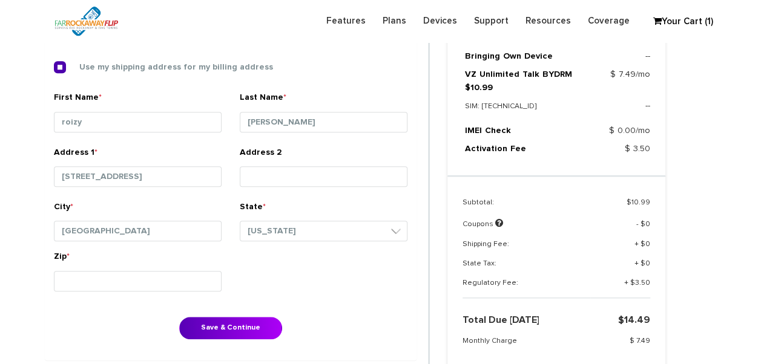
scroll to position [435, 0]
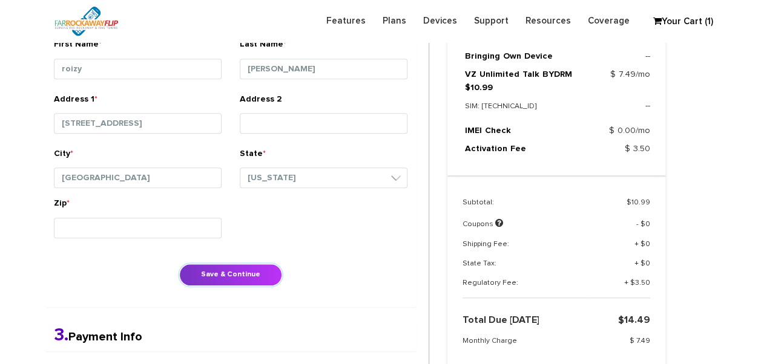
click at [254, 266] on button "Save & Continue" at bounding box center [230, 275] width 103 height 22
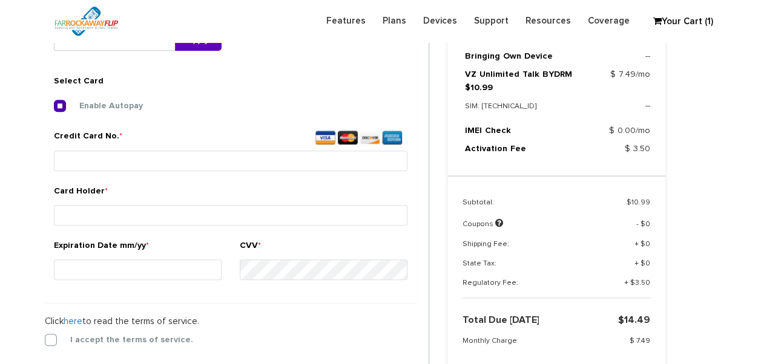
scroll to position [450, 0]
click at [61, 334] on div "I accept the terms of service." at bounding box center [231, 340] width 372 height 12
click at [52, 335] on label "I accept the terms of service." at bounding box center [122, 340] width 141 height 11
click at [45, 337] on input "I accept the terms of service." at bounding box center [45, 337] width 0 height 0
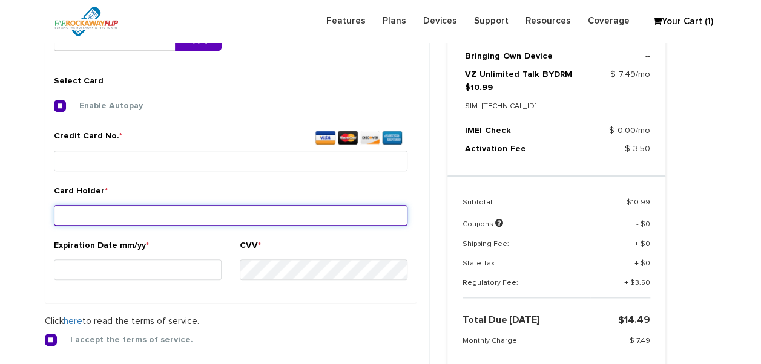
click at [95, 212] on input "Card Holder *" at bounding box center [231, 215] width 354 height 21
type input "parnes"
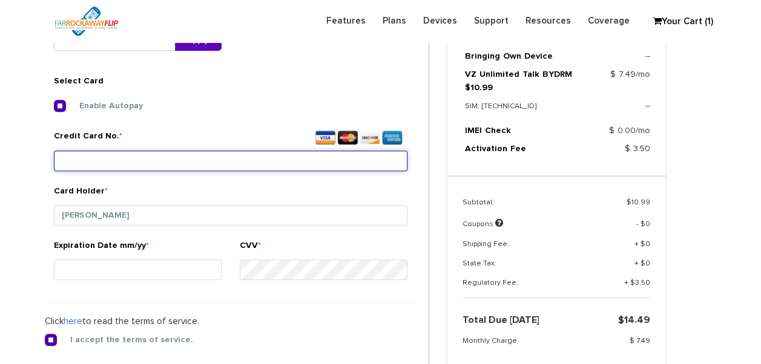
click at [111, 162] on input "Credit Card No. *" at bounding box center [231, 161] width 354 height 21
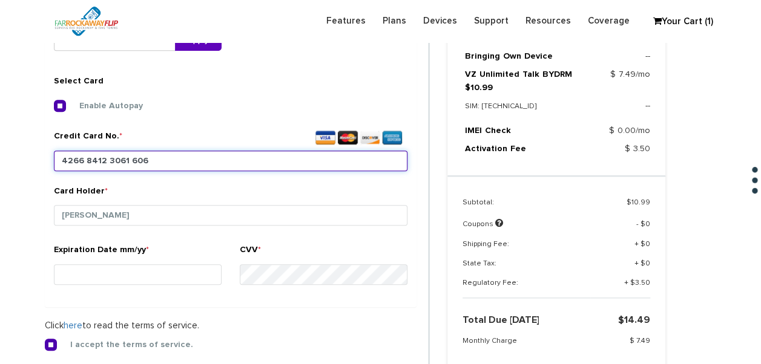
type input "4266 8412 3061 6060"
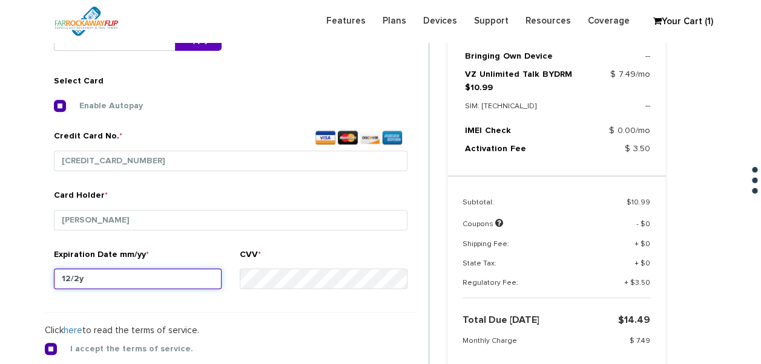
type input "12/28"
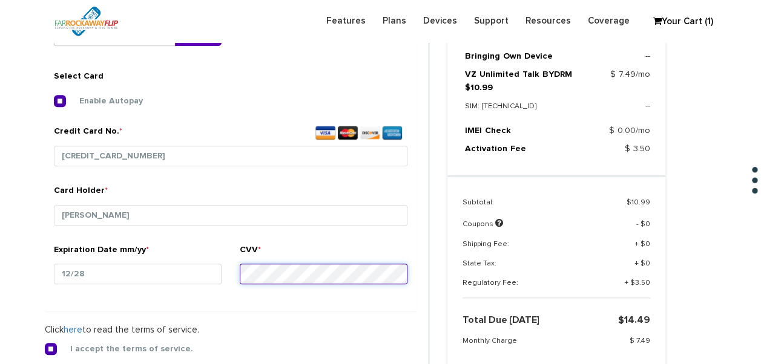
scroll to position [693, 0]
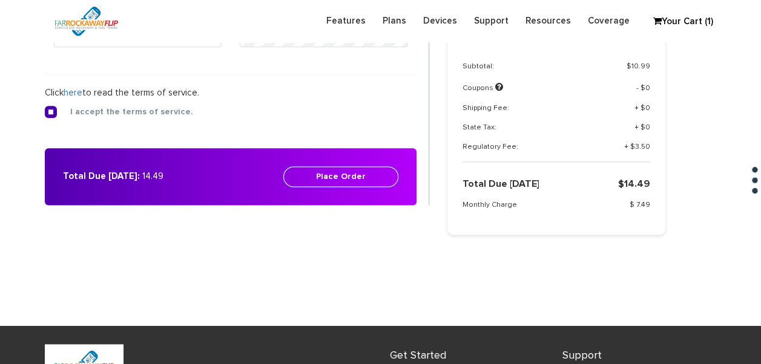
click at [345, 178] on button "Place Order" at bounding box center [340, 176] width 115 height 21
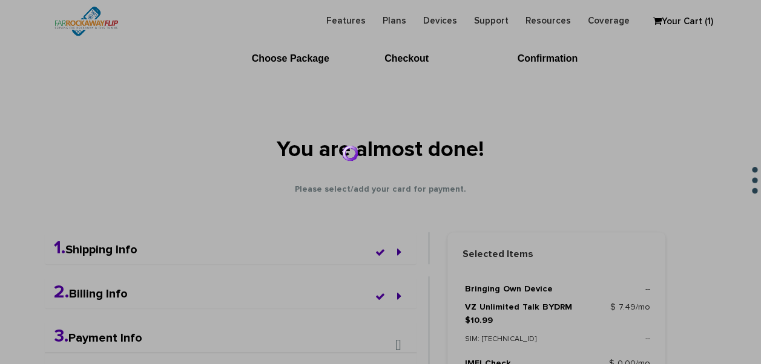
scroll to position [0, 0]
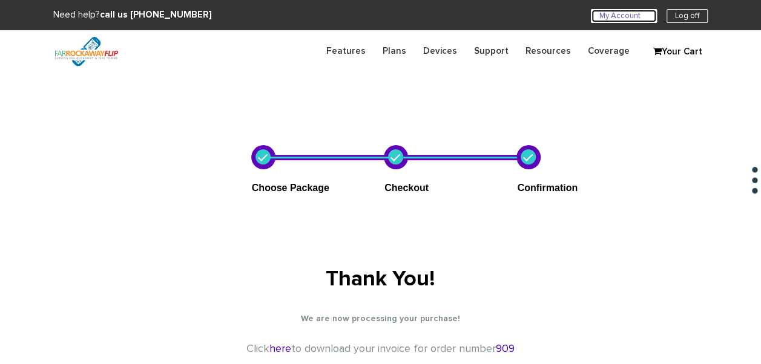
click at [615, 13] on link "My Account U" at bounding box center [624, 16] width 66 height 14
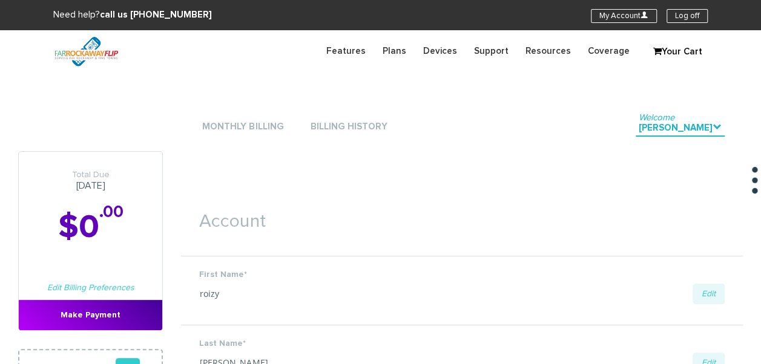
click at [231, 136] on li "Monthly Billing" at bounding box center [242, 127] width 87 height 36
click at [235, 127] on link "Monthly Billing" at bounding box center [242, 127] width 87 height 16
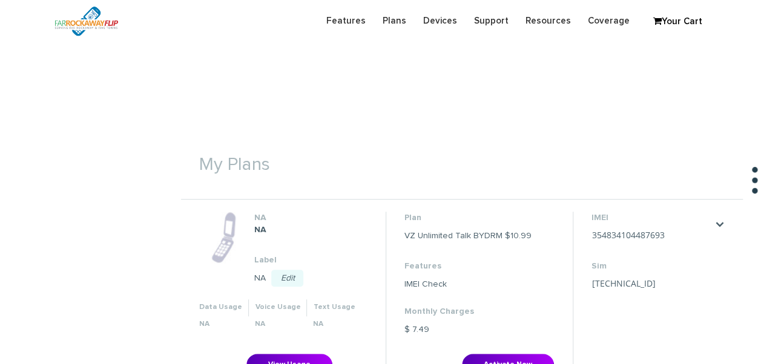
scroll to position [363, 0]
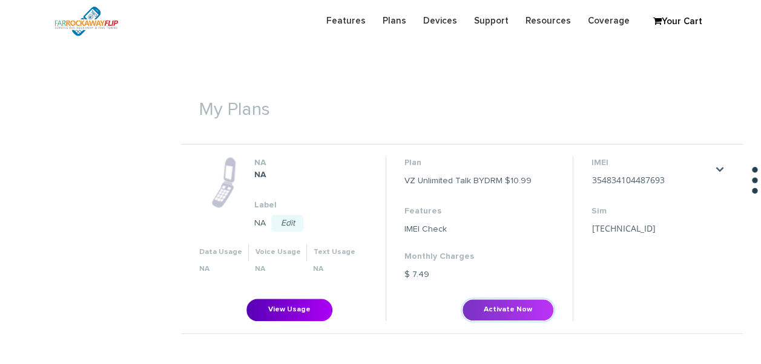
click at [496, 301] on button "Activate Now" at bounding box center [508, 310] width 92 height 22
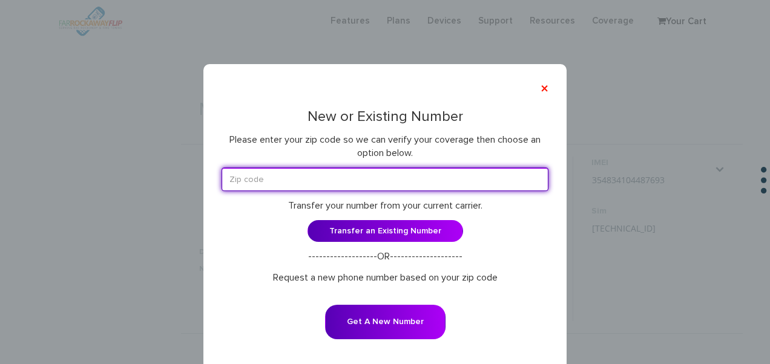
click at [336, 190] on input "text" at bounding box center [385, 180] width 327 height 24
type input "11223"
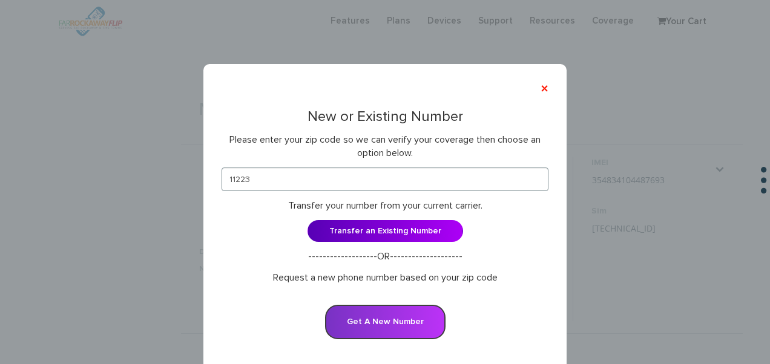
click at [395, 324] on button "Get A New Number" at bounding box center [385, 322] width 120 height 35
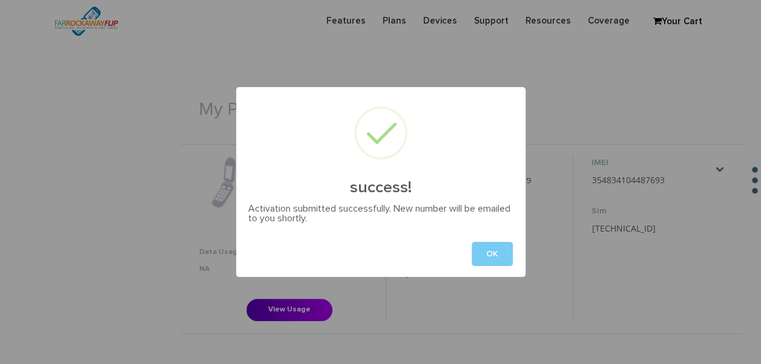
click at [490, 264] on button "OK" at bounding box center [492, 254] width 41 height 24
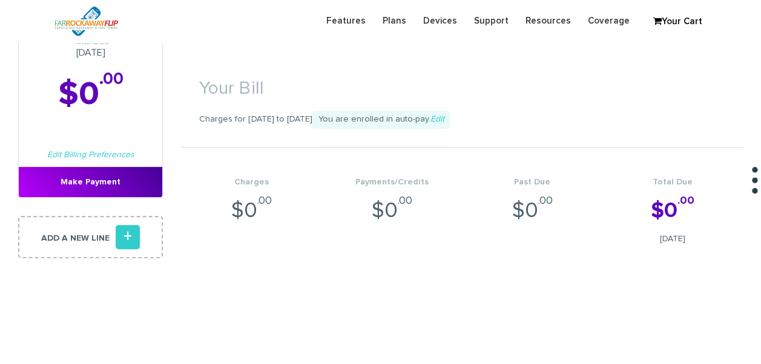
scroll to position [0, 0]
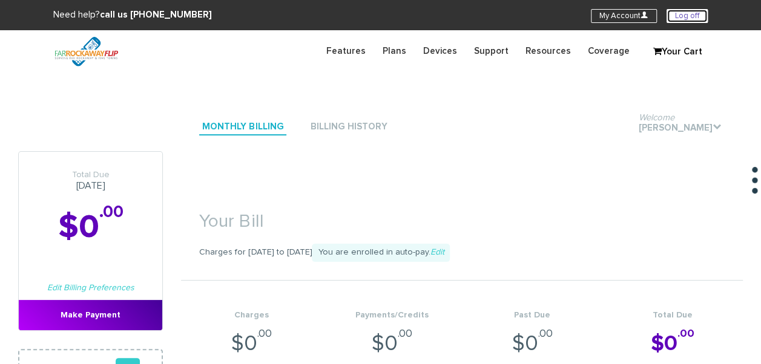
drag, startPoint x: 680, startPoint y: 18, endPoint x: 667, endPoint y: 18, distance: 13.3
click at [680, 18] on link "Log off" at bounding box center [687, 16] width 41 height 14
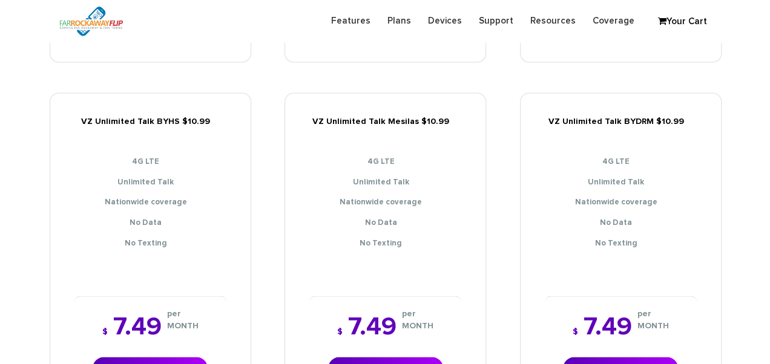
scroll to position [908, 0]
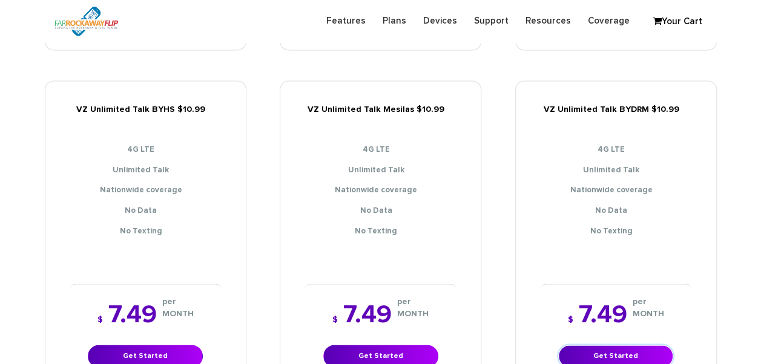
click at [627, 352] on link "Get Started" at bounding box center [615, 356] width 115 height 22
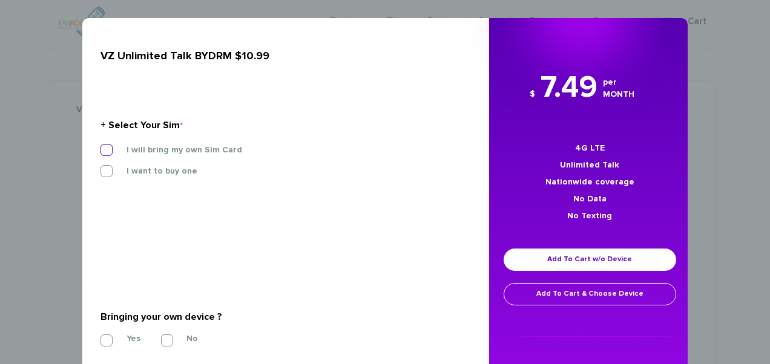
click at [224, 152] on label "I will bring my own Sim Card" at bounding box center [175, 150] width 134 height 11
click at [100, 146] on input "I will bring my own Sim Card" at bounding box center [100, 146] width 0 height 0
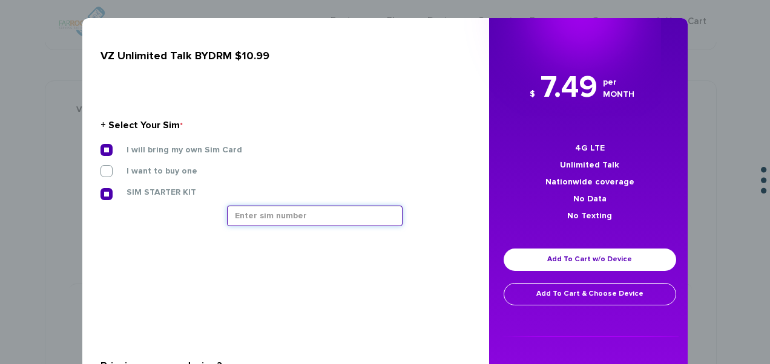
click at [281, 206] on input "text" at bounding box center [315, 216] width 176 height 21
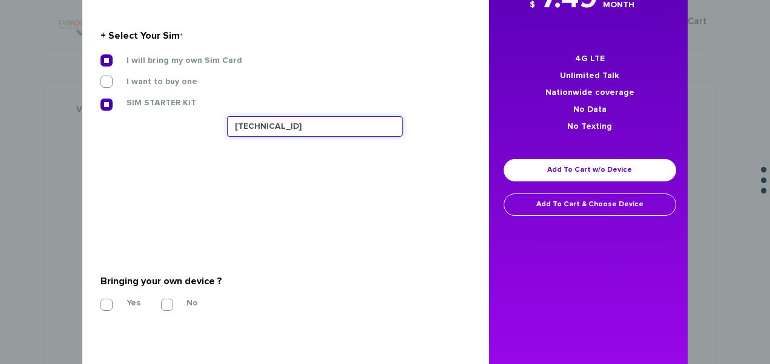
scroll to position [121, 0]
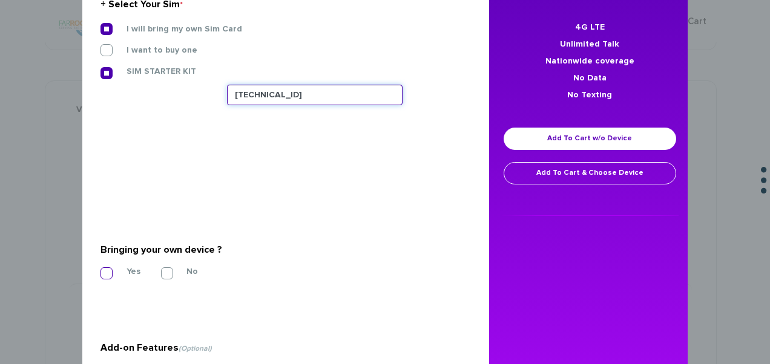
type input "89148000011835964212"
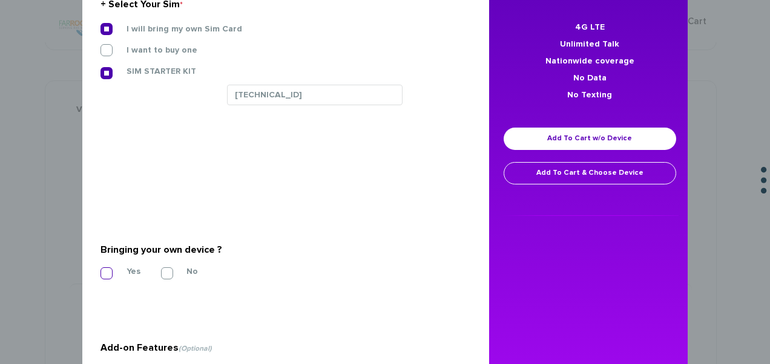
click at [110, 269] on label "Yes" at bounding box center [124, 271] width 32 height 11
click at [100, 270] on input "Yes" at bounding box center [100, 270] width 0 height 0
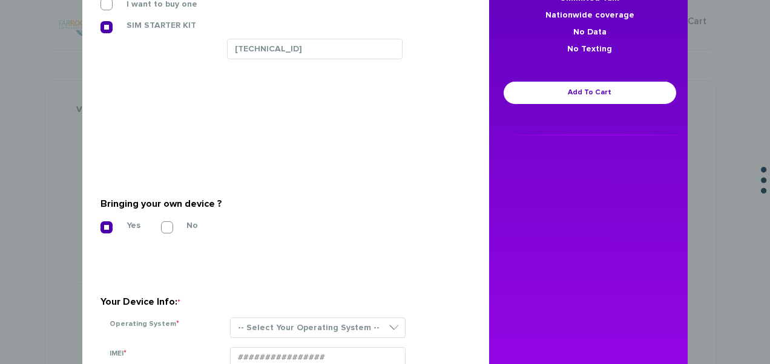
scroll to position [303, 0]
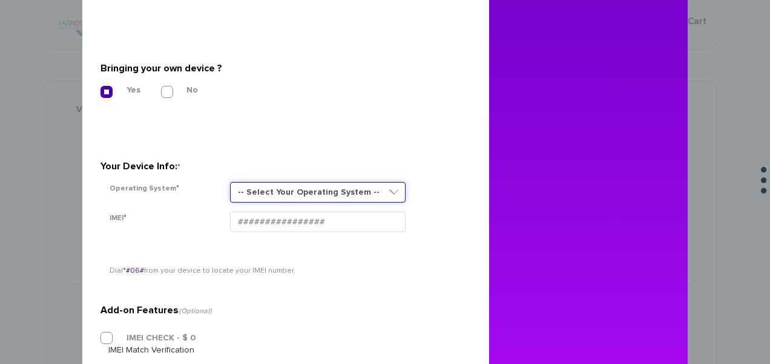
click at [313, 195] on select "-- Select Your Operating System -- ANDROID BLACKBERRY IOS NONE (BASIC PHONE) WI…" at bounding box center [318, 192] width 176 height 21
select select "NONE (BASIC PHONE)"
click at [230, 182] on select "-- Select Your Operating System -- ANDROID BLACKBERRY IOS NONE (BASIC PHONE) WI…" at bounding box center [318, 192] width 176 height 21
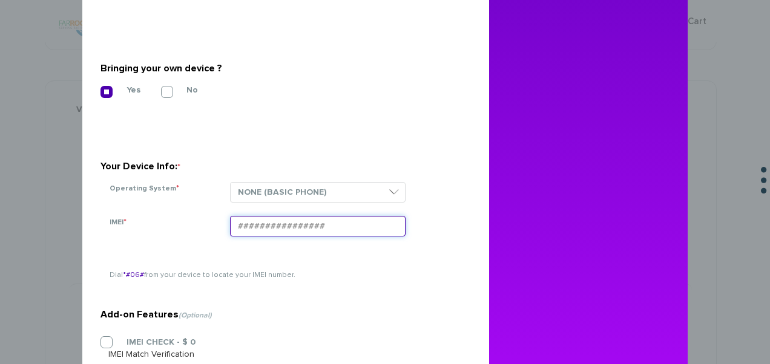
drag, startPoint x: 320, startPoint y: 237, endPoint x: 298, endPoint y: 232, distance: 22.3
paste input "354834102782533"
type input "354834102782533"
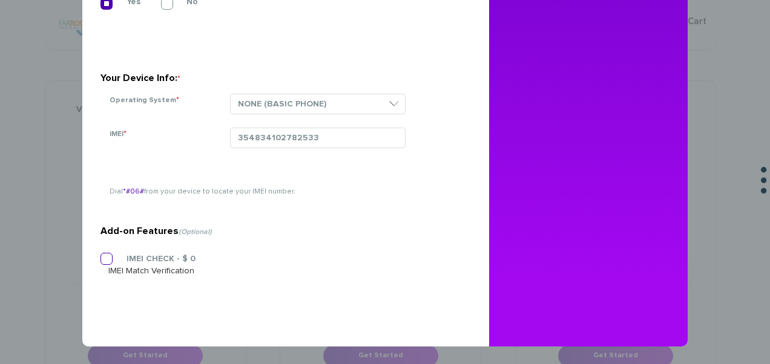
click at [134, 257] on label "IMEI CHECK - $ 0" at bounding box center [151, 259] width 87 height 11
click at [100, 255] on input "IMEI CHECK - $ 0" at bounding box center [100, 255] width 0 height 0
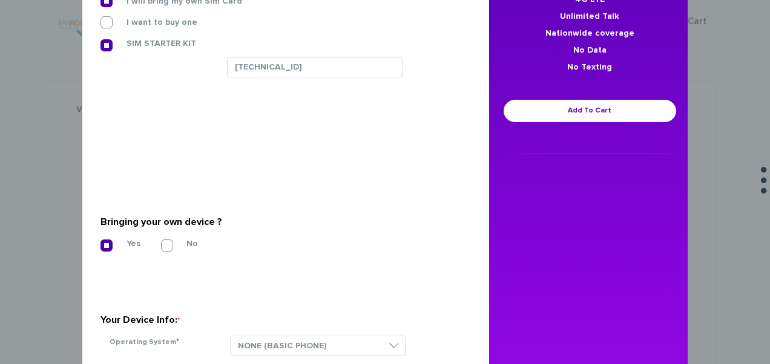
scroll to position [0, 0]
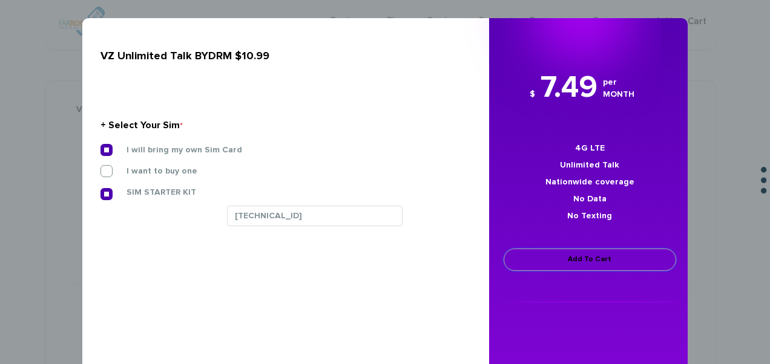
click at [562, 263] on link "Add To Cart" at bounding box center [590, 260] width 173 height 22
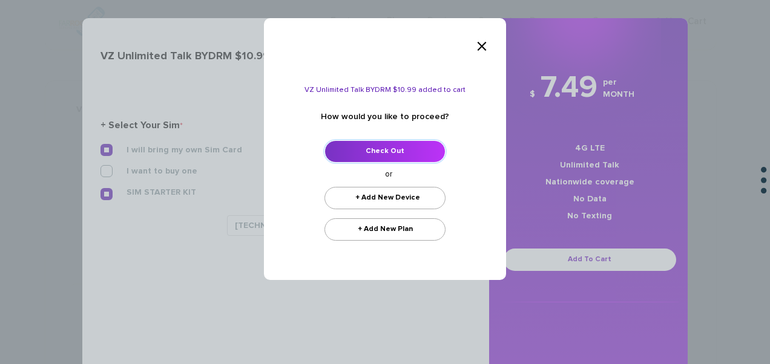
click at [383, 143] on link "Check Out" at bounding box center [384, 151] width 121 height 22
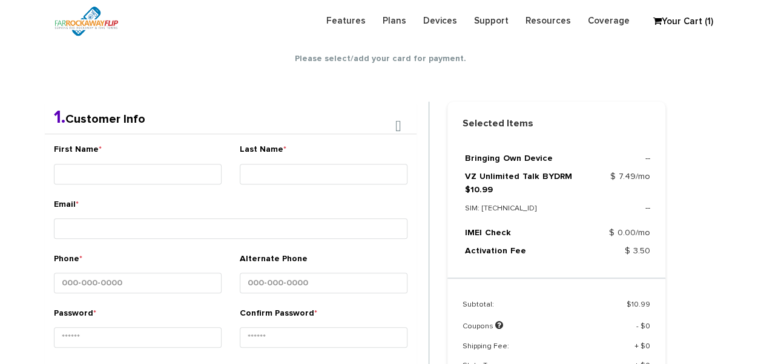
scroll to position [213, 0]
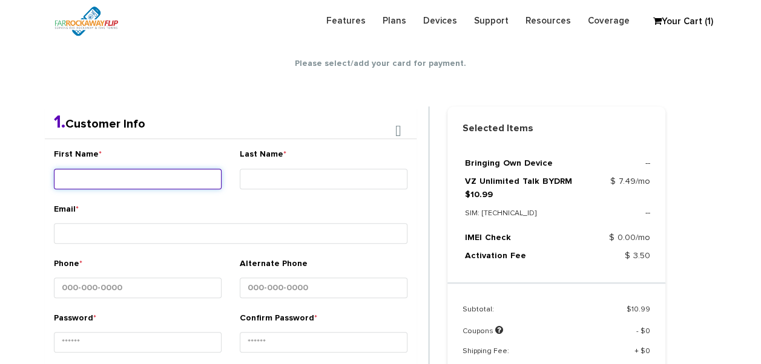
click at [140, 172] on input "First Name *" at bounding box center [138, 179] width 168 height 21
type input "[PERSON_NAME]"
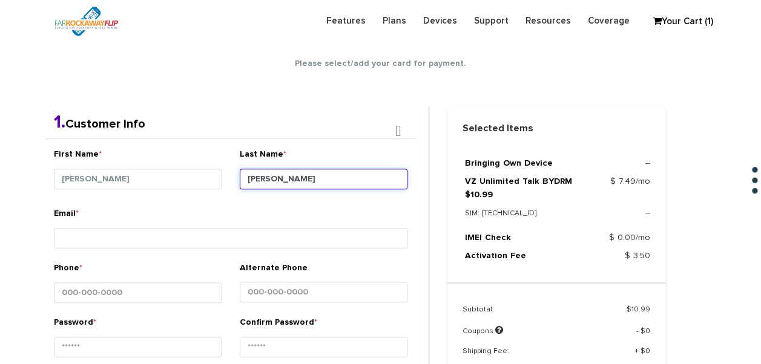
type input "richter"
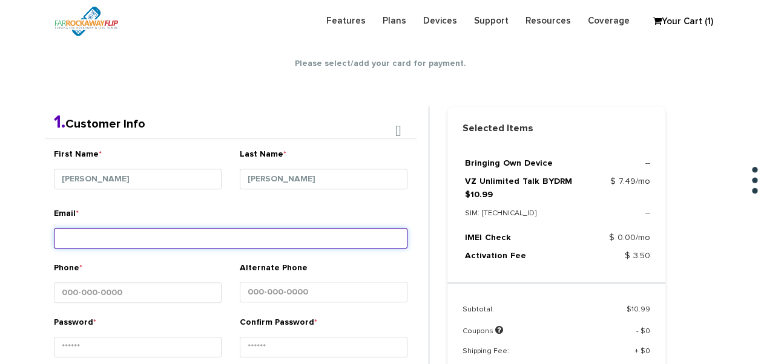
click at [125, 243] on input "Email *" at bounding box center [231, 238] width 354 height 21
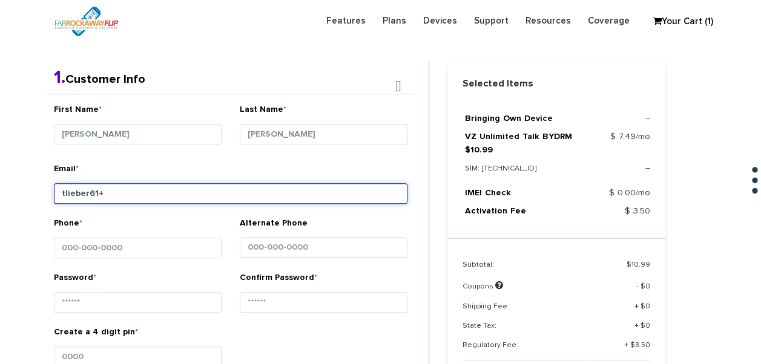
scroll to position [274, 0]
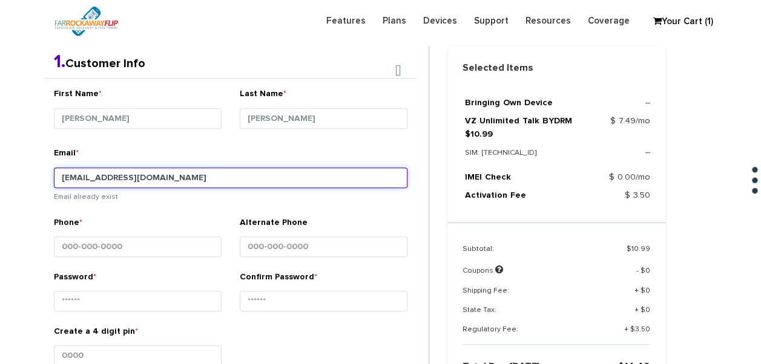
click at [107, 170] on input "tlieber61+12@gmail.com" at bounding box center [231, 178] width 354 height 21
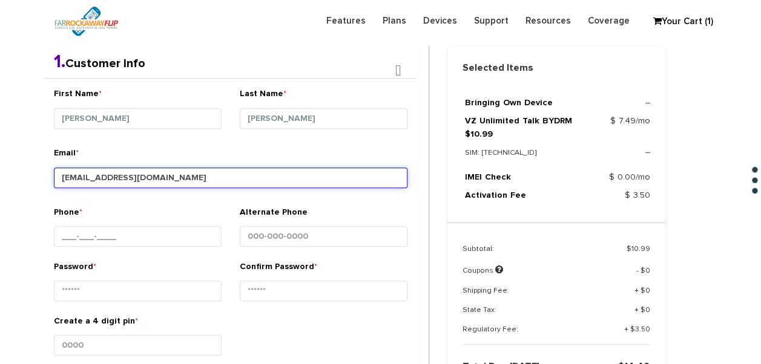
type input "tlieber61+13@gmail.com"
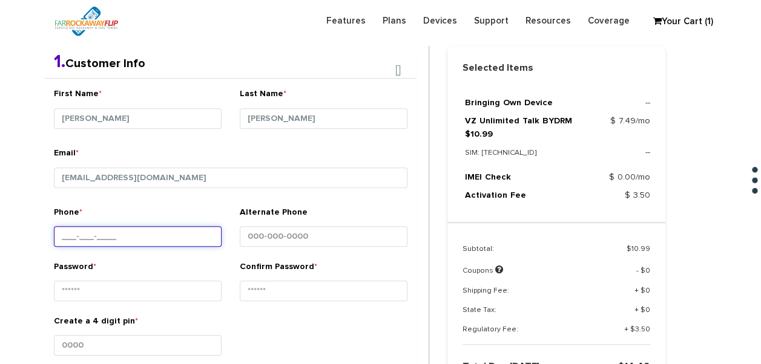
click at [120, 234] on input "Phone *" at bounding box center [138, 236] width 168 height 21
type input "646-251-1494"
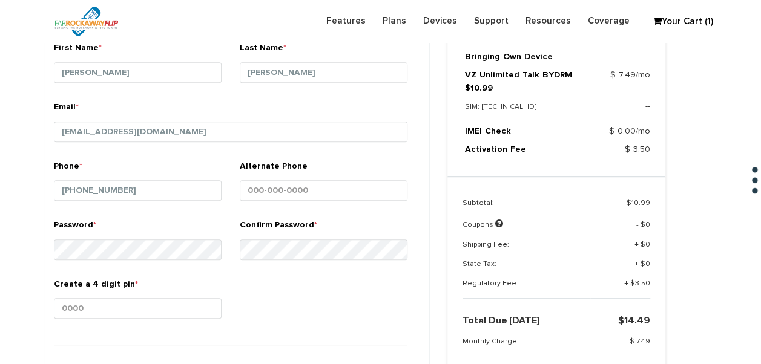
scroll to position [395, 0]
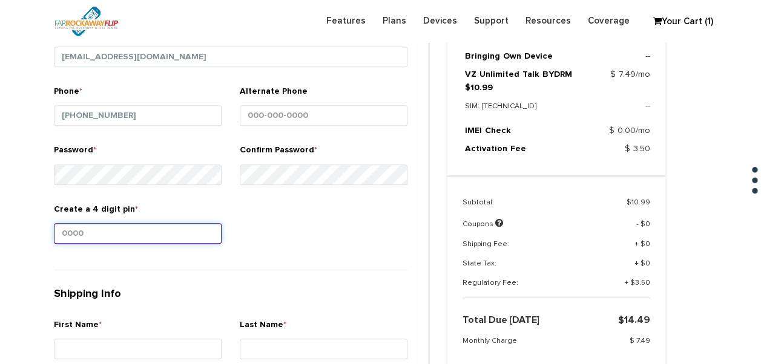
click at [92, 235] on input "Create a 4 digit pin *" at bounding box center [138, 233] width 168 height 21
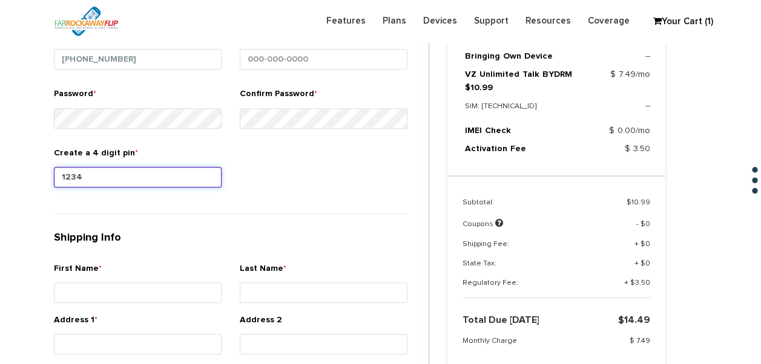
scroll to position [516, 0]
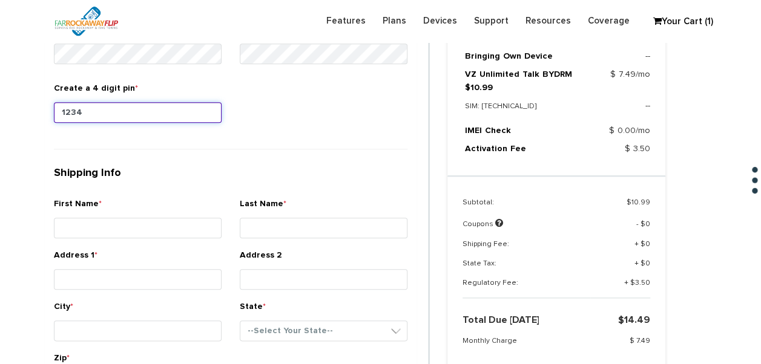
type input "1234"
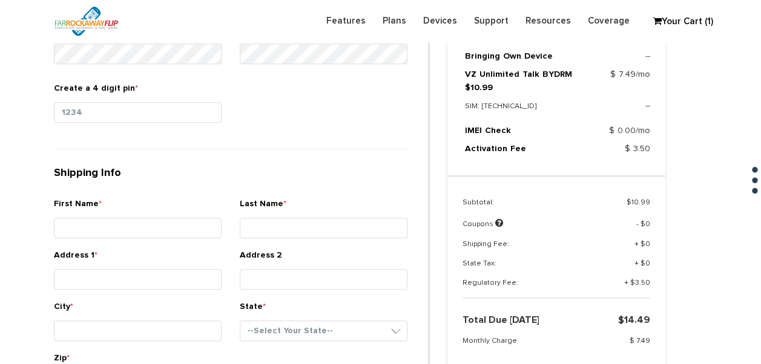
click at [114, 210] on div "First Name *" at bounding box center [138, 220] width 168 height 45
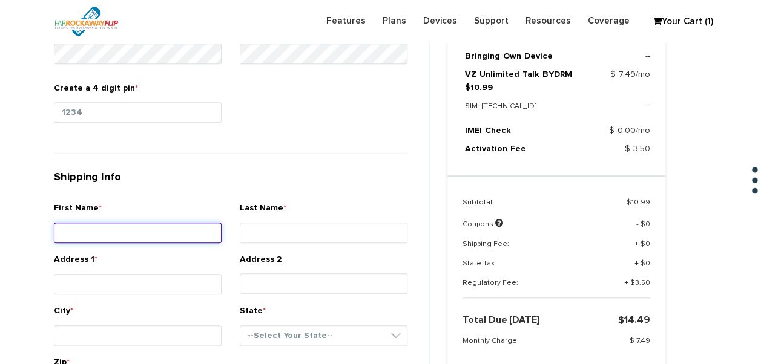
click at [113, 223] on input "First Name *" at bounding box center [138, 233] width 168 height 21
type input "esther"
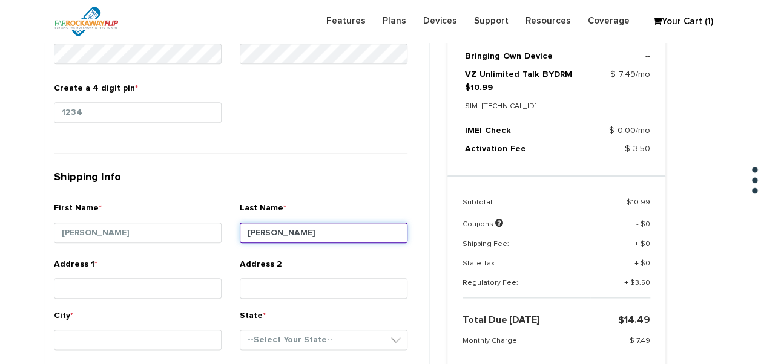
type input "richter"
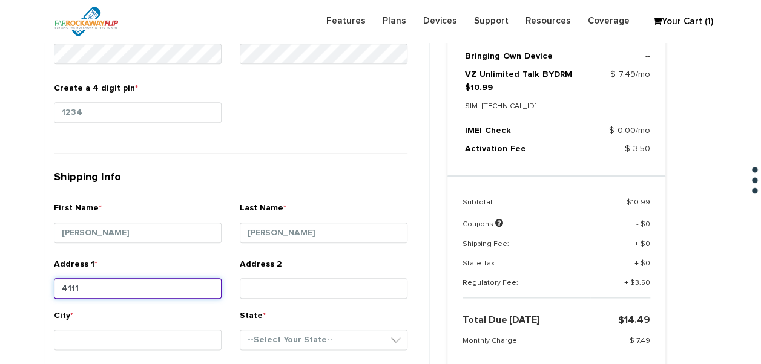
type input "4111 18th avenue apt#2B"
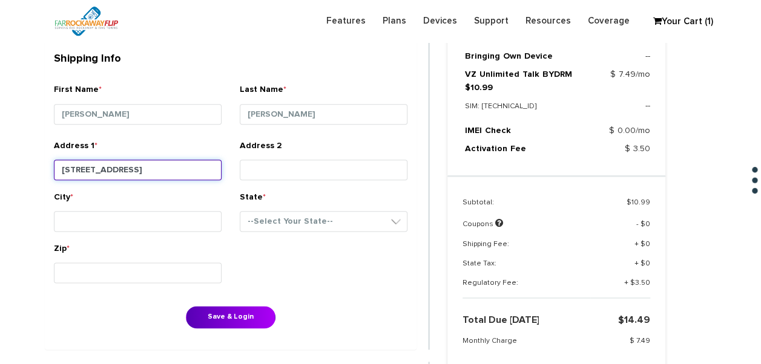
scroll to position [637, 0]
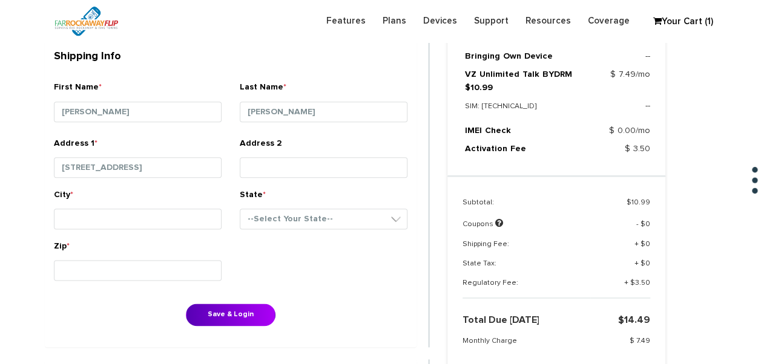
click at [125, 228] on div "City *" at bounding box center [138, 211] width 168 height 45
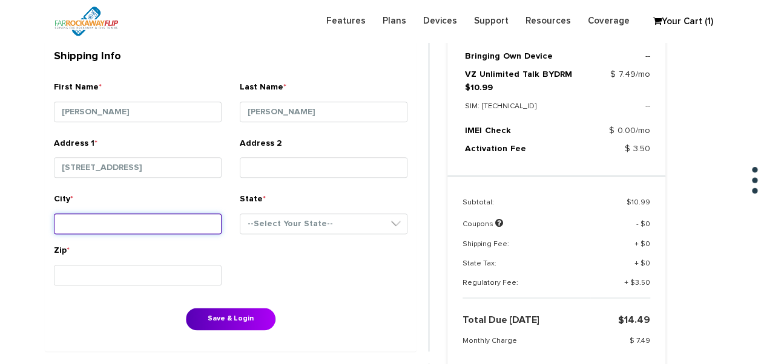
click at [125, 220] on input "City *" at bounding box center [138, 224] width 168 height 21
type input "brooklyn"
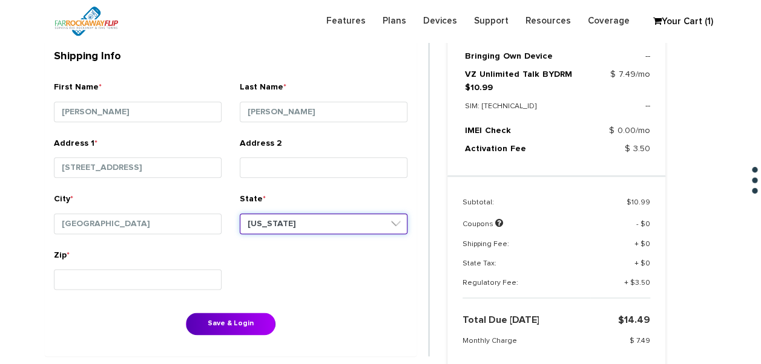
select select "NY"
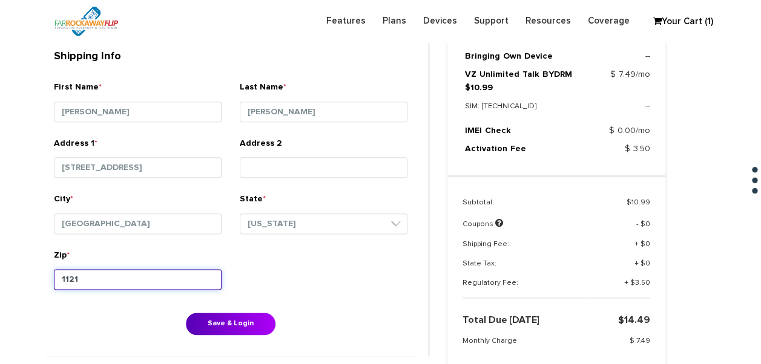
type input "11218"
click at [186, 313] on button "Save & Login" at bounding box center [231, 324] width 90 height 22
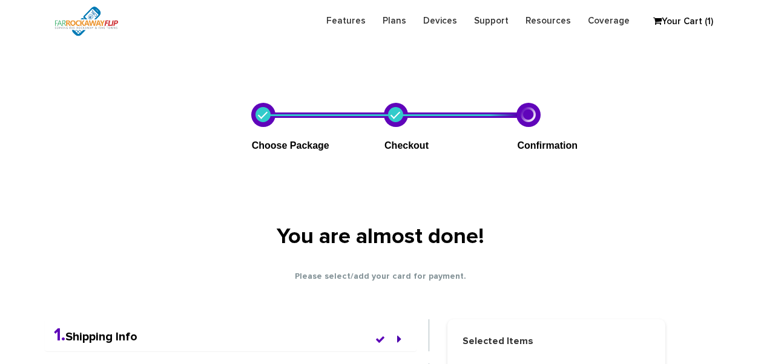
scroll to position [314, 0]
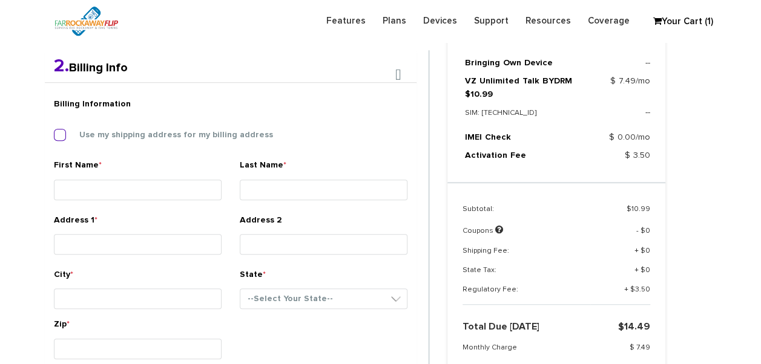
click at [128, 136] on label "Use my shipping address for my billing address" at bounding box center [167, 135] width 212 height 11
click at [54, 131] on input "Use my shipping address for my billing address" at bounding box center [54, 131] width 0 height 0
type input "[PERSON_NAME]"
type input "[STREET_ADDRESS]"
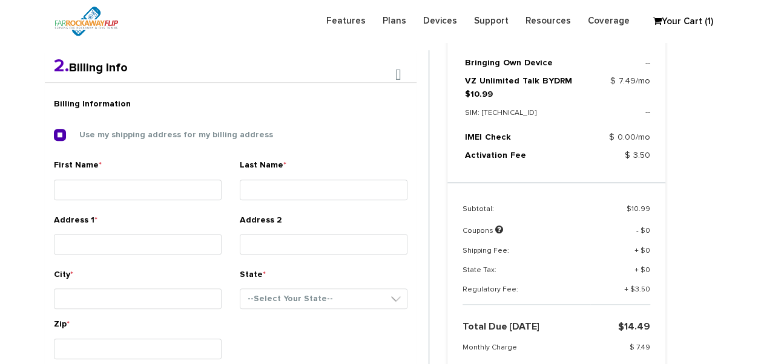
type input "[GEOGRAPHIC_DATA]"
select select "NY"
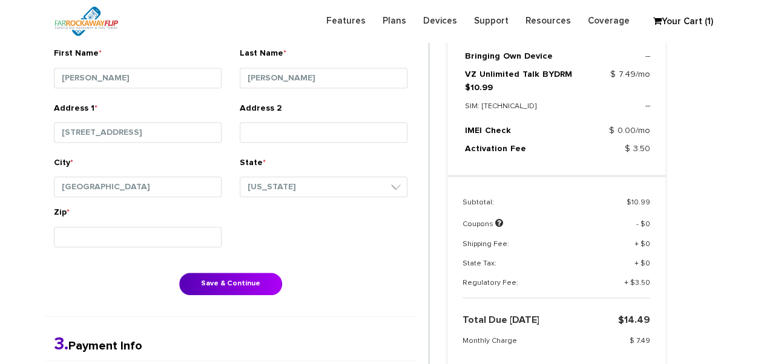
scroll to position [495, 0]
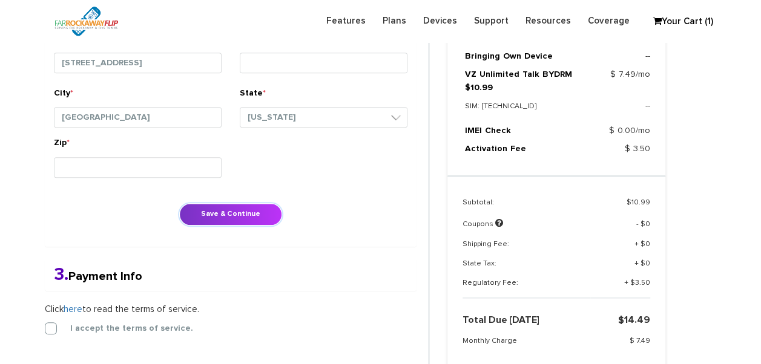
click at [245, 212] on button "Save & Continue" at bounding box center [230, 214] width 103 height 22
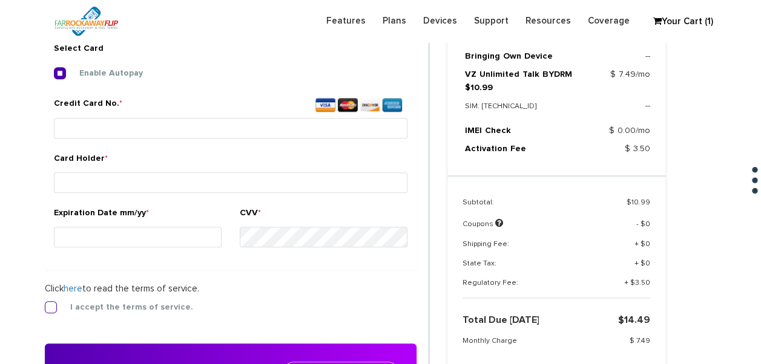
click at [52, 304] on label "I accept the terms of service." at bounding box center [122, 307] width 141 height 11
click at [45, 304] on input "I accept the terms of service." at bounding box center [45, 304] width 0 height 0
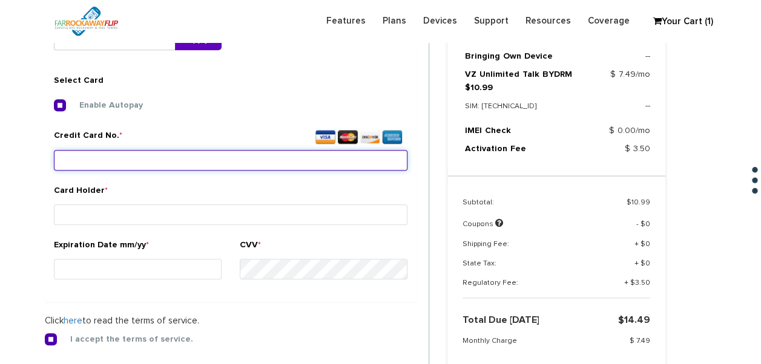
click at [119, 153] on input "Credit Card No. *" at bounding box center [231, 160] width 354 height 21
type input "[CREDIT_CARD_NUMBER]"
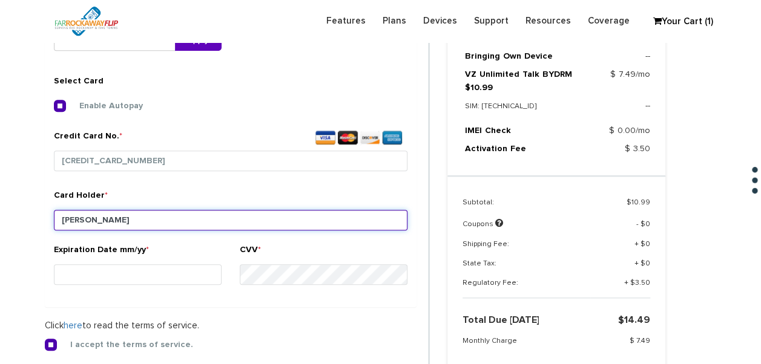
type input "[PERSON_NAME]"
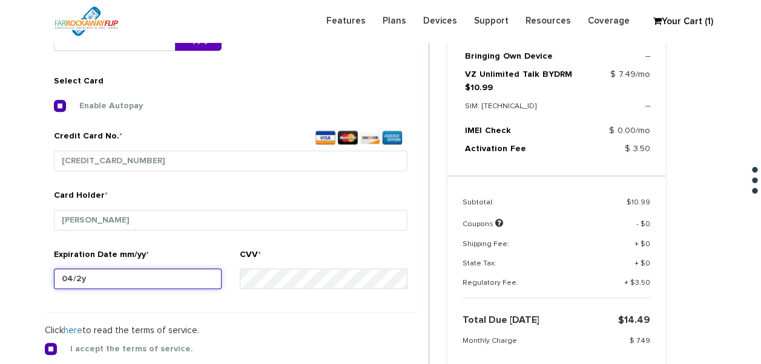
type input "04/26"
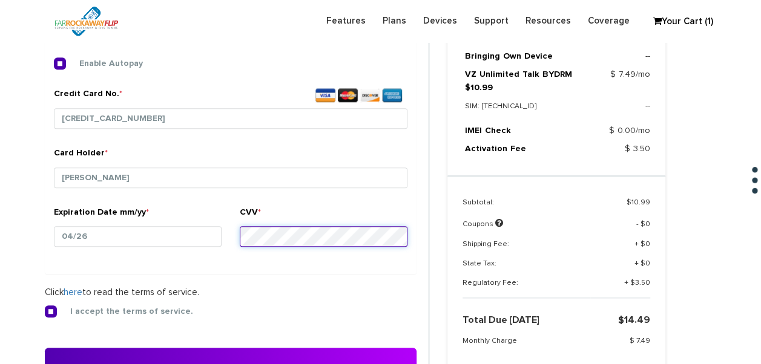
scroll to position [511, 0]
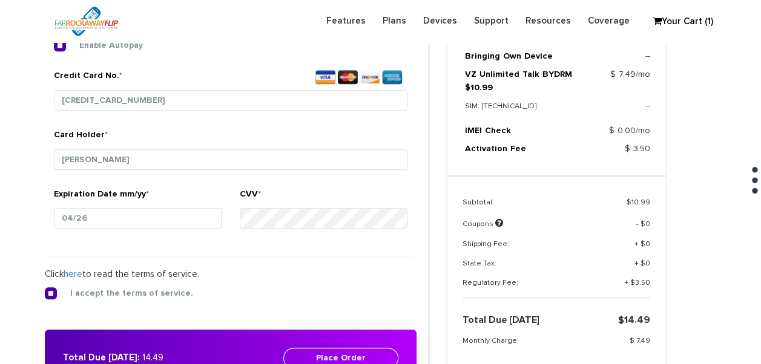
click at [346, 354] on button "Place Order" at bounding box center [340, 358] width 115 height 21
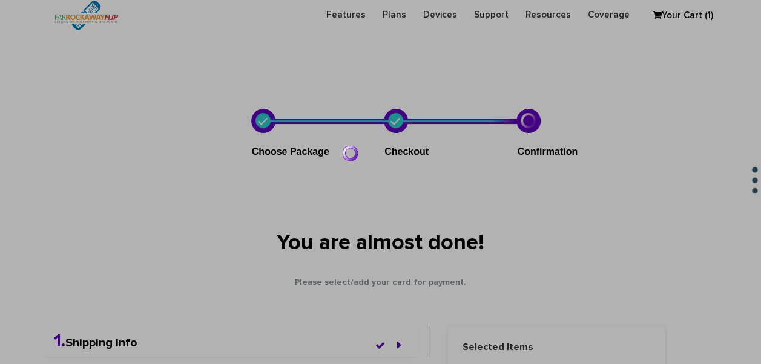
scroll to position [0, 0]
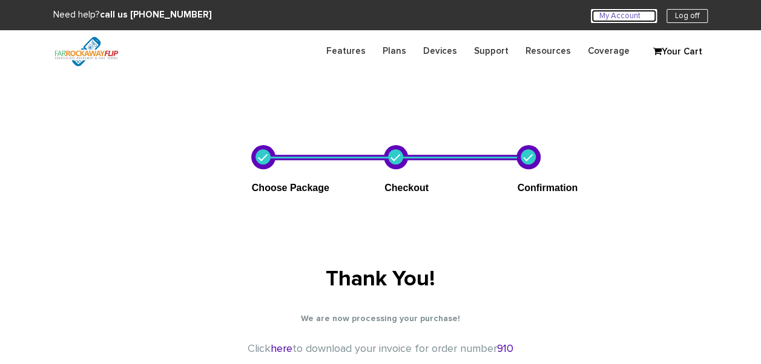
click at [626, 12] on link "My Account U" at bounding box center [624, 16] width 66 height 14
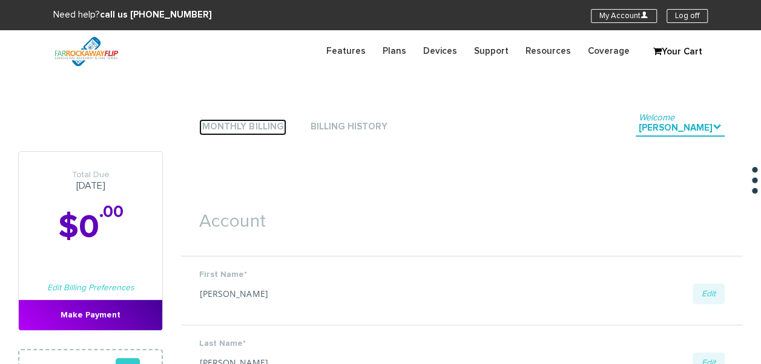
drag, startPoint x: 274, startPoint y: 124, endPoint x: 277, endPoint y: 118, distance: 6.8
click at [274, 125] on link "Monthly Billing" at bounding box center [242, 127] width 87 height 16
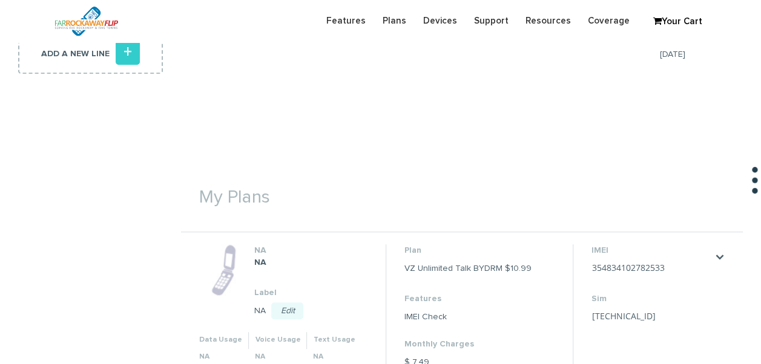
scroll to position [363, 0]
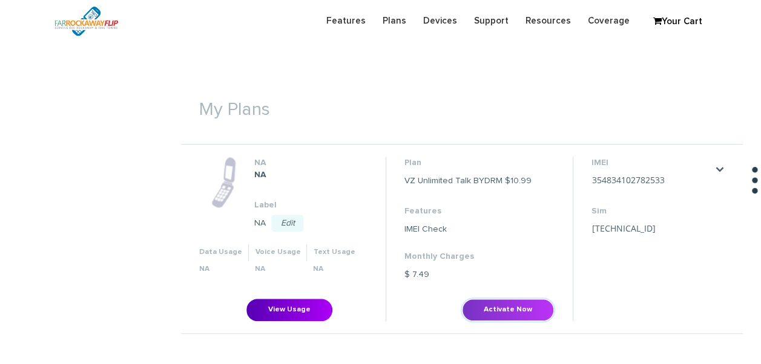
click at [505, 299] on button "Activate Now" at bounding box center [508, 310] width 92 height 22
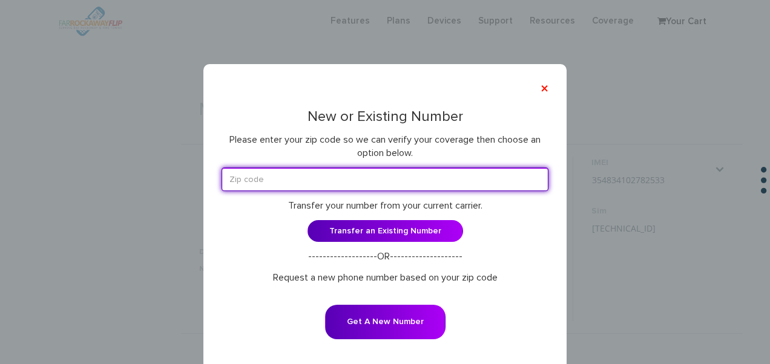
click at [328, 184] on input "text" at bounding box center [385, 180] width 327 height 24
type input "11223"
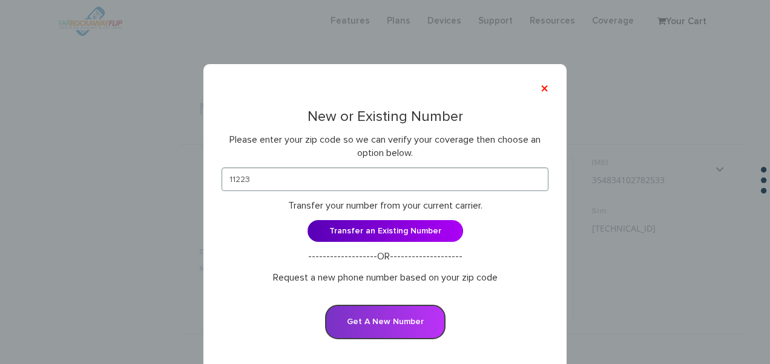
click at [384, 319] on button "Get A New Number" at bounding box center [385, 322] width 120 height 35
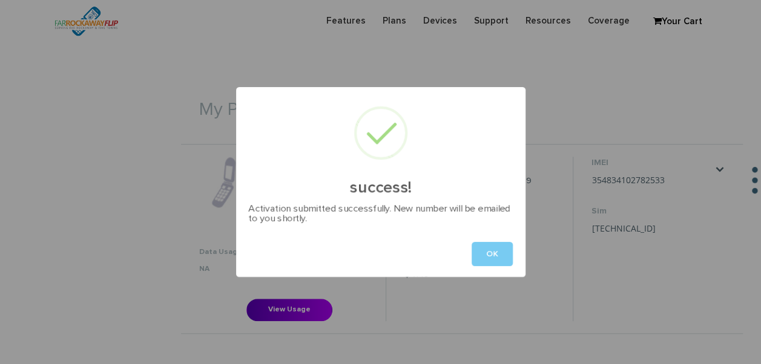
click at [497, 248] on button "OK" at bounding box center [492, 254] width 41 height 24
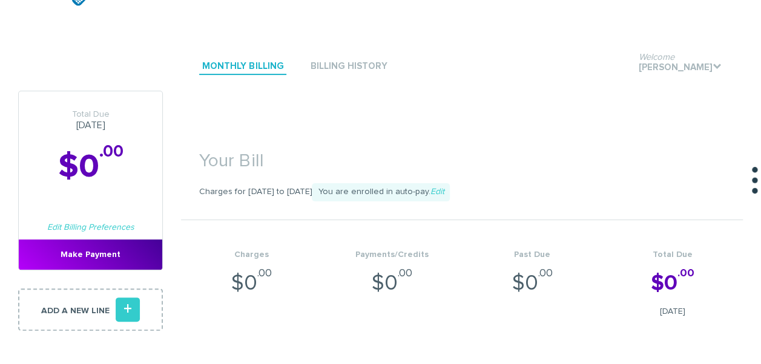
scroll to position [0, 0]
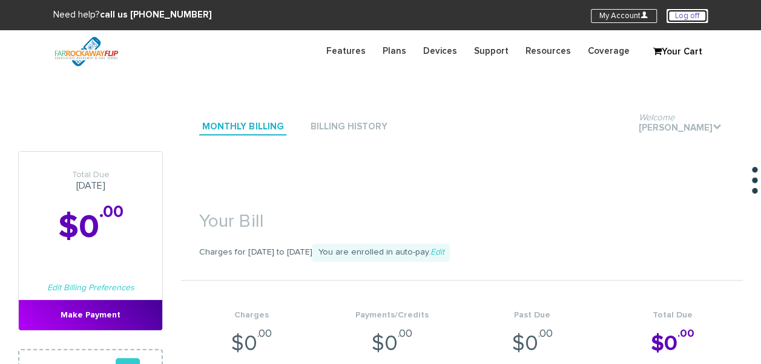
click at [677, 18] on link "Log off" at bounding box center [687, 16] width 41 height 14
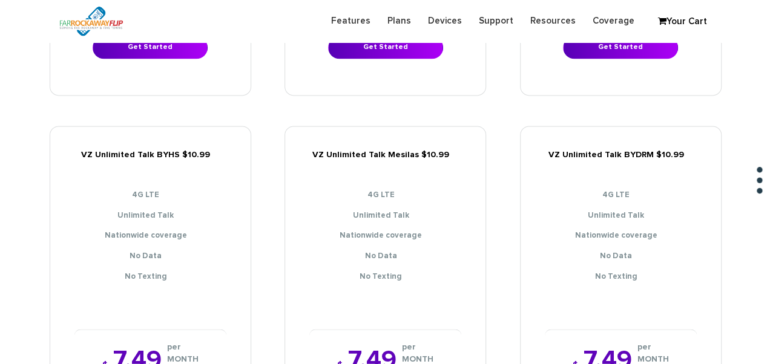
scroll to position [908, 0]
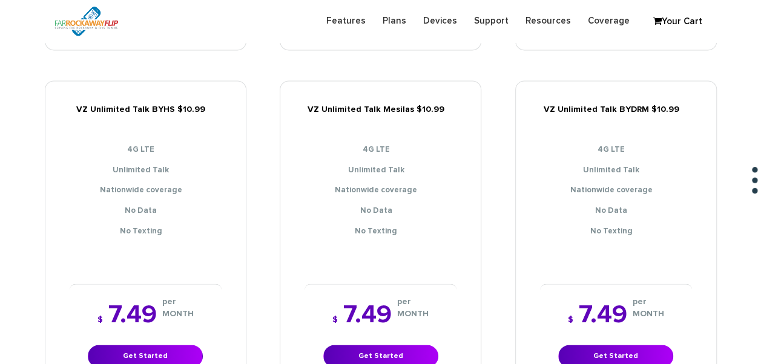
click at [593, 333] on div "$ 7.49 per MONTH Get Started" at bounding box center [616, 335] width 152 height 102
click at [603, 347] on link "Get Started" at bounding box center [615, 356] width 115 height 22
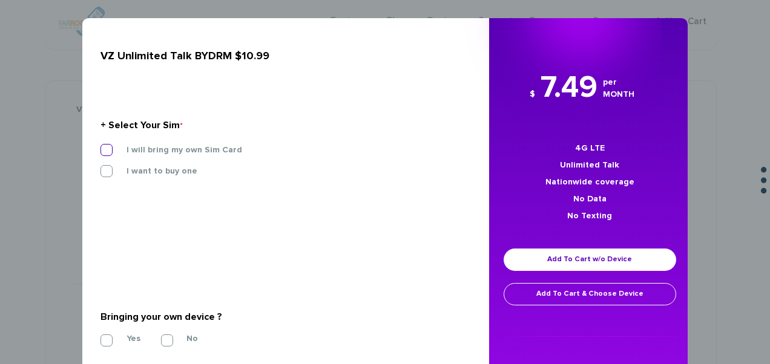
click at [154, 151] on label "I will bring my own Sim Card" at bounding box center [175, 150] width 134 height 11
click at [100, 146] on input "I will bring my own Sim Card" at bounding box center [100, 146] width 0 height 0
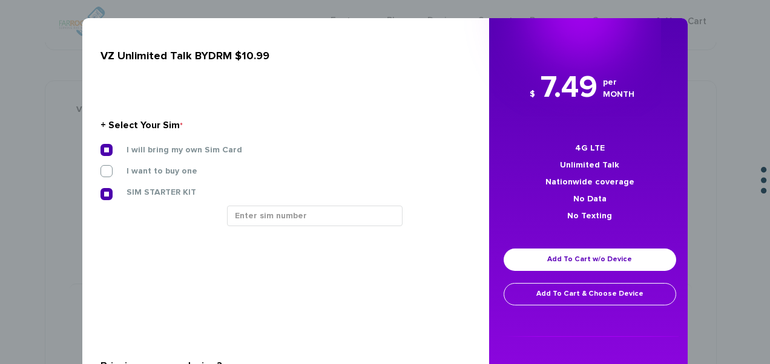
drag, startPoint x: 242, startPoint y: 188, endPoint x: 291, endPoint y: 243, distance: 73.8
click at [247, 193] on div "SIM STARTER KIT" at bounding box center [281, 195] width 380 height 19
click at [291, 243] on section "+ Select Your Sim * I will bring my own Sim Card I want to buy one SIM STARTER …" at bounding box center [280, 175] width 361 height 180
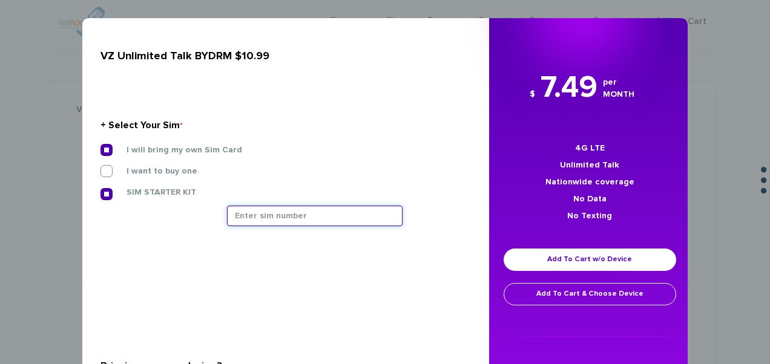
click at [295, 218] on input "text" at bounding box center [315, 216] width 176 height 21
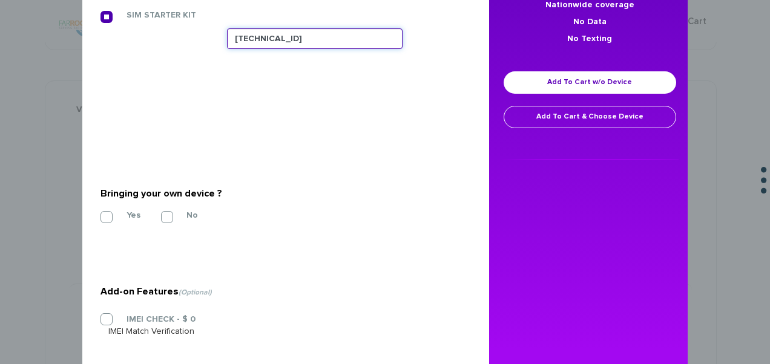
scroll to position [182, 0]
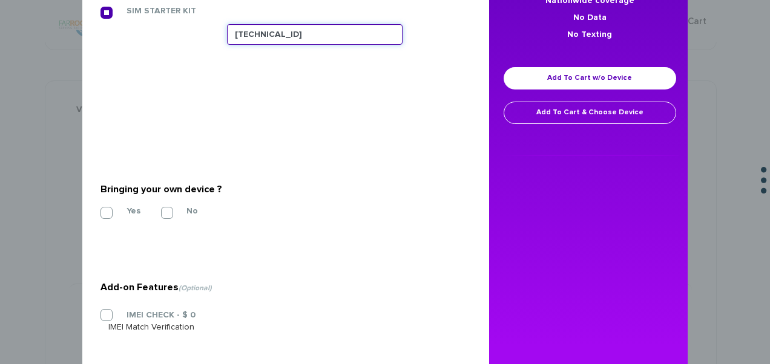
type input "[TECHNICAL_ID]"
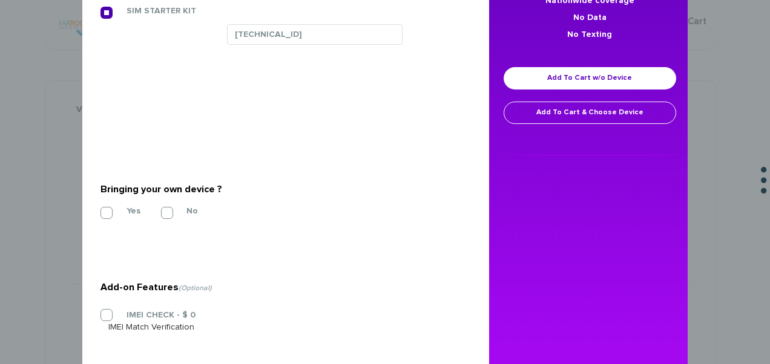
click at [116, 203] on section "Bringing your own device ? * Yes No" at bounding box center [280, 199] width 361 height 98
click at [120, 212] on label "Yes" at bounding box center [124, 211] width 32 height 11
click at [100, 209] on input "Yes" at bounding box center [100, 209] width 0 height 0
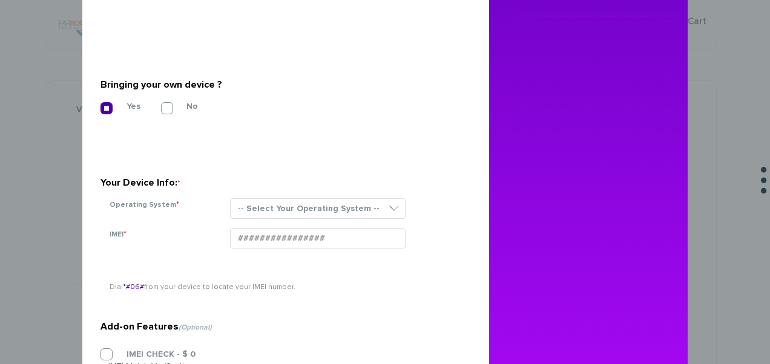
scroll to position [382, 0]
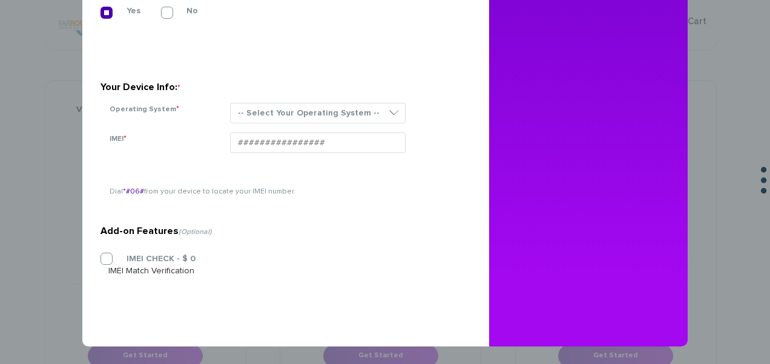
click at [365, 100] on section "Your Device Info: * Operating System * -- Select Your Operating System -- ANDRO…" at bounding box center [280, 90] width 361 height 86
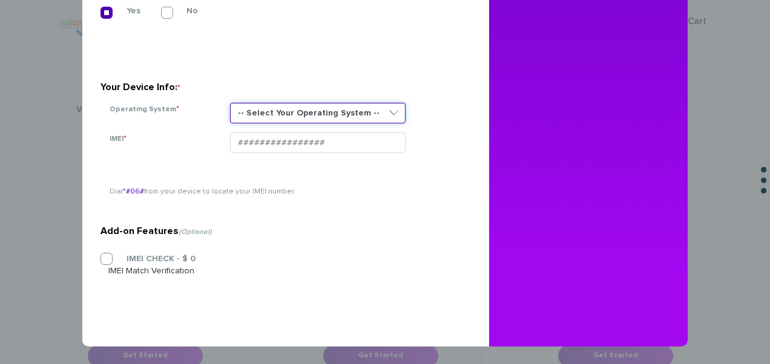
click at [359, 113] on select "-- Select Your Operating System -- ANDROID BLACKBERRY IOS NONE (BASIC PHONE) WI…" at bounding box center [318, 113] width 176 height 21
select select "NONE (BASIC PHONE)"
click at [230, 103] on select "-- Select Your Operating System -- ANDROID BLACKBERRY IOS NONE (BASIC PHONE) WI…" at bounding box center [318, 113] width 176 height 21
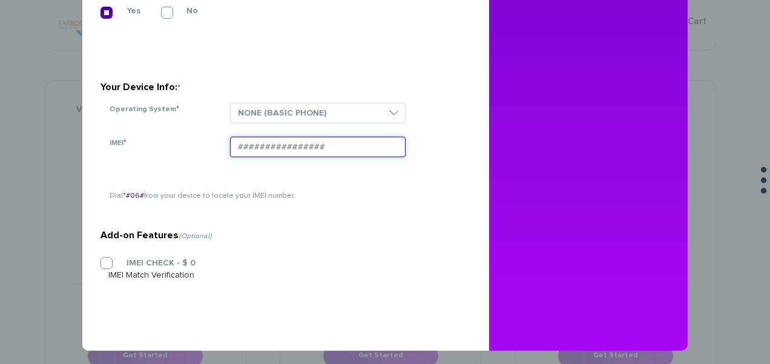
paste input "354834103789586"
type input "354834103789586"
click at [123, 266] on label "IMEI CHECK - $ 0" at bounding box center [151, 263] width 87 height 11
click at [100, 260] on input "IMEI CHECK - $ 0" at bounding box center [100, 260] width 0 height 0
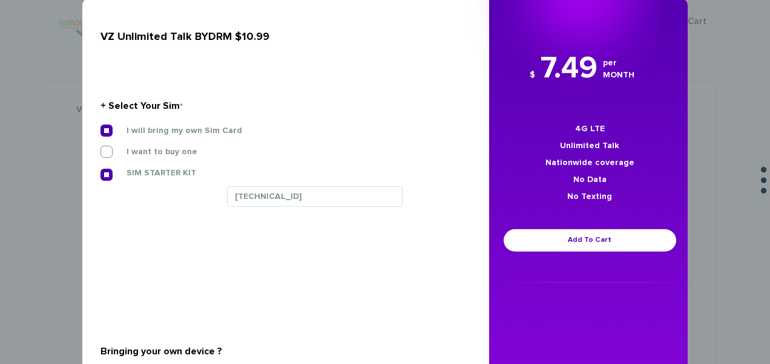
scroll to position [19, 0]
click at [605, 235] on link "Add To Cart" at bounding box center [590, 241] width 173 height 22
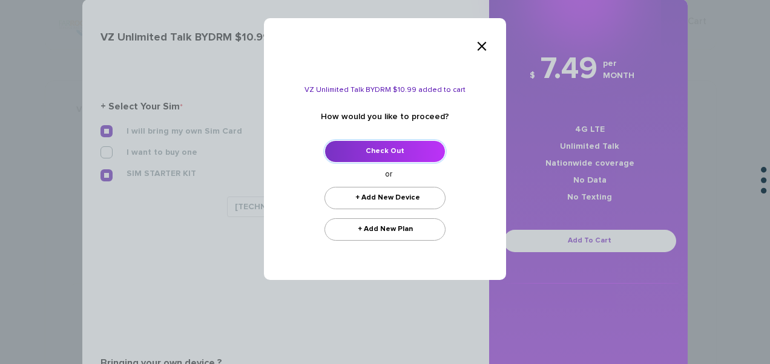
click at [414, 149] on link "Check Out" at bounding box center [384, 151] width 121 height 22
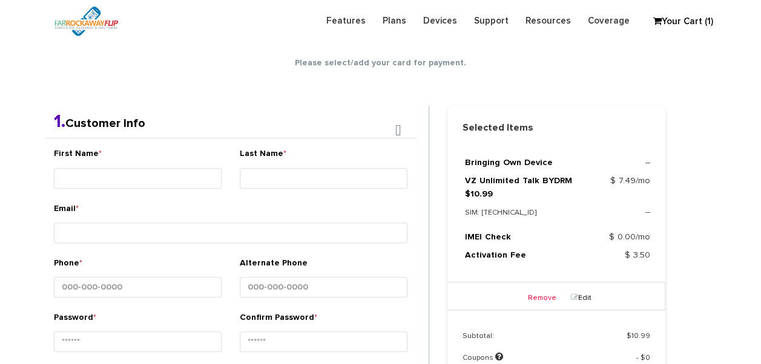
scroll to position [213, 0]
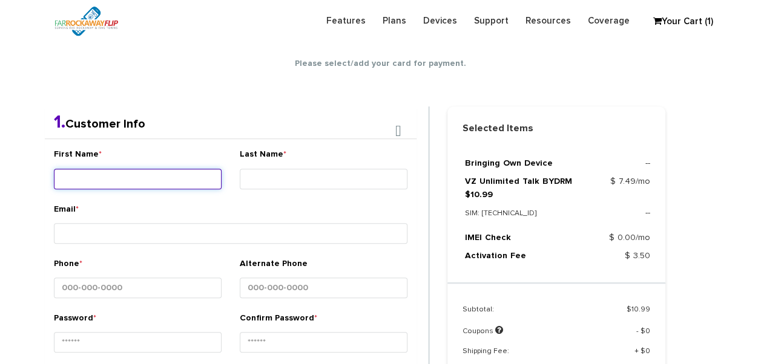
click at [174, 174] on input "First Name *" at bounding box center [138, 179] width 168 height 21
type input "adina"
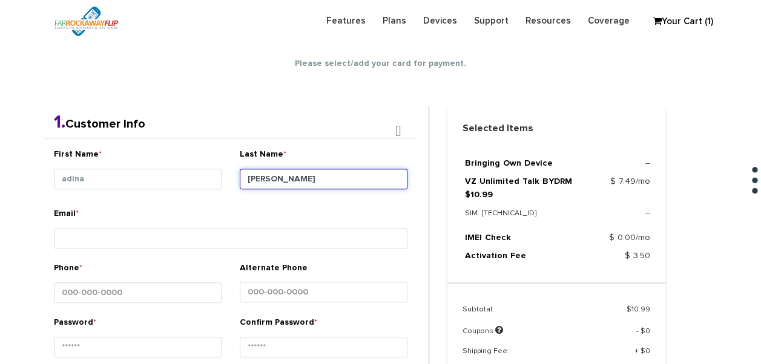
type input "[PERSON_NAME]"
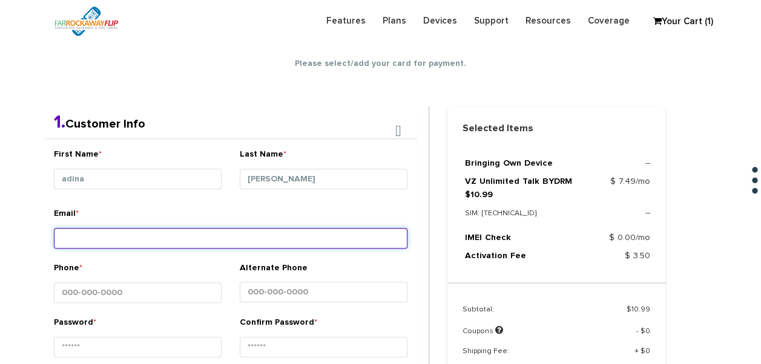
click at [165, 228] on input "Email *" at bounding box center [231, 238] width 354 height 21
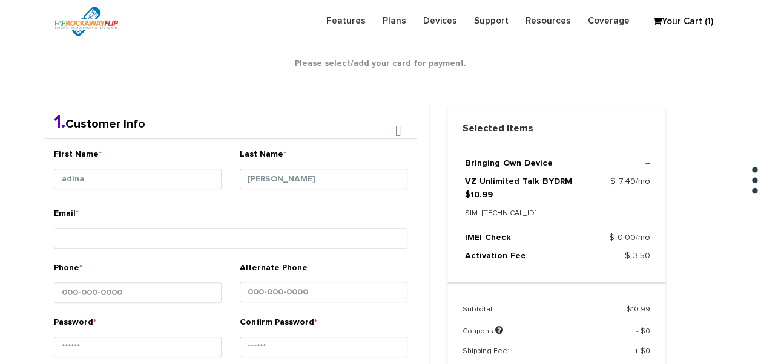
click at [173, 250] on small at bounding box center [231, 251] width 354 height 3
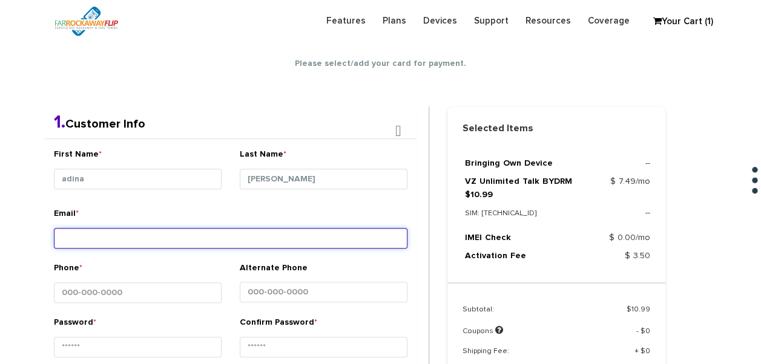
click at [174, 244] on input "Email *" at bounding box center [231, 238] width 354 height 21
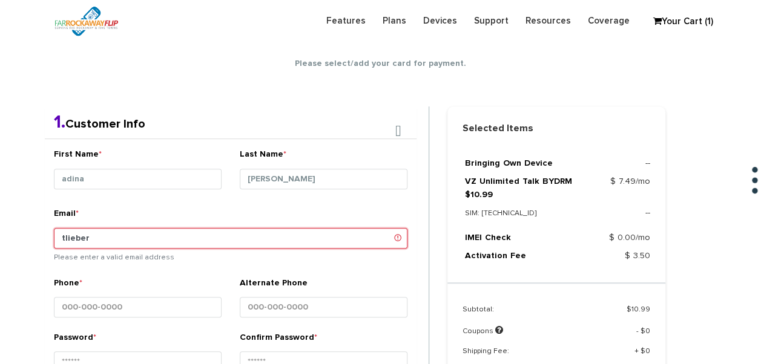
click at [195, 228] on input "tlieber" at bounding box center [231, 238] width 354 height 21
click at [100, 240] on input "tlieber61+gmail.com" at bounding box center [231, 238] width 354 height 21
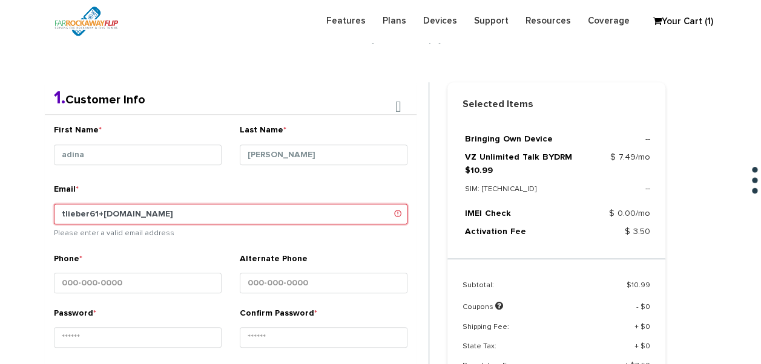
scroll to position [274, 0]
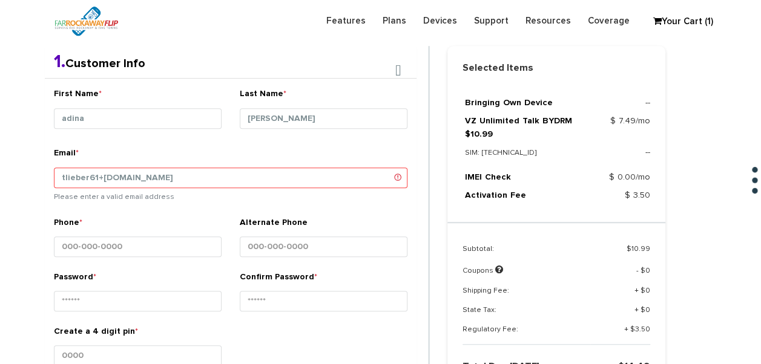
click at [140, 190] on small "Please enter a valid email address" at bounding box center [231, 195] width 354 height 13
click at [148, 222] on div "Phone *" at bounding box center [138, 239] width 168 height 45
click at [98, 168] on input "tlieber61+13gmail.com" at bounding box center [231, 178] width 354 height 21
click at [104, 173] on input "tlieber61+13gmail.com" at bounding box center [231, 178] width 354 height 21
click at [142, 205] on small at bounding box center [231, 206] width 354 height 3
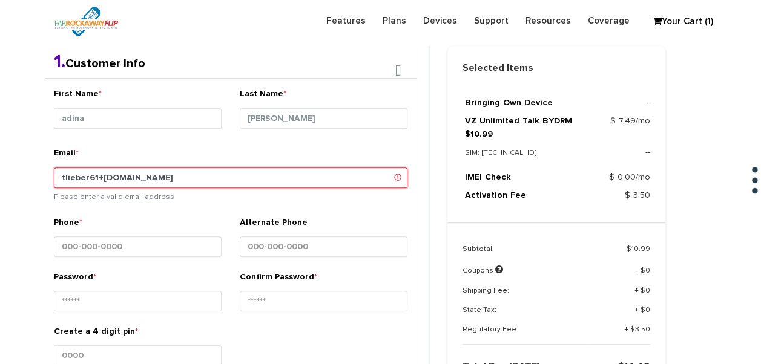
click at [109, 179] on input "tlieber61+13gmail.com" at bounding box center [231, 178] width 354 height 21
click at [108, 178] on input "tlieber61+13@gmail.com" at bounding box center [231, 178] width 354 height 21
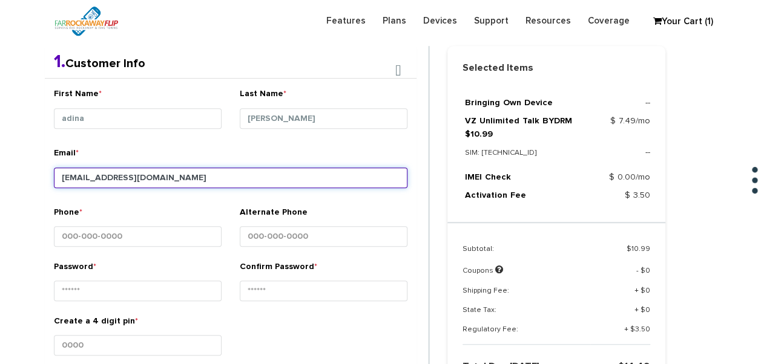
type input "tlieber61+14@gmail.com"
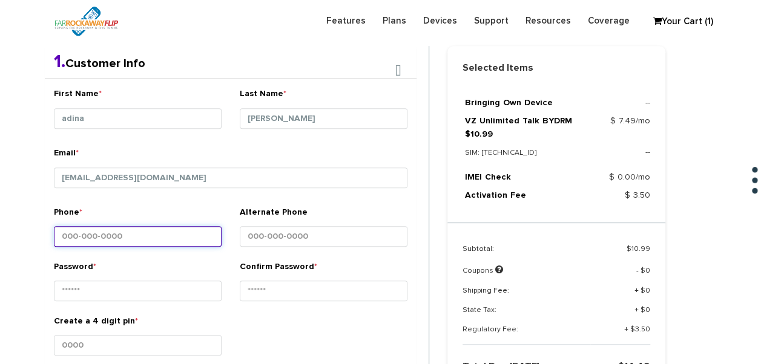
click at [120, 228] on input "Phone *" at bounding box center [138, 236] width 168 height 21
click at [157, 271] on div "Password *" at bounding box center [138, 283] width 168 height 45
click at [165, 255] on div "Phone *" at bounding box center [138, 233] width 186 height 54
click at [166, 241] on input "Phone *" at bounding box center [138, 236] width 168 height 21
type input "845-558-5991"
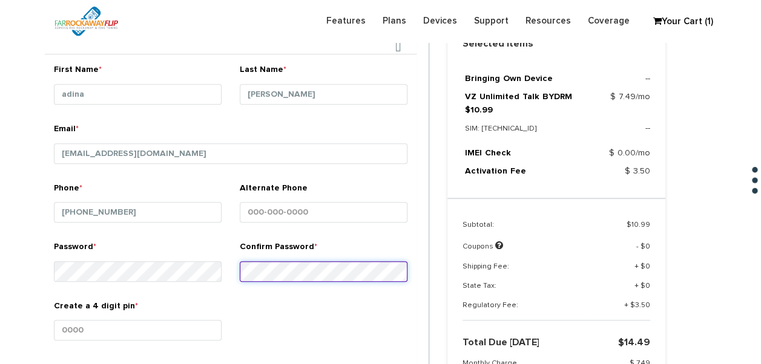
scroll to position [334, 0]
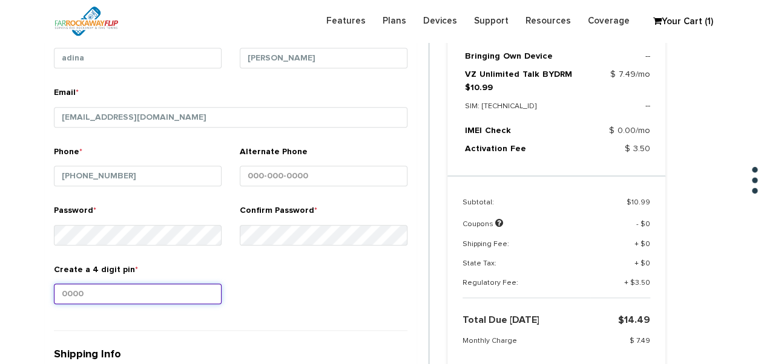
click at [134, 290] on input "Create a 4 digit pin *" at bounding box center [138, 294] width 168 height 21
type input "1234"
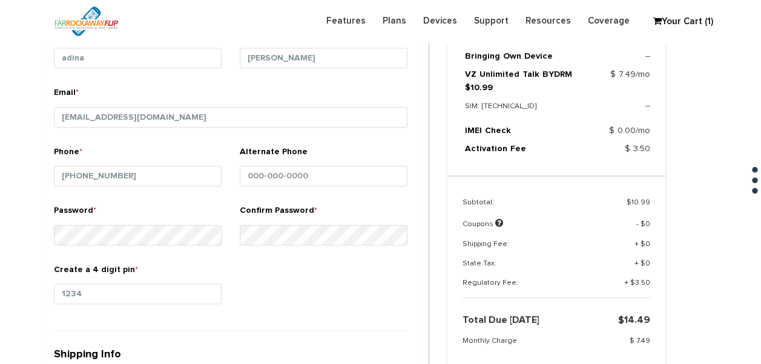
scroll to position [564, 0]
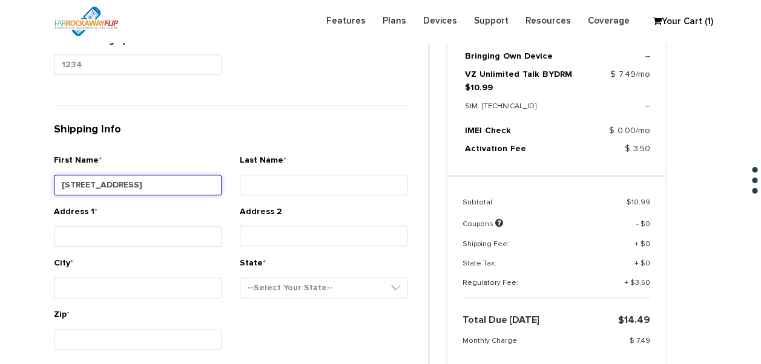
type input "1166 east 32nd st"
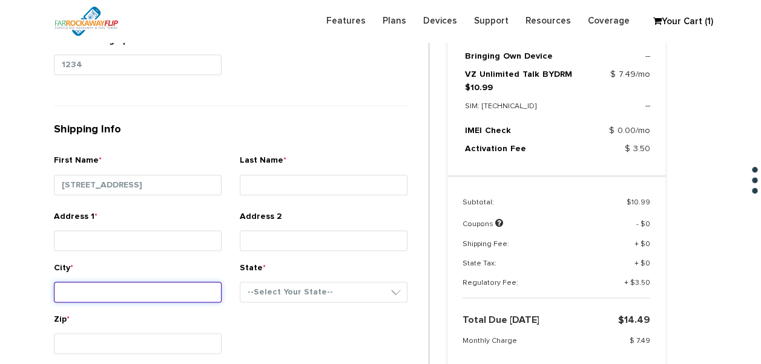
click at [114, 282] on input "City *" at bounding box center [138, 292] width 168 height 21
click at [0, 232] on html "Need help? call us 888-679-3483 Login Legacy Login Sign into your account Forgo…" at bounding box center [380, 207] width 761 height 1543
click at [98, 276] on div "City *" at bounding box center [138, 284] width 168 height 45
click at [104, 283] on input "City *" at bounding box center [138, 292] width 168 height 21
type input "brooklyn"
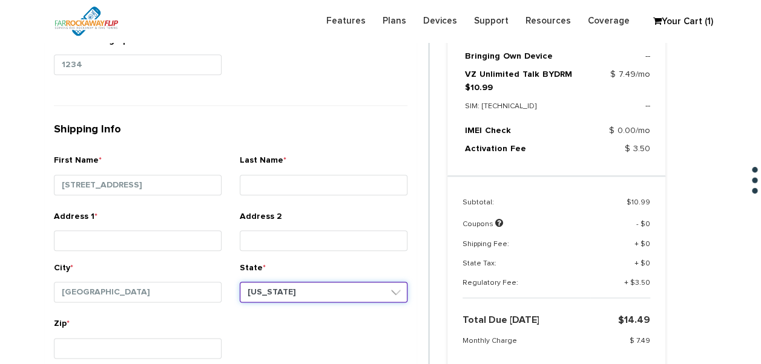
select select "NY"
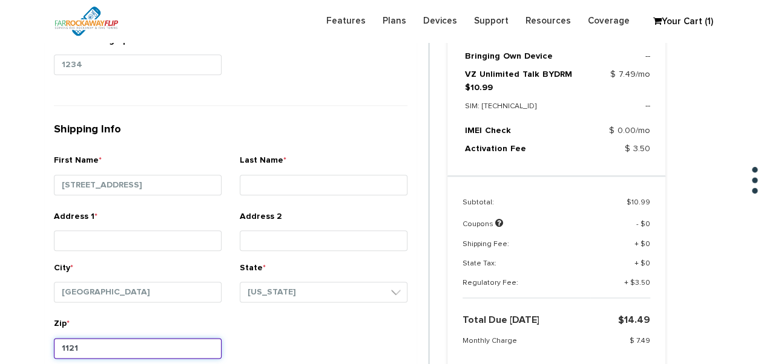
type input "11210"
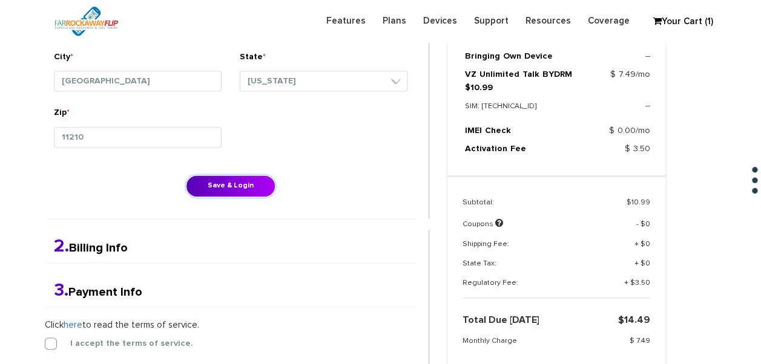
click at [186, 175] on button "Save & Login" at bounding box center [231, 186] width 90 height 22
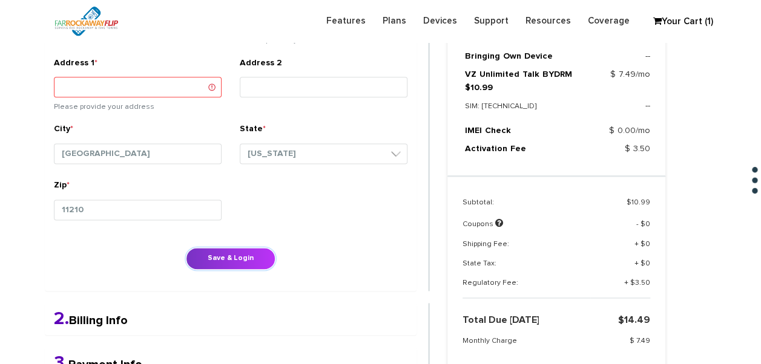
scroll to position [664, 0]
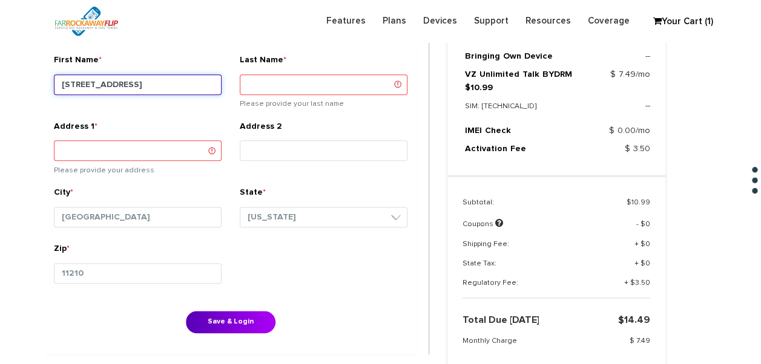
drag, startPoint x: 168, startPoint y: 86, endPoint x: 36, endPoint y: 80, distance: 132.7
click at [36, 80] on div "1. Customer Info First Name * adina Last Name * schneider Email * Phone *" at bounding box center [237, 126] width 403 height 940
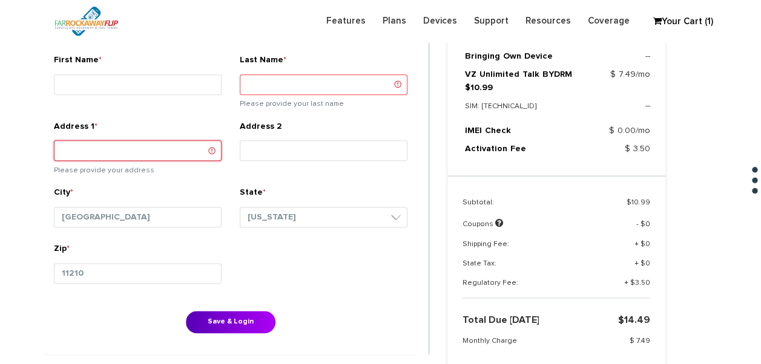
paste input "1166 east 32nd st"
type input "1166 east 32nd st"
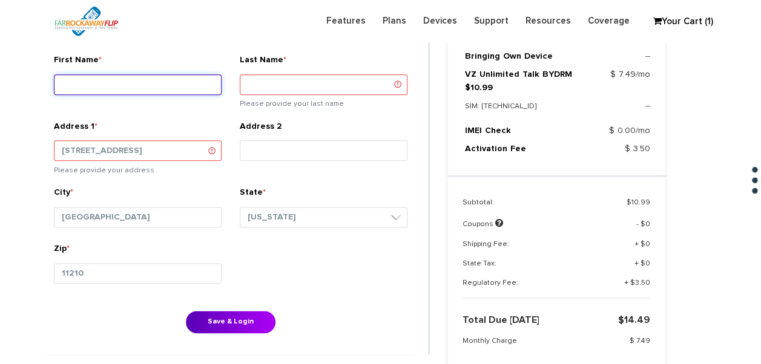
click at [120, 87] on input "First Name *" at bounding box center [138, 84] width 168 height 21
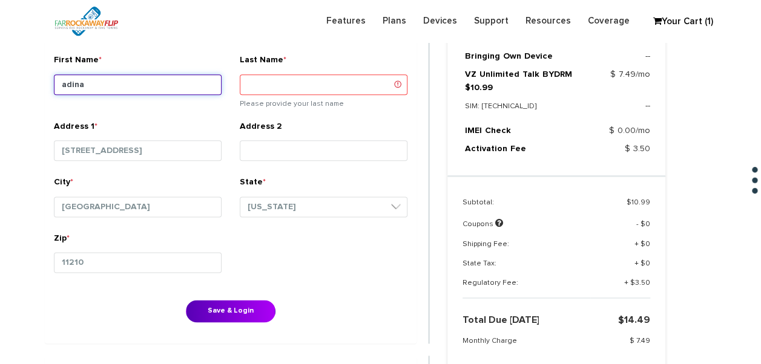
type input "adina"
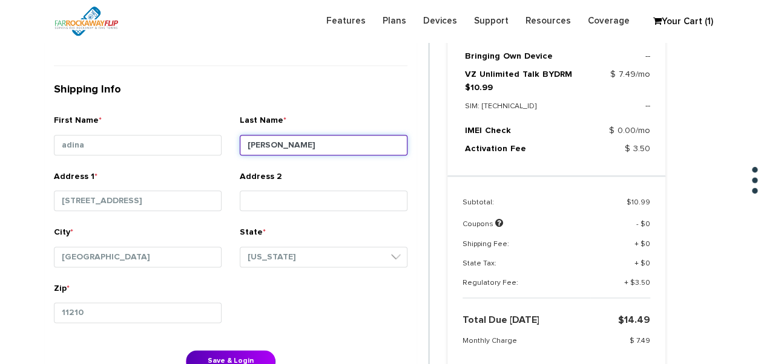
scroll to position [725, 0]
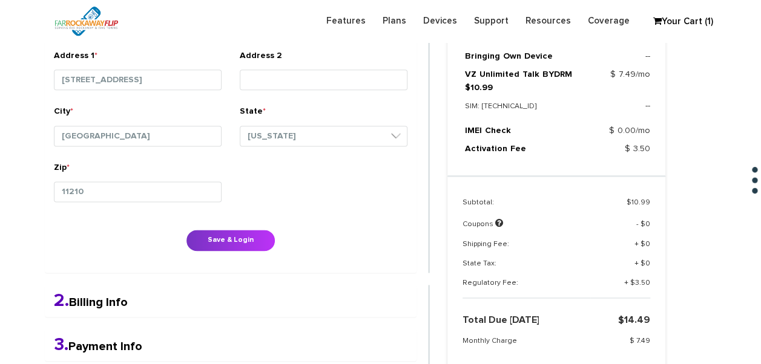
type input "schneider"
click at [259, 240] on button "Save & Login" at bounding box center [231, 240] width 90 height 22
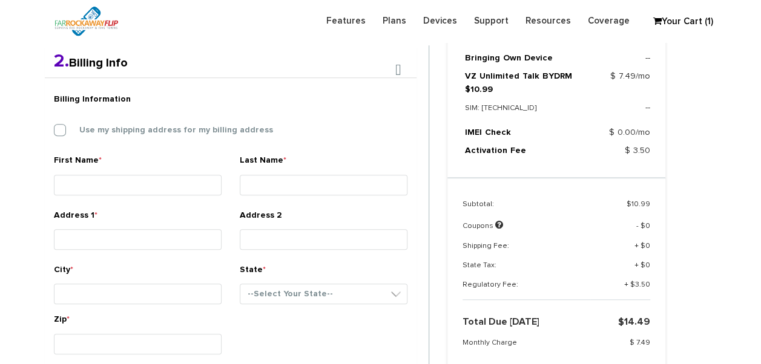
scroll to position [314, 0]
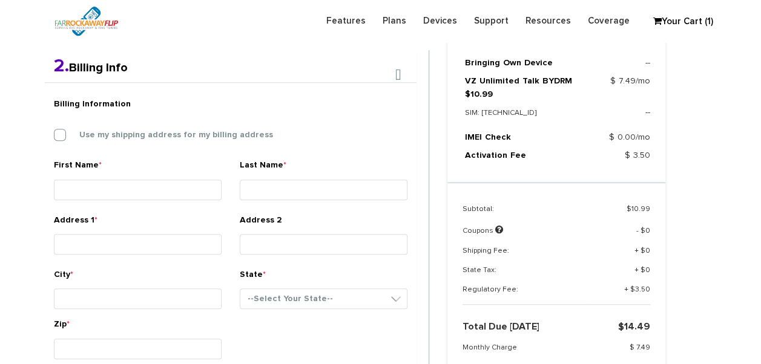
click at [138, 122] on div "Billing Information Use my shipping address for my billing address" at bounding box center [231, 125] width 372 height 67
click at [139, 129] on div "Use my shipping address for my billing address" at bounding box center [231, 135] width 354 height 12
click at [145, 134] on label "Use my shipping address for my billing address" at bounding box center [167, 135] width 212 height 11
click at [54, 131] on input "Use my shipping address for my billing address" at bounding box center [54, 131] width 0 height 0
type input "adina"
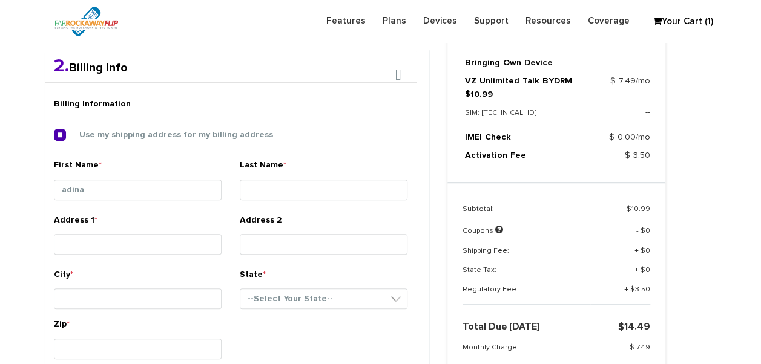
type input "[PERSON_NAME]"
type input "[STREET_ADDRESS]"
type input "[GEOGRAPHIC_DATA]"
select select "NY"
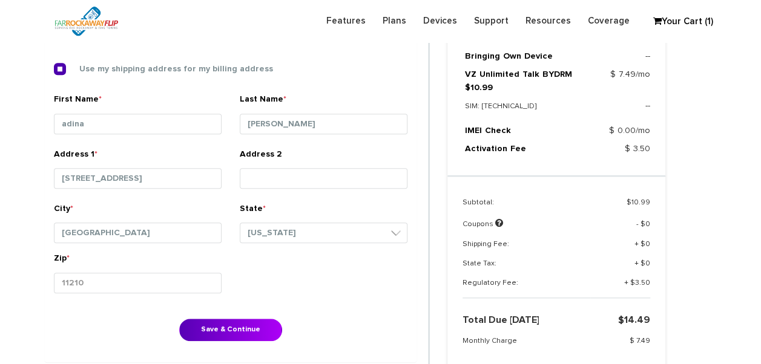
scroll to position [495, 0]
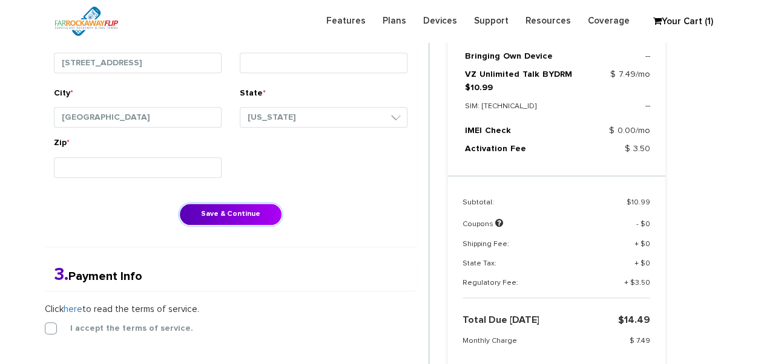
click at [237, 205] on button "Save & Continue" at bounding box center [230, 214] width 103 height 22
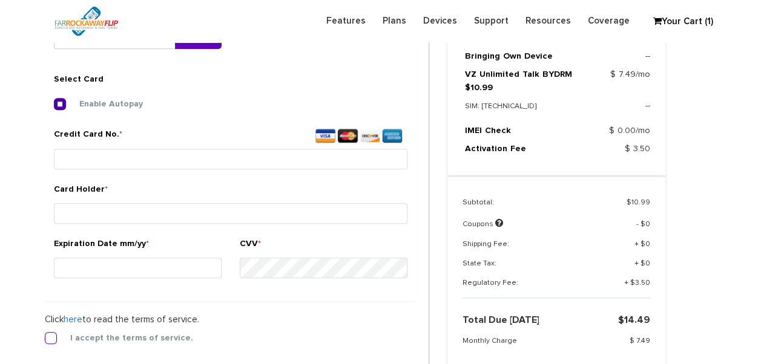
click at [52, 334] on label "I accept the terms of service." at bounding box center [122, 338] width 141 height 11
click at [45, 335] on input "I accept the terms of service." at bounding box center [45, 335] width 0 height 0
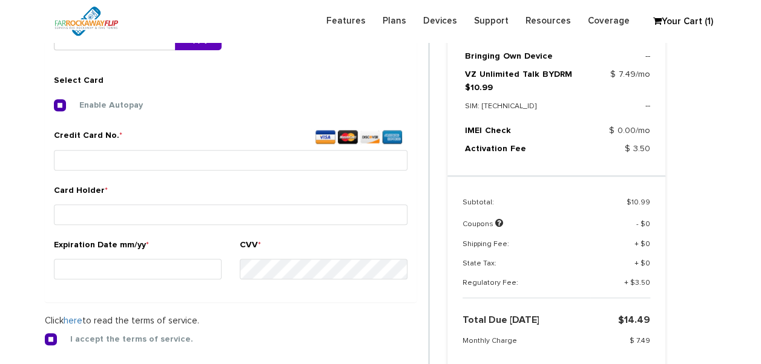
scroll to position [450, 0]
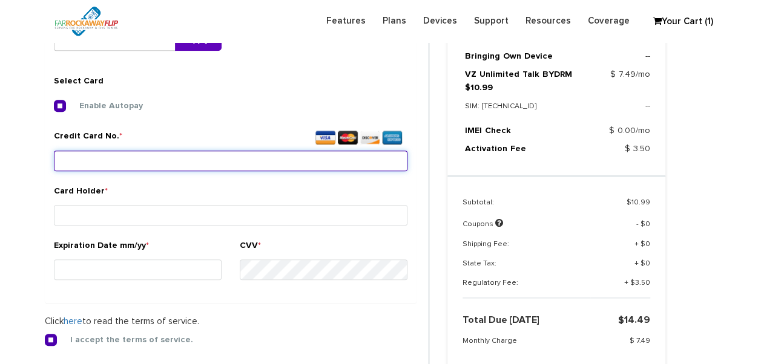
click at [145, 170] on input "Credit Card No. *" at bounding box center [231, 161] width 354 height 21
type input "4563 3100 3041 6840"
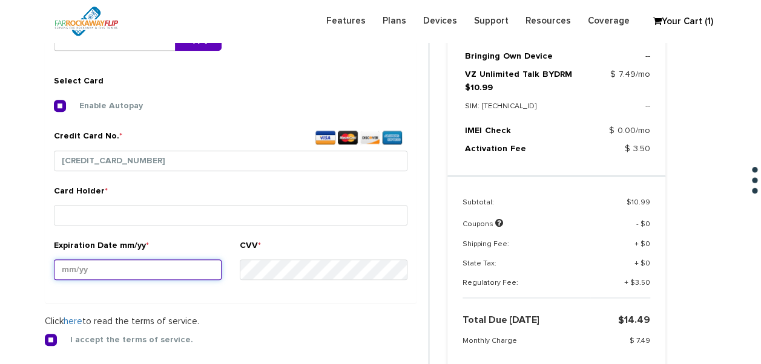
click at [149, 271] on input "Expiration Date mm/yy *" at bounding box center [138, 270] width 168 height 21
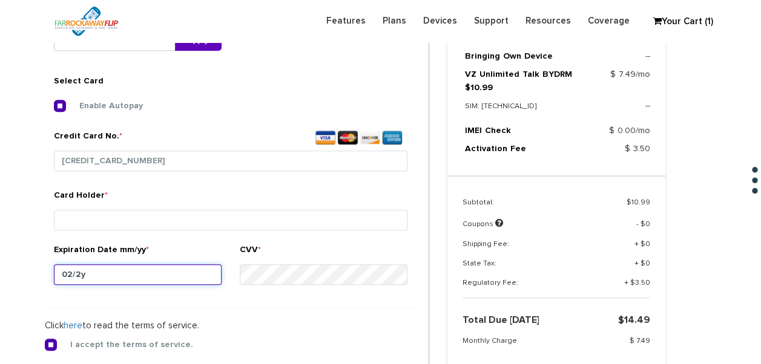
type input "02/27"
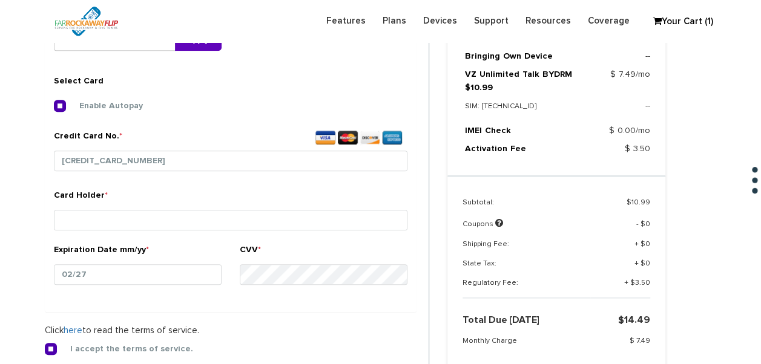
click at [156, 236] on div "Card Holder *" at bounding box center [231, 216] width 372 height 54
click at [136, 229] on div "Card Holder *" at bounding box center [231, 211] width 354 height 45
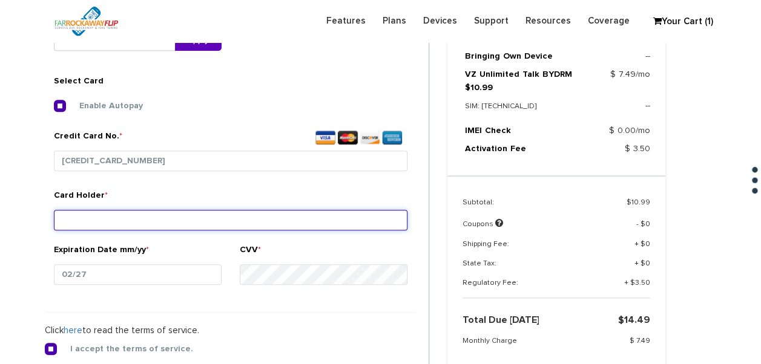
click at [137, 226] on input "Card Holder *" at bounding box center [231, 220] width 354 height 21
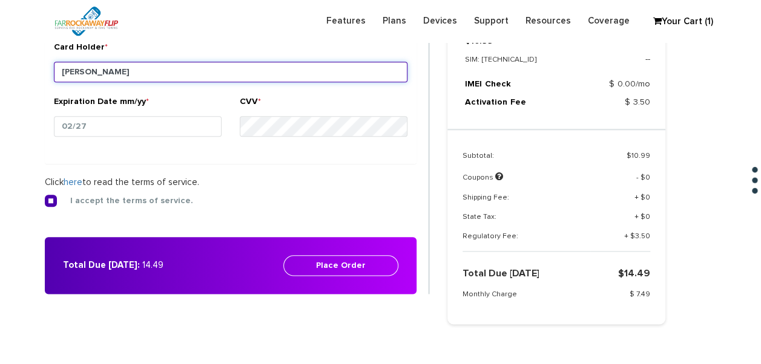
scroll to position [632, 0]
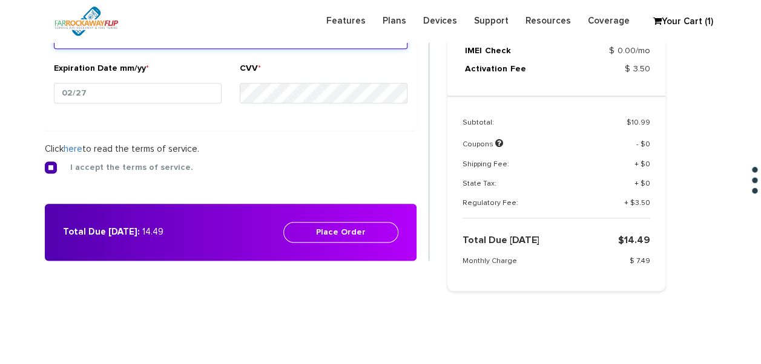
type input "[PERSON_NAME]"
click at [311, 235] on button "Place Order" at bounding box center [340, 232] width 115 height 21
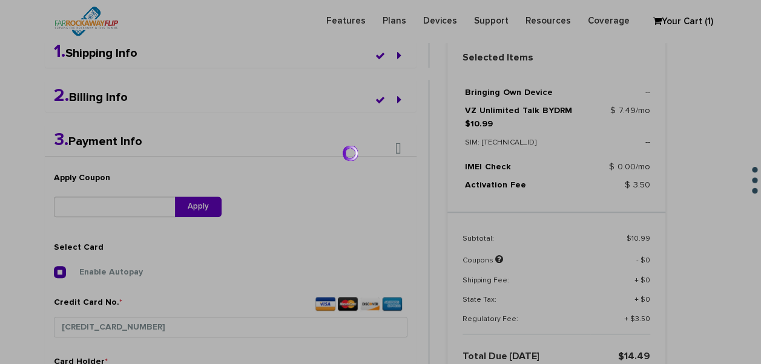
scroll to position [208, 0]
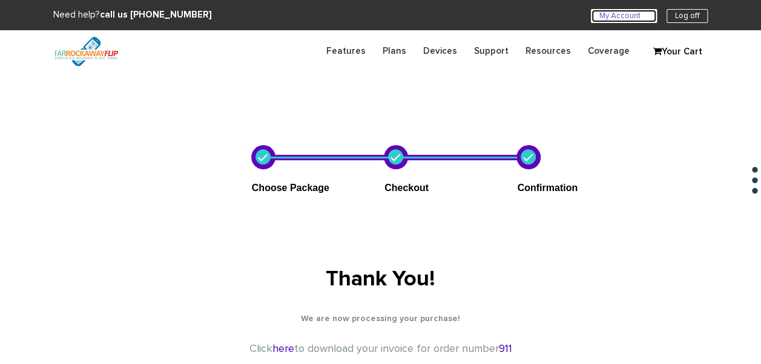
click at [598, 11] on link "My Account U" at bounding box center [624, 16] width 66 height 14
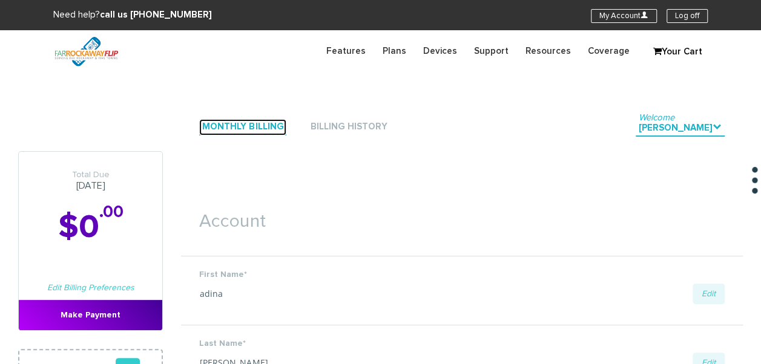
click at [247, 120] on link "Monthly Billing" at bounding box center [242, 127] width 87 height 16
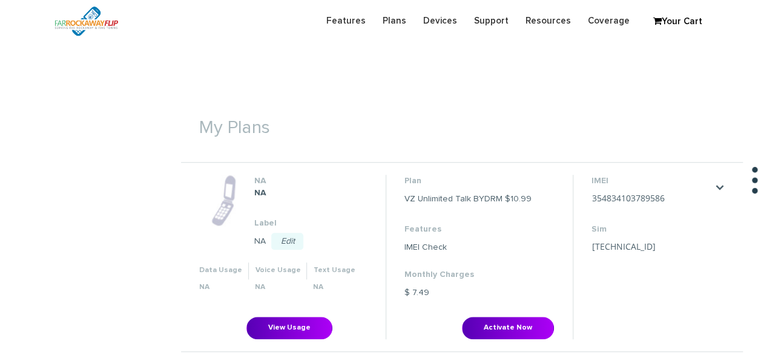
scroll to position [545, 0]
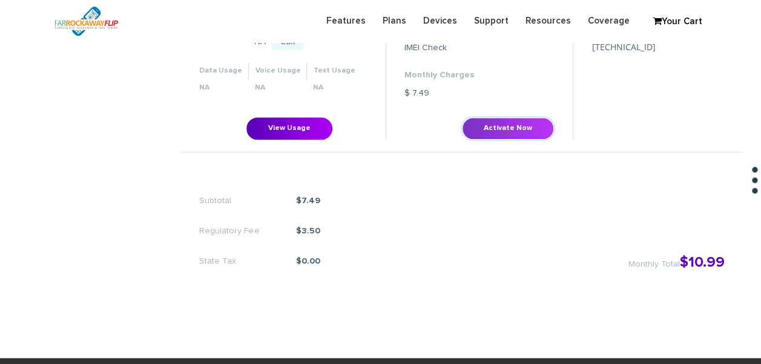
click at [524, 125] on button "Activate Now" at bounding box center [508, 128] width 92 height 22
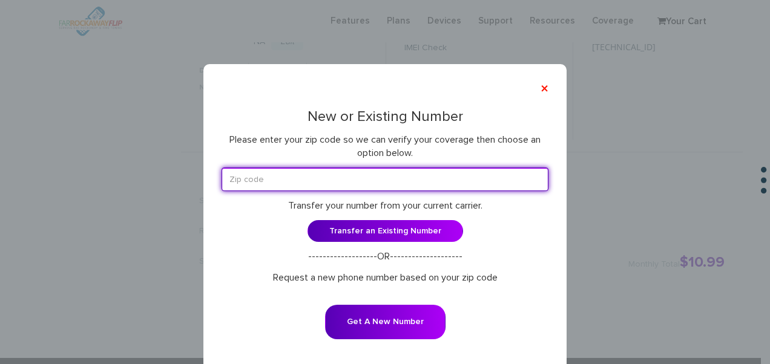
click at [328, 185] on input "text" at bounding box center [385, 180] width 327 height 24
type input "11223"
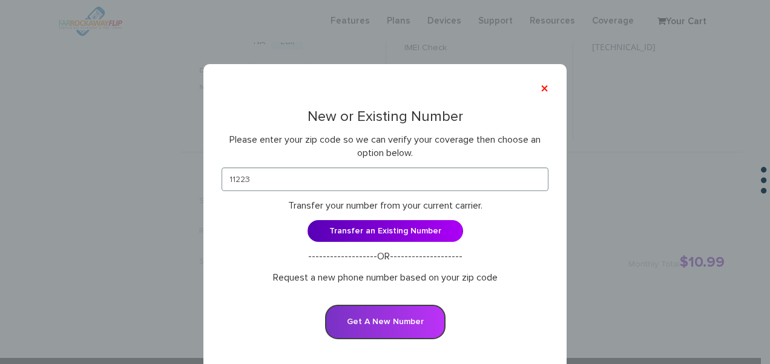
click at [397, 321] on button "Get A New Number" at bounding box center [385, 322] width 120 height 35
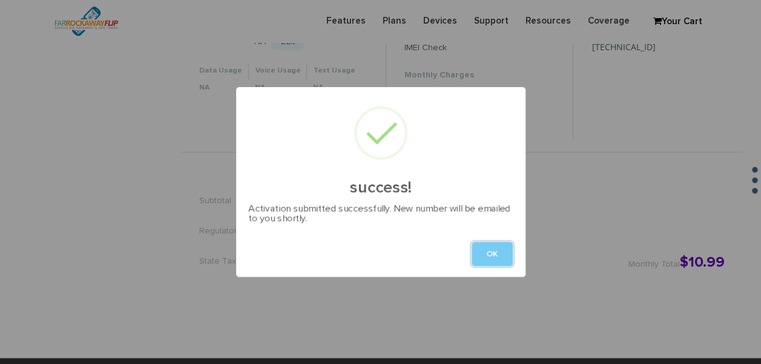
click at [491, 245] on button "OK" at bounding box center [492, 254] width 41 height 24
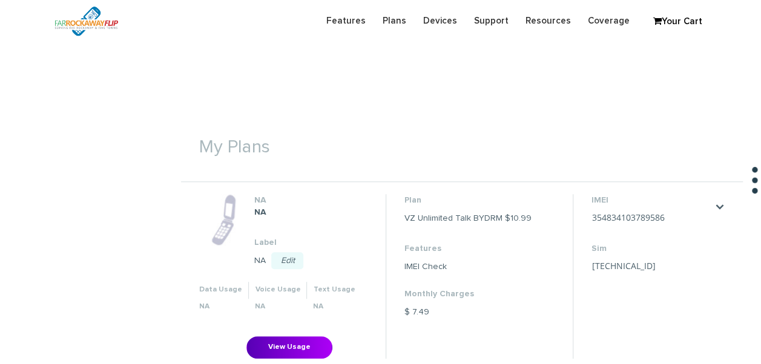
scroll to position [242, 0]
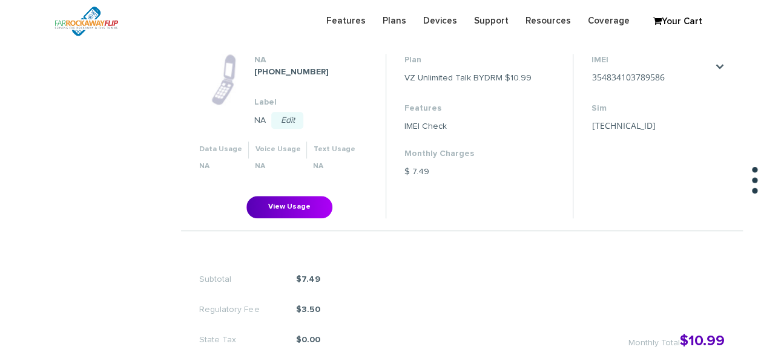
scroll to position [466, 0]
click at [660, 74] on li "IMEI [TECHNICAL_ID] Save Cancel Sim [TECHNICAL_ID] Save Cancel" at bounding box center [652, 136] width 158 height 164
drag, startPoint x: 587, startPoint y: 75, endPoint x: 590, endPoint y: 84, distance: 9.0
click at [590, 84] on li "IMEI [TECHNICAL_ID] Save Cancel Sim [TECHNICAL_ID] Save Cancel" at bounding box center [652, 136] width 158 height 164
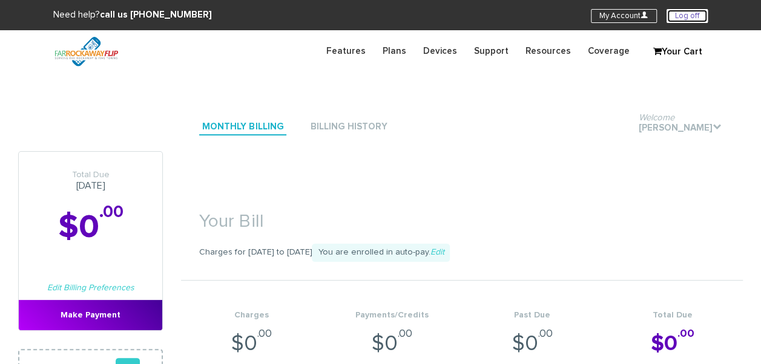
drag, startPoint x: 697, startPoint y: 18, endPoint x: 687, endPoint y: 18, distance: 9.7
click at [696, 18] on link "Log off" at bounding box center [687, 16] width 41 height 14
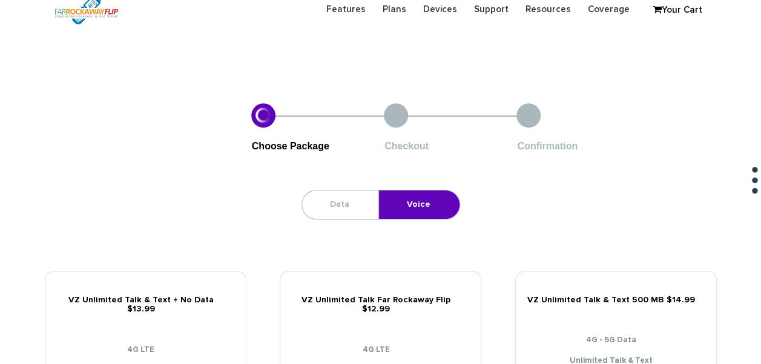
scroll to position [61, 0]
